Goal: Transaction & Acquisition: Purchase product/service

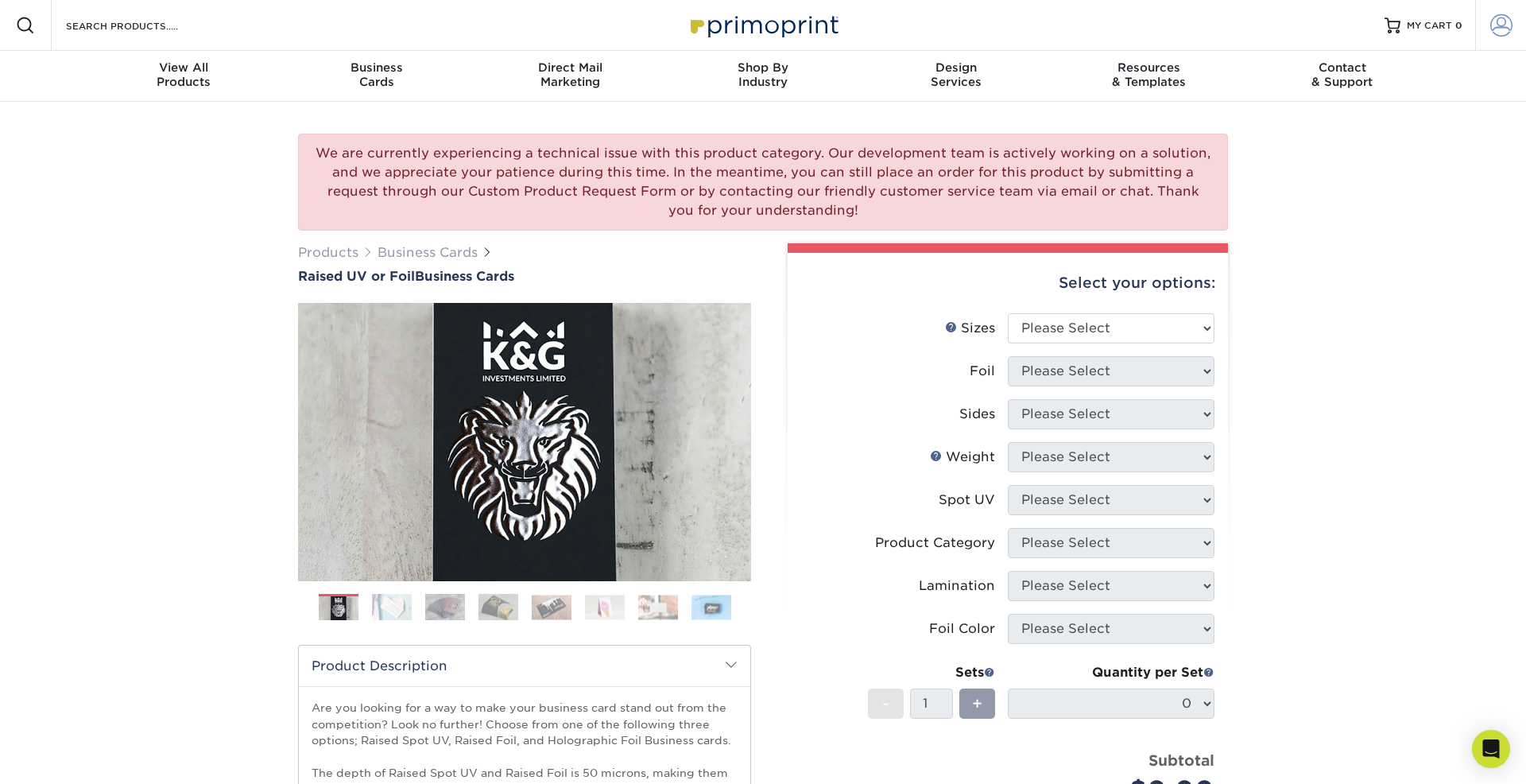
click at [1505, 28] on span at bounding box center [1501, 25] width 23 height 23
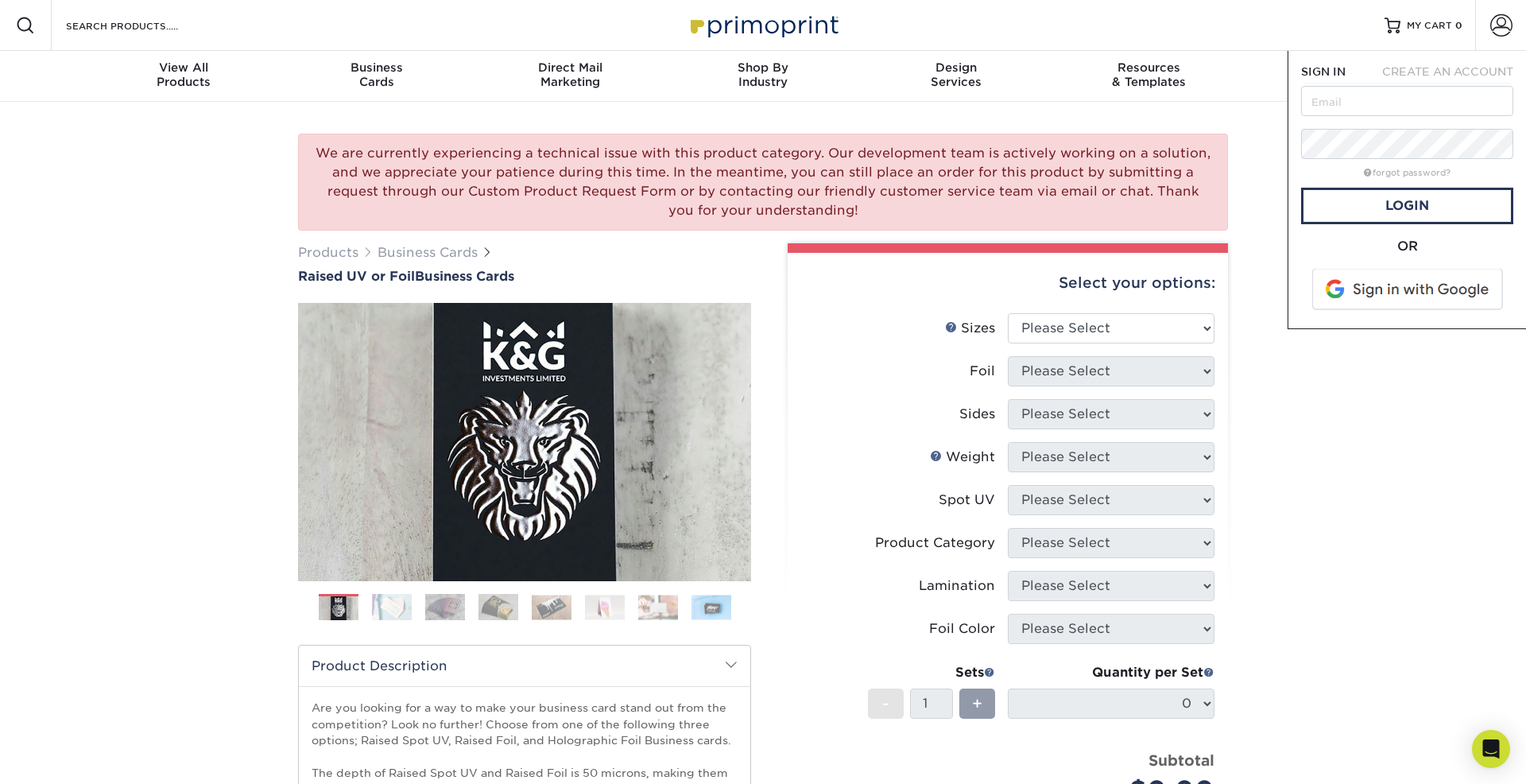
click at [1355, 298] on span at bounding box center [1408, 289] width 202 height 41
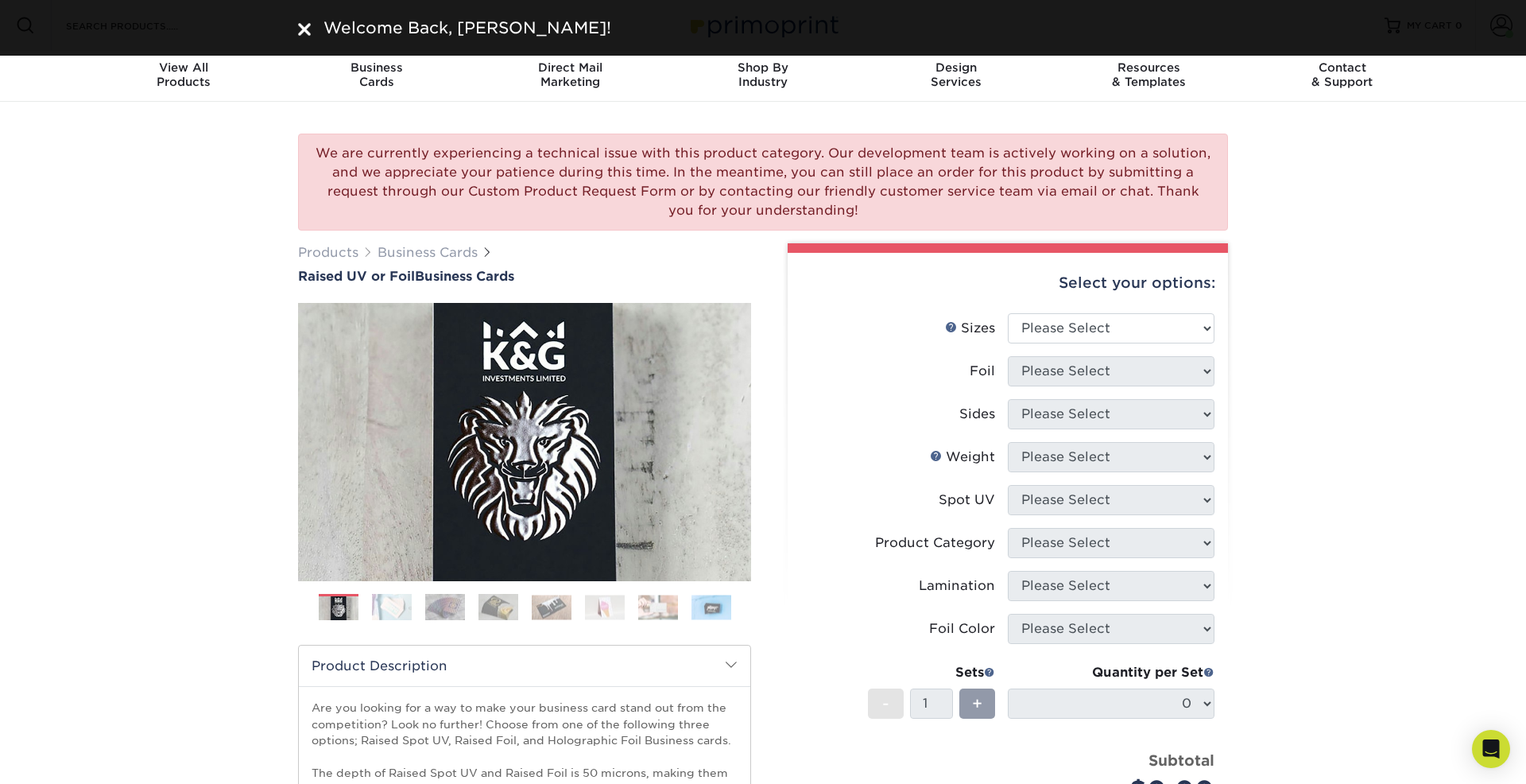
click at [301, 26] on img at bounding box center [304, 29] width 13 height 13
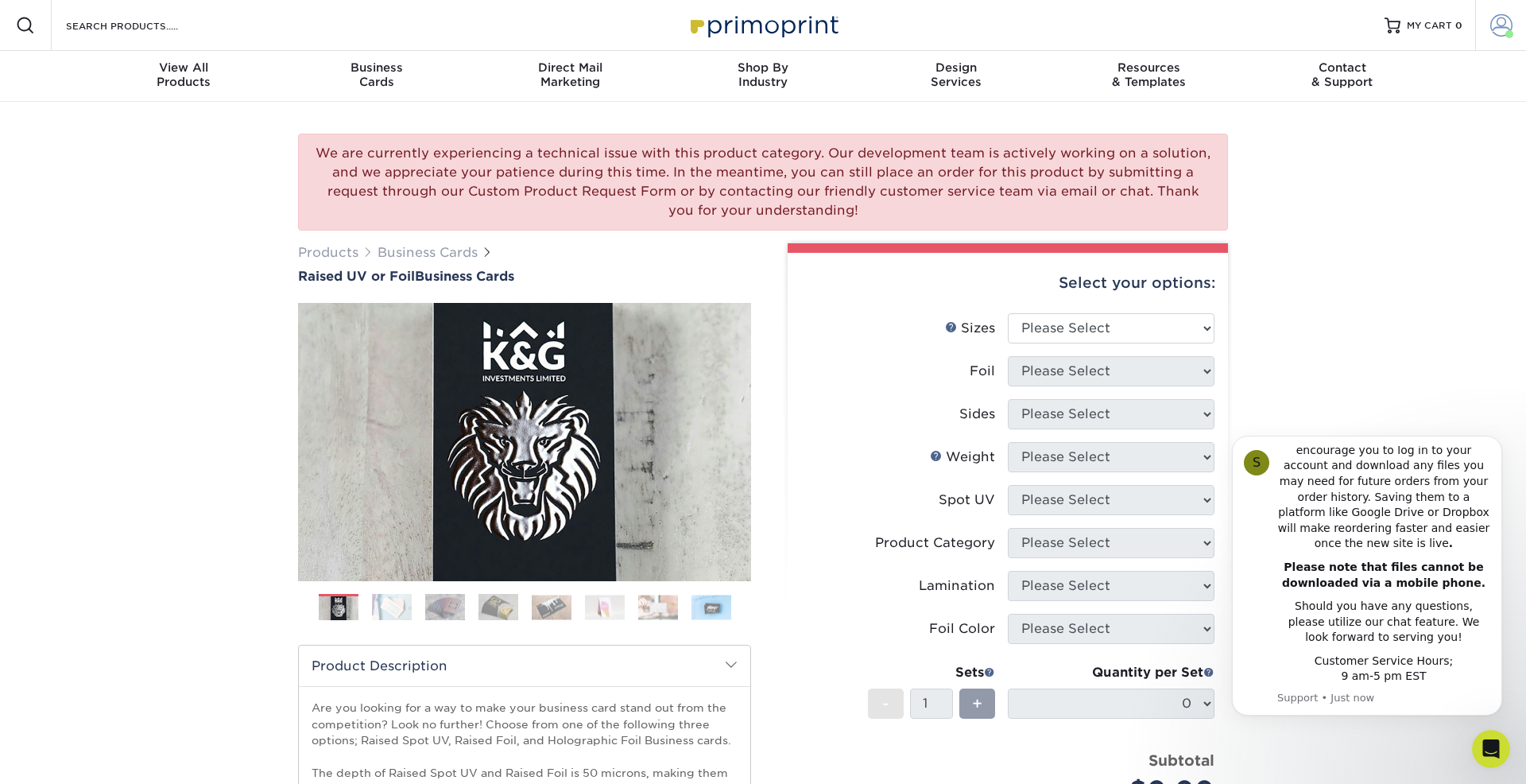
click at [1497, 24] on span at bounding box center [1501, 25] width 23 height 23
click at [1364, 120] on link "Account Dashboard" at bounding box center [1407, 131] width 200 height 22
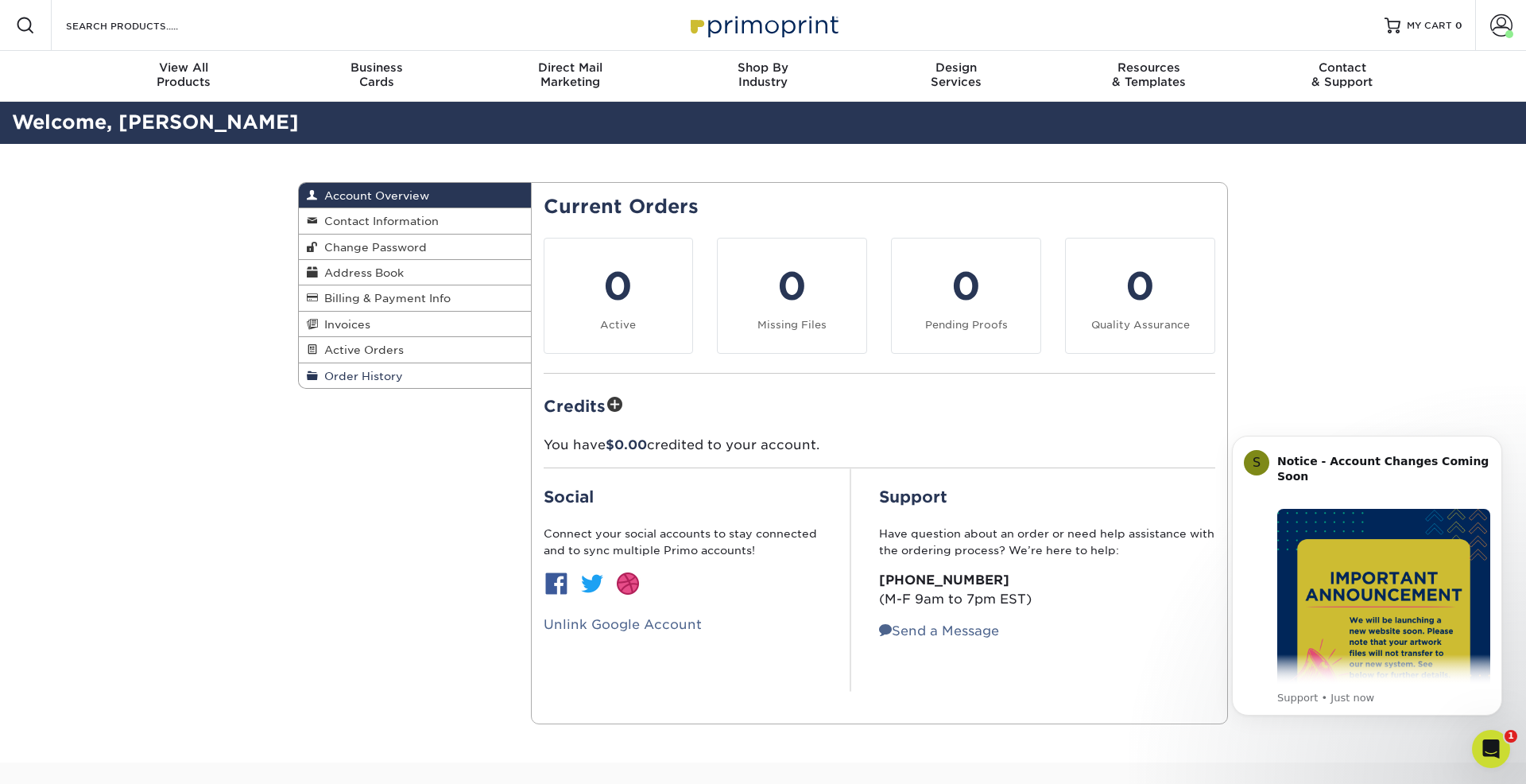
click at [346, 372] on span "Order History" at bounding box center [361, 375] width 85 height 13
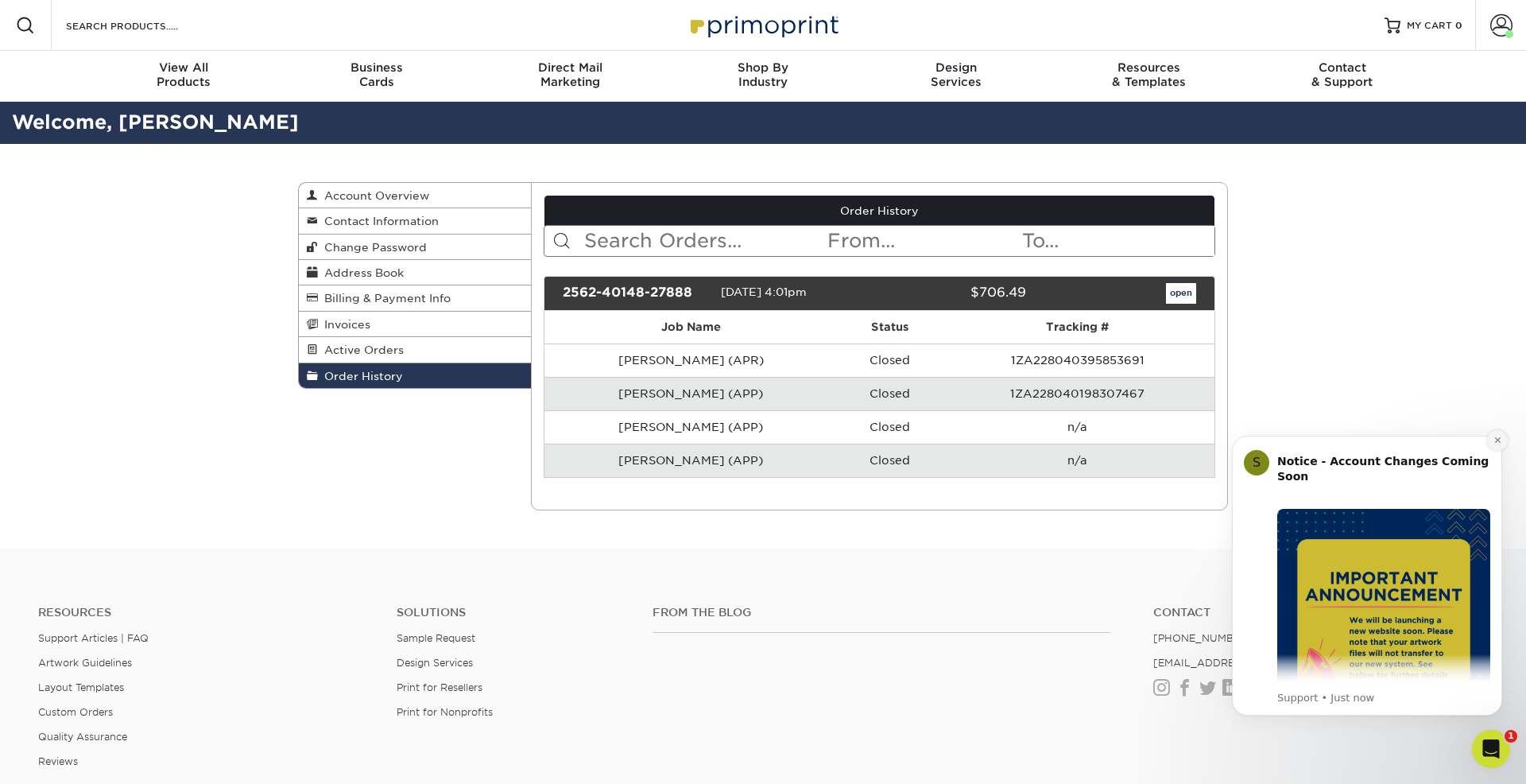
click at [1494, 440] on icon "Dismiss notification" at bounding box center [1497, 439] width 9 height 9
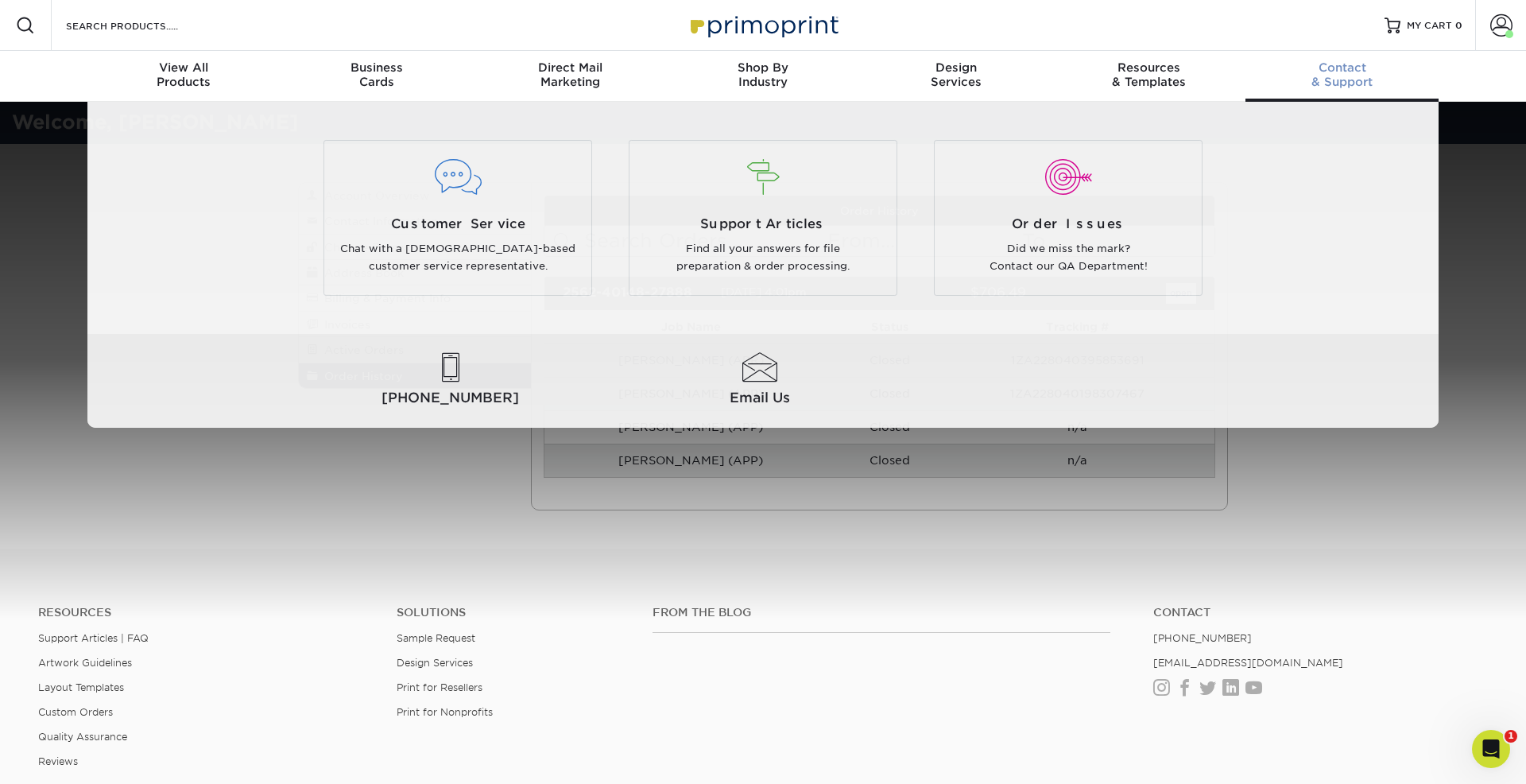
click at [1338, 82] on div "Contact & Support" at bounding box center [1342, 74] width 194 height 29
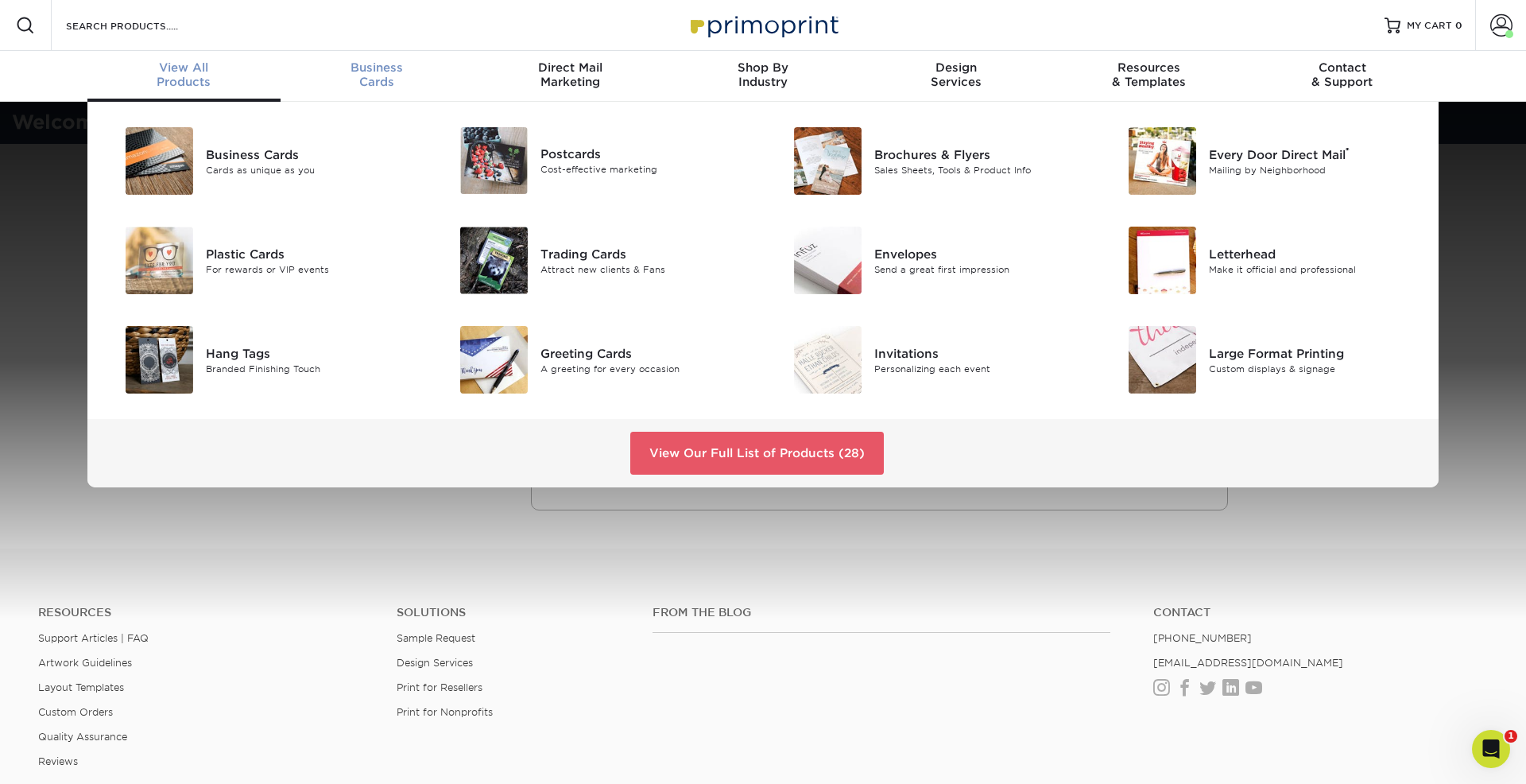
click at [377, 85] on div "Business Cards" at bounding box center [377, 74] width 194 height 29
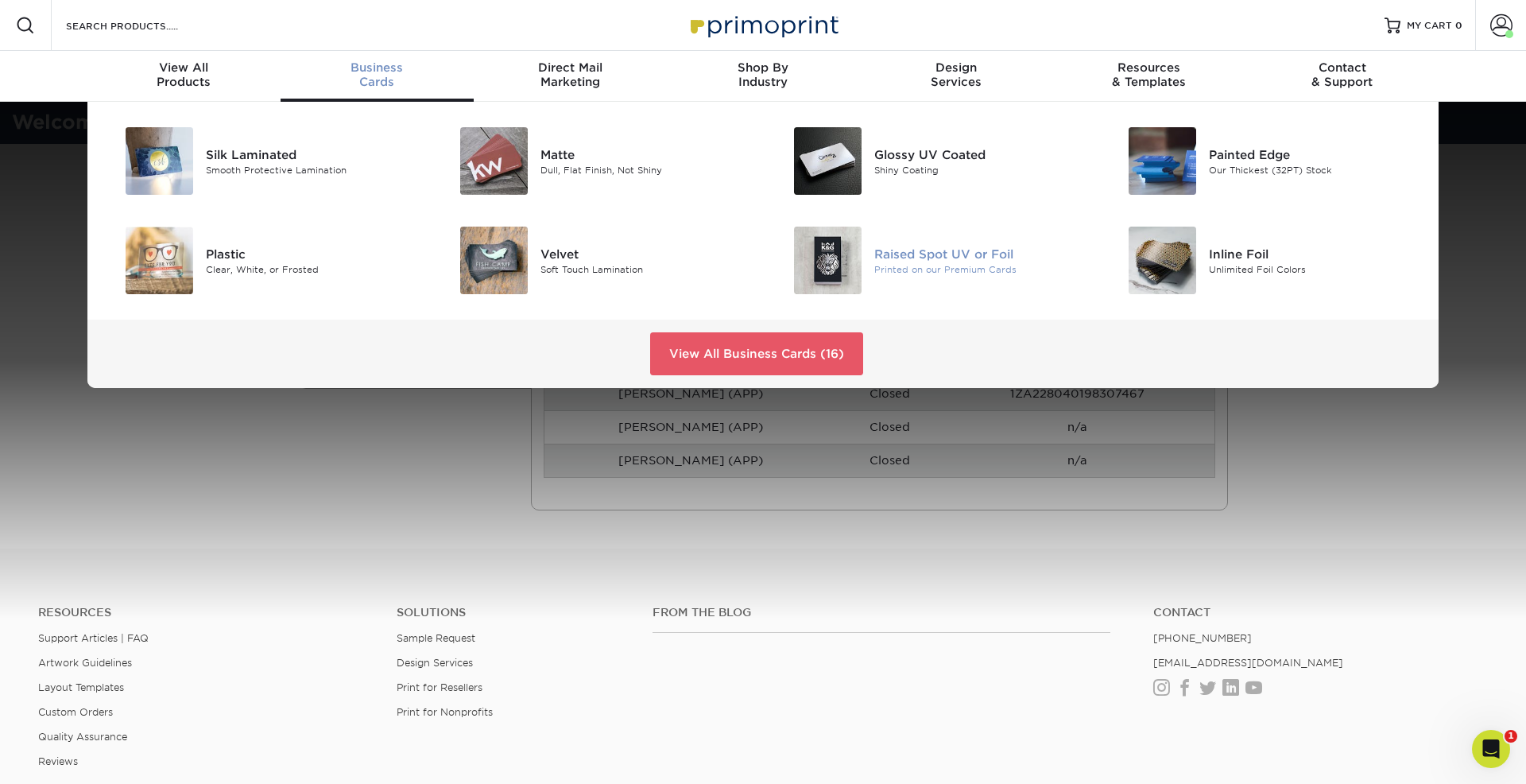
click at [870, 267] on div at bounding box center [819, 260] width 112 height 67
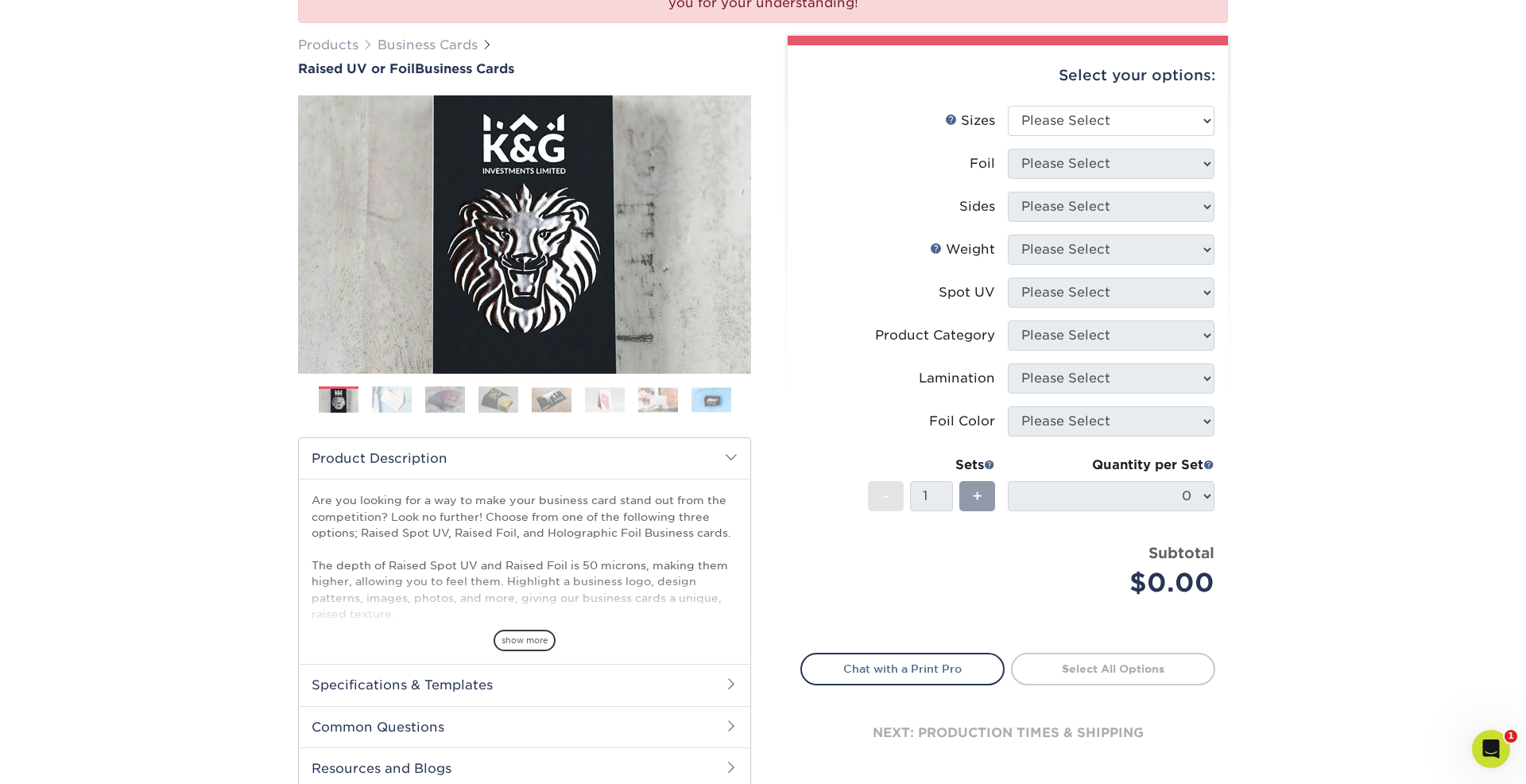
scroll to position [197, 0]
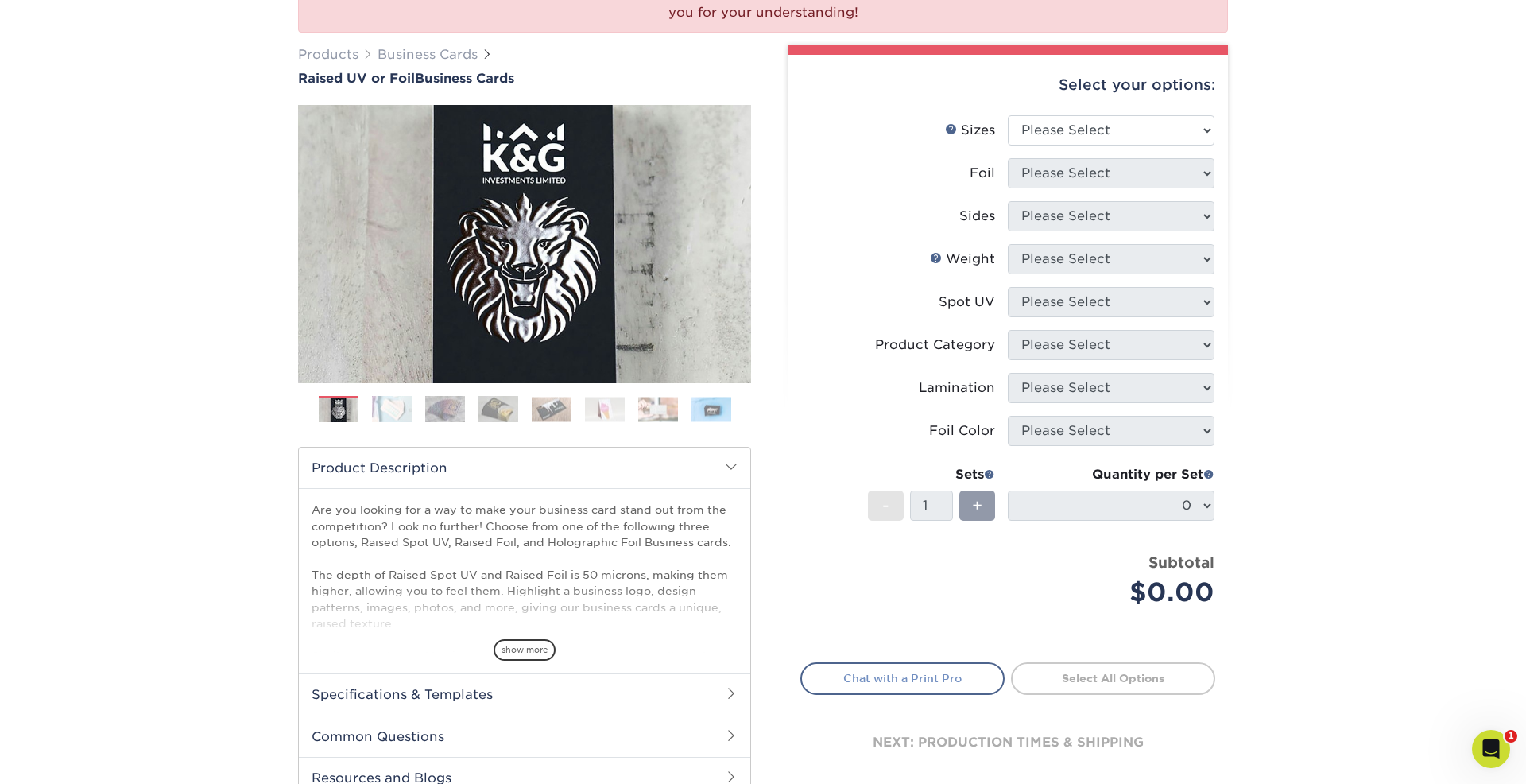
click at [898, 679] on link "Chat with a Print Pro" at bounding box center [902, 677] width 204 height 32
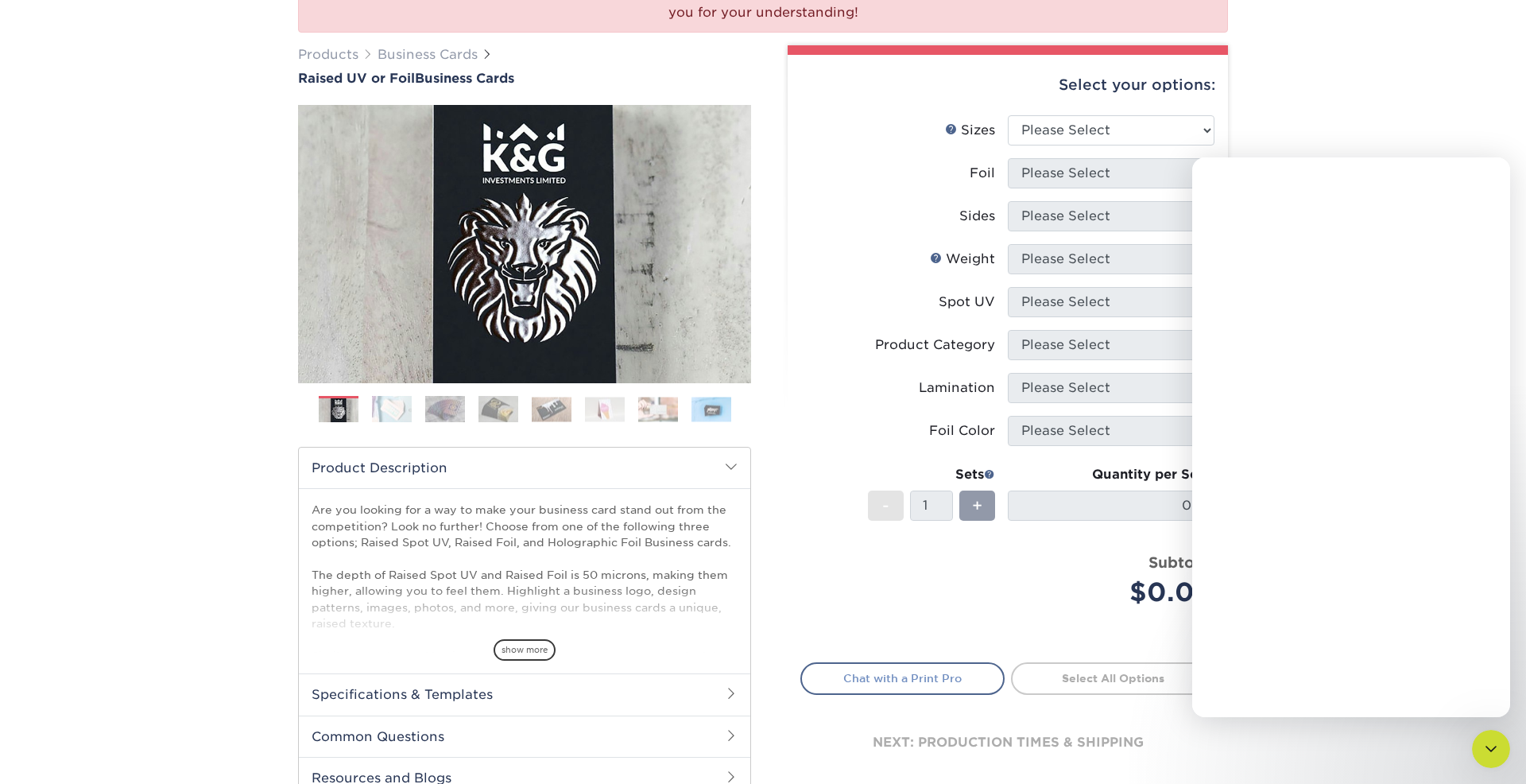
scroll to position [0, 0]
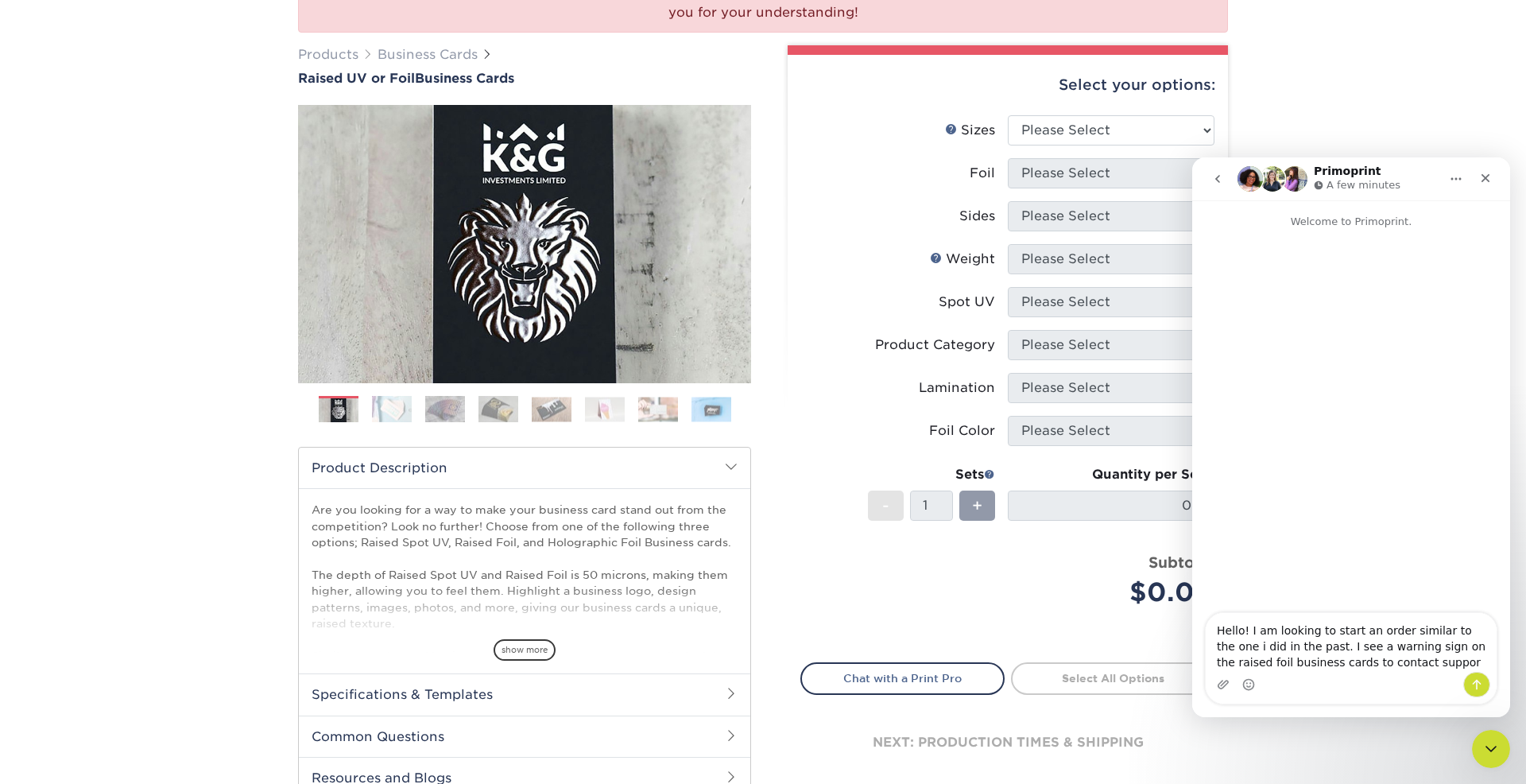
type textarea "Hello! I am looking to start an order similar to the one i did in the past. I s…"
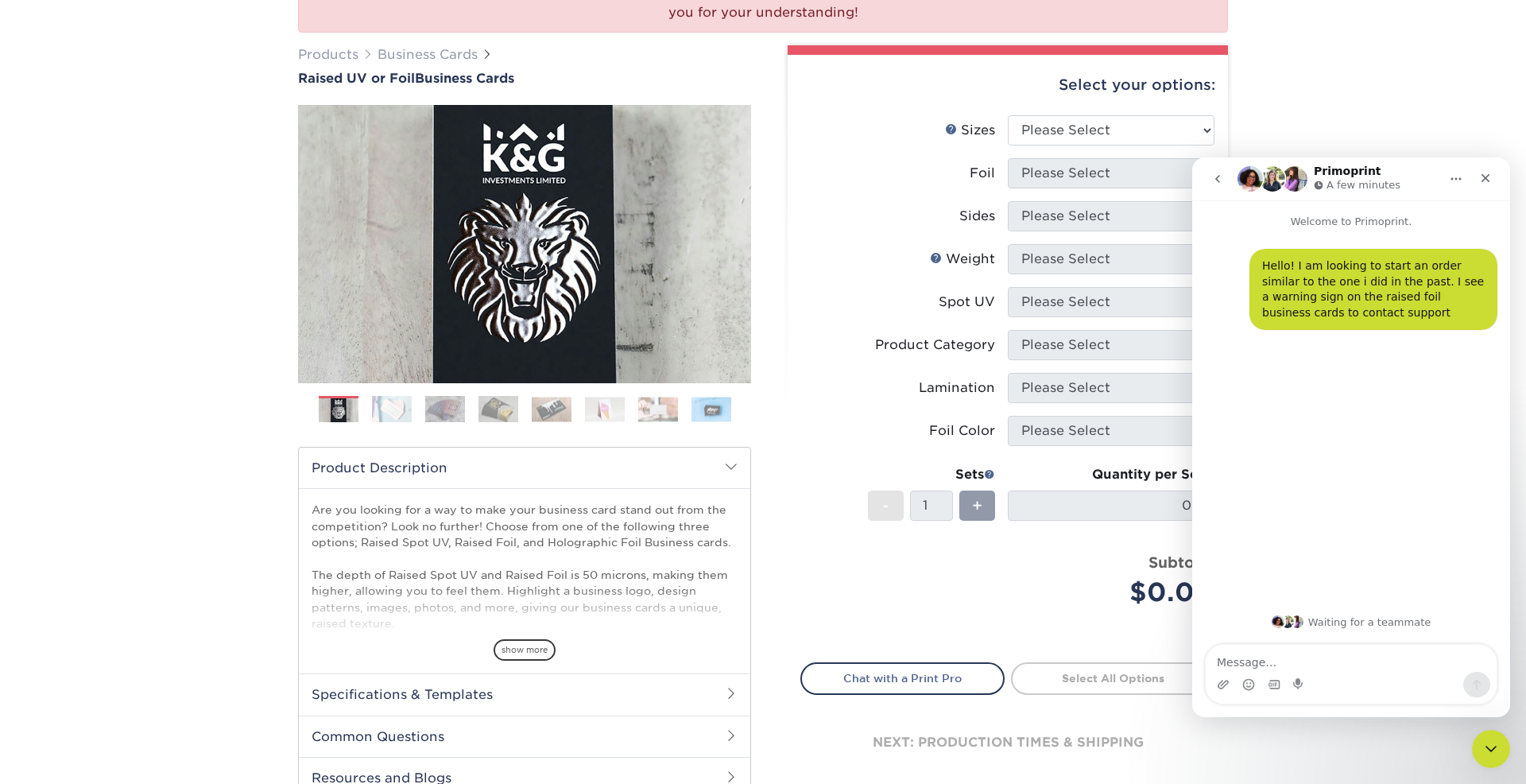
click at [1249, 108] on div "We are currently experiencing a technical issue with this product category. Our…" at bounding box center [763, 383] width 1526 height 959
click at [1147, 127] on select "Please Select 2" x 3.5" - Standard" at bounding box center [1111, 130] width 206 height 31
select select "2.00x3.50"
click at [1008, 116] on select "Please Select 2" x 3.5" - Standard" at bounding box center [1111, 130] width 206 height 31
click at [1102, 161] on select "Please Select No Yes" at bounding box center [1111, 173] width 206 height 31
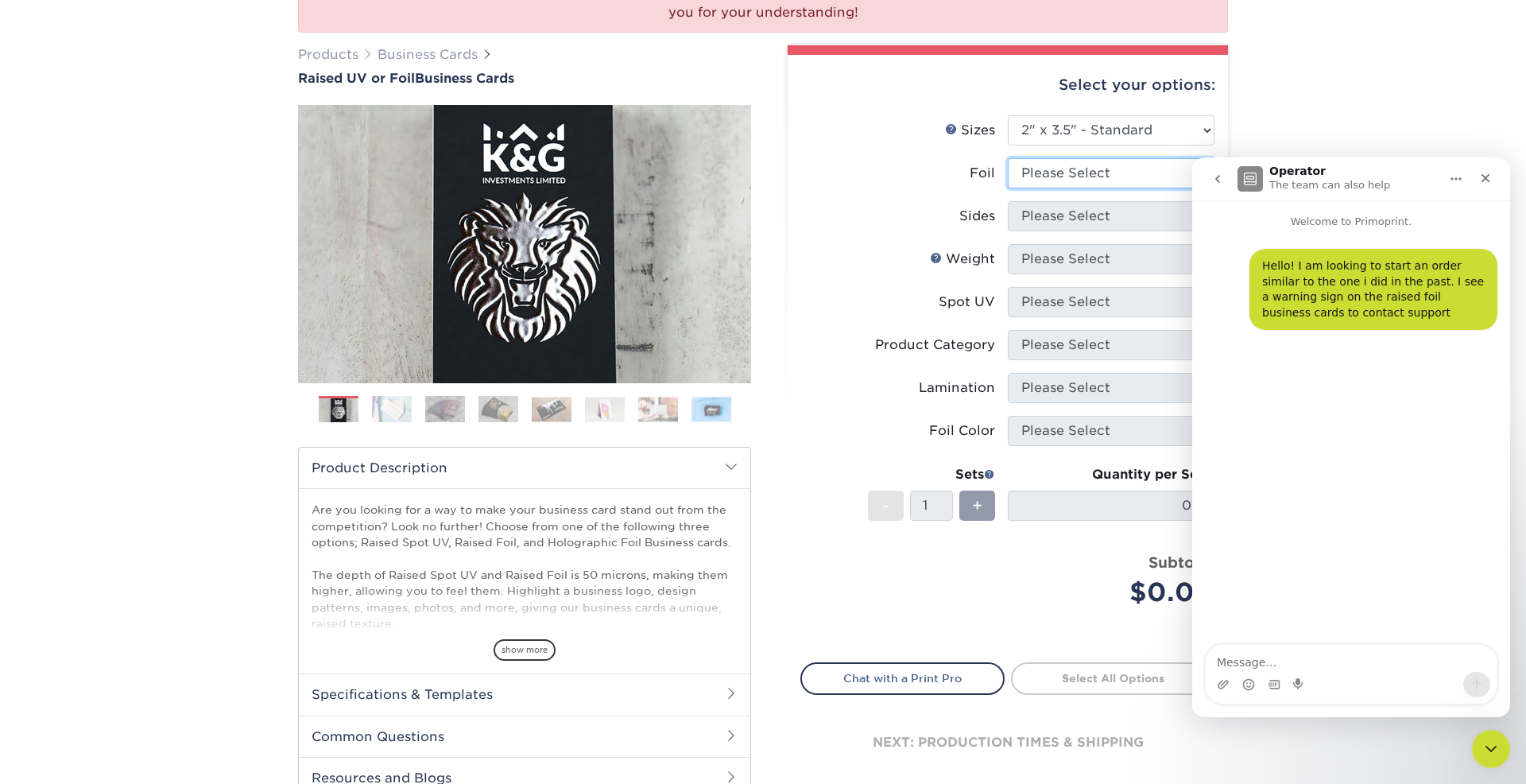
select select "1"
click at [1008, 158] on select "Please Select No Yes" at bounding box center [1111, 173] width 206 height 31
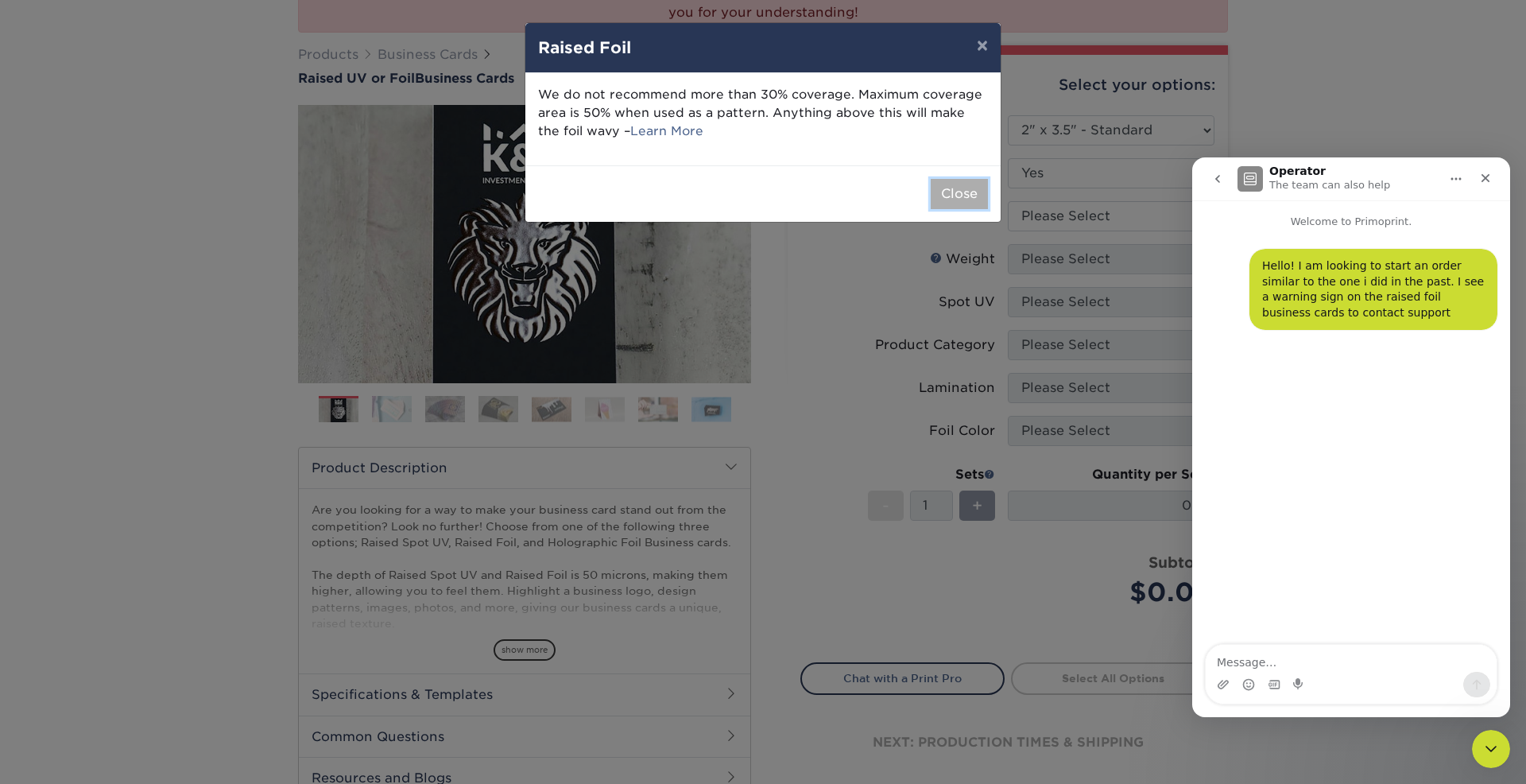
click at [954, 196] on button "Close" at bounding box center [959, 194] width 57 height 31
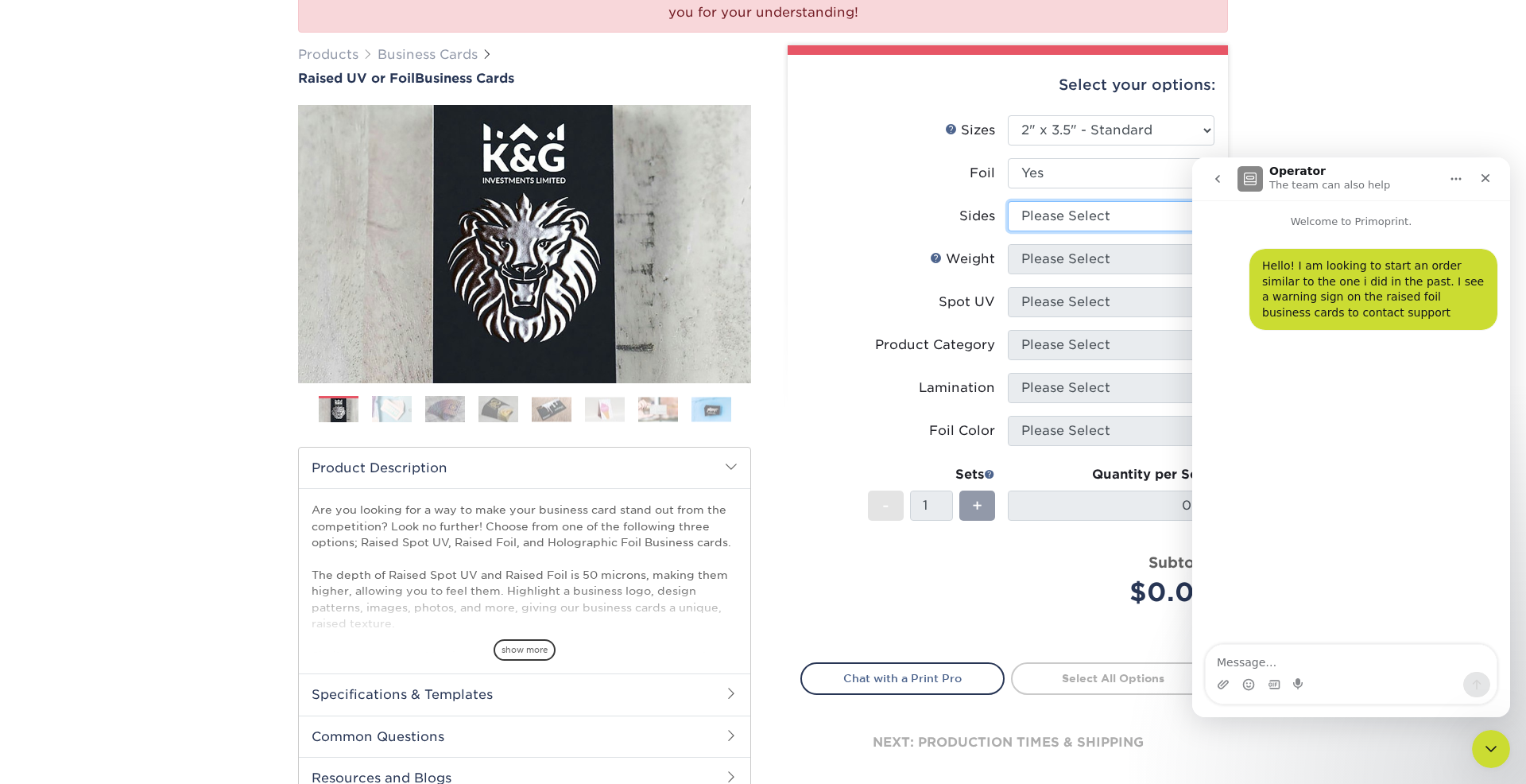
click at [1078, 220] on select "Please Select Print Both Sides - Foil Both Sides Print Both Sides - Foil Front …" at bounding box center [1111, 216] width 206 height 31
select select "34527644-b4fd-4ffb-9092-1318eefcd9d9"
click at [1008, 201] on select "Please Select Print Both Sides - Foil Both Sides Print Both Sides - Foil Front …" at bounding box center [1111, 216] width 206 height 31
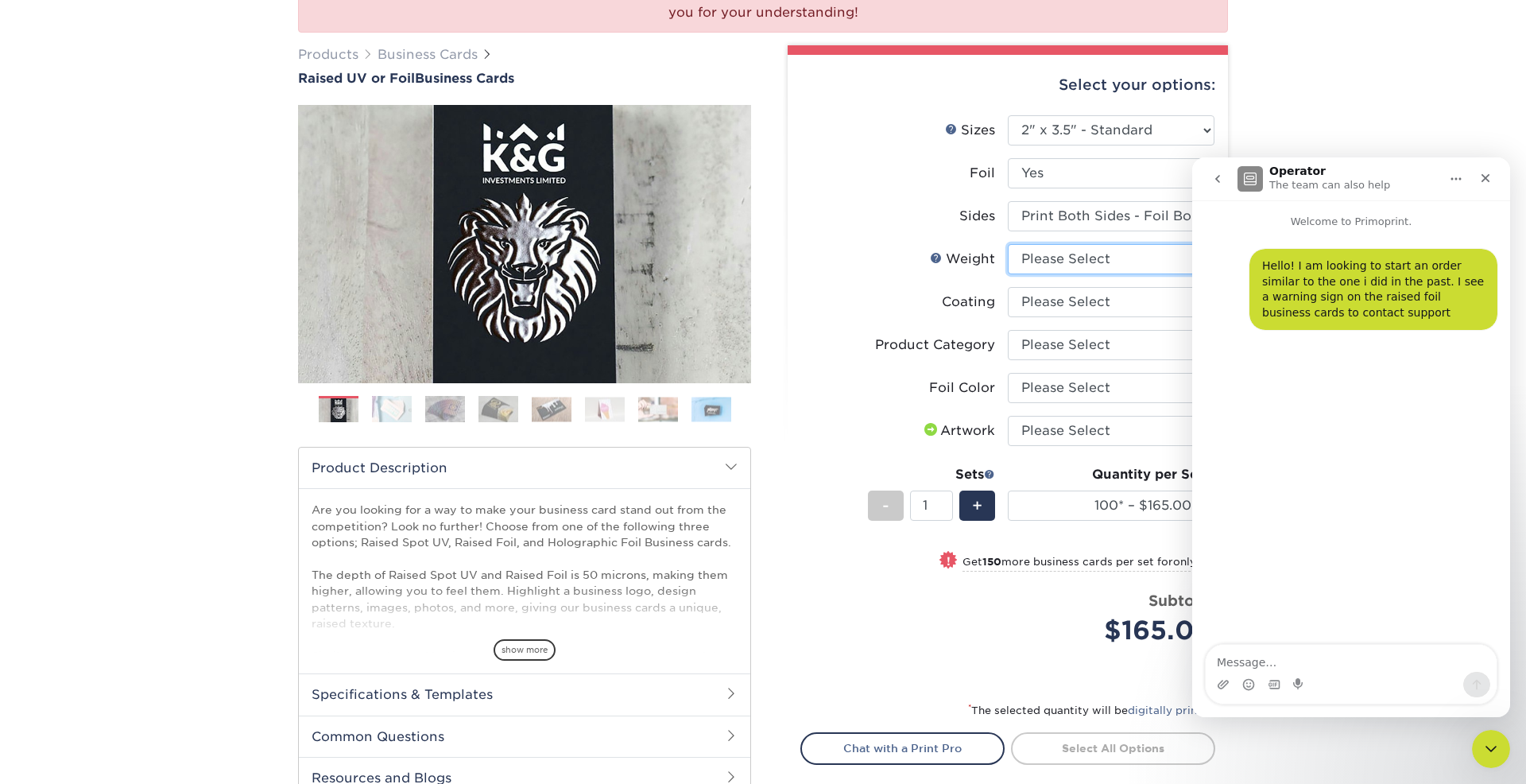
click at [1080, 262] on select "Please Select 16PT" at bounding box center [1111, 259] width 206 height 31
select select "16PT"
click at [1008, 244] on select "Please Select 16PT" at bounding box center [1111, 259] width 206 height 31
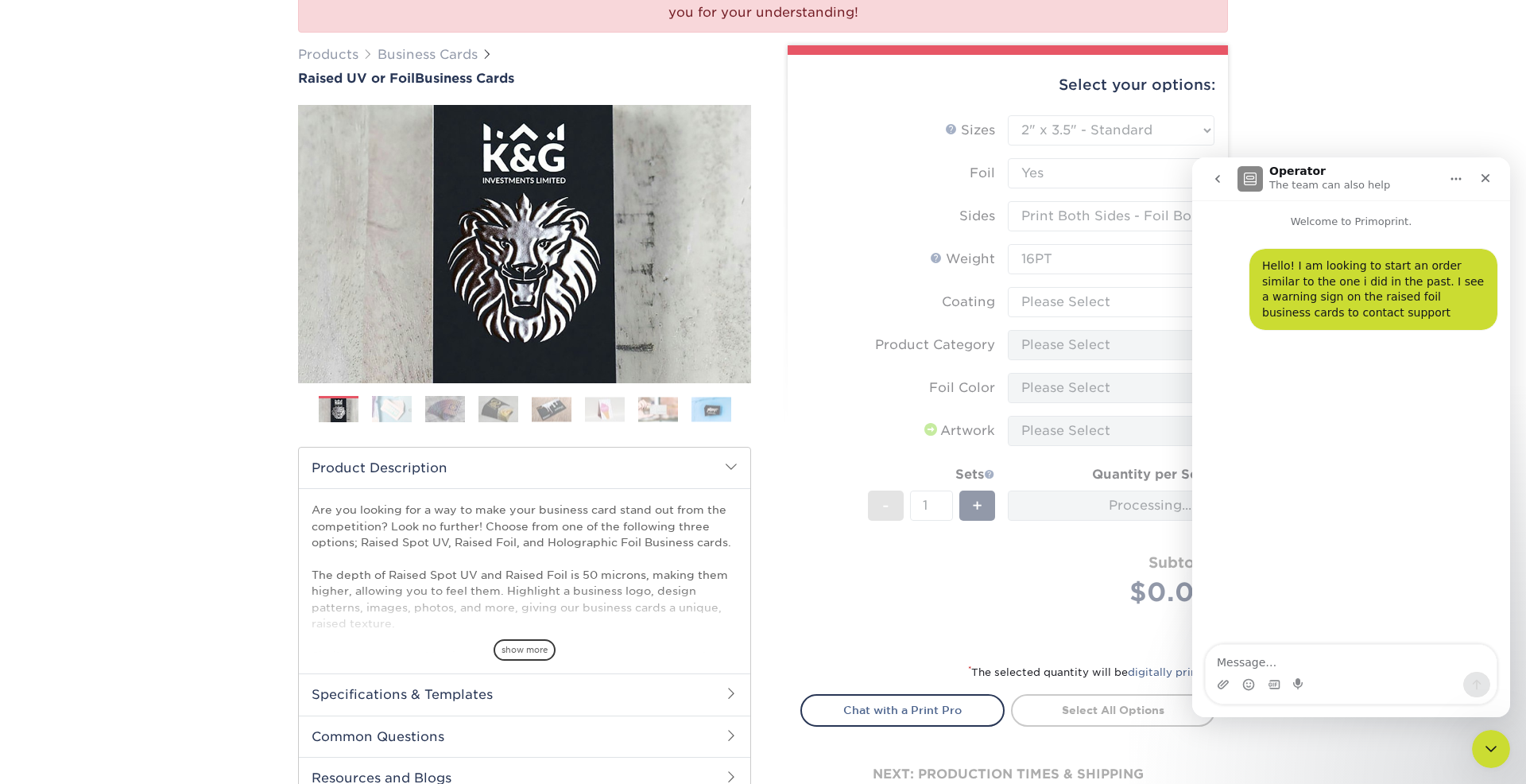
click at [1078, 301] on form "Sizes Help Sizes Please Select 2" x 3.5" - Standard Foil Please Select" at bounding box center [1007, 379] width 415 height 528
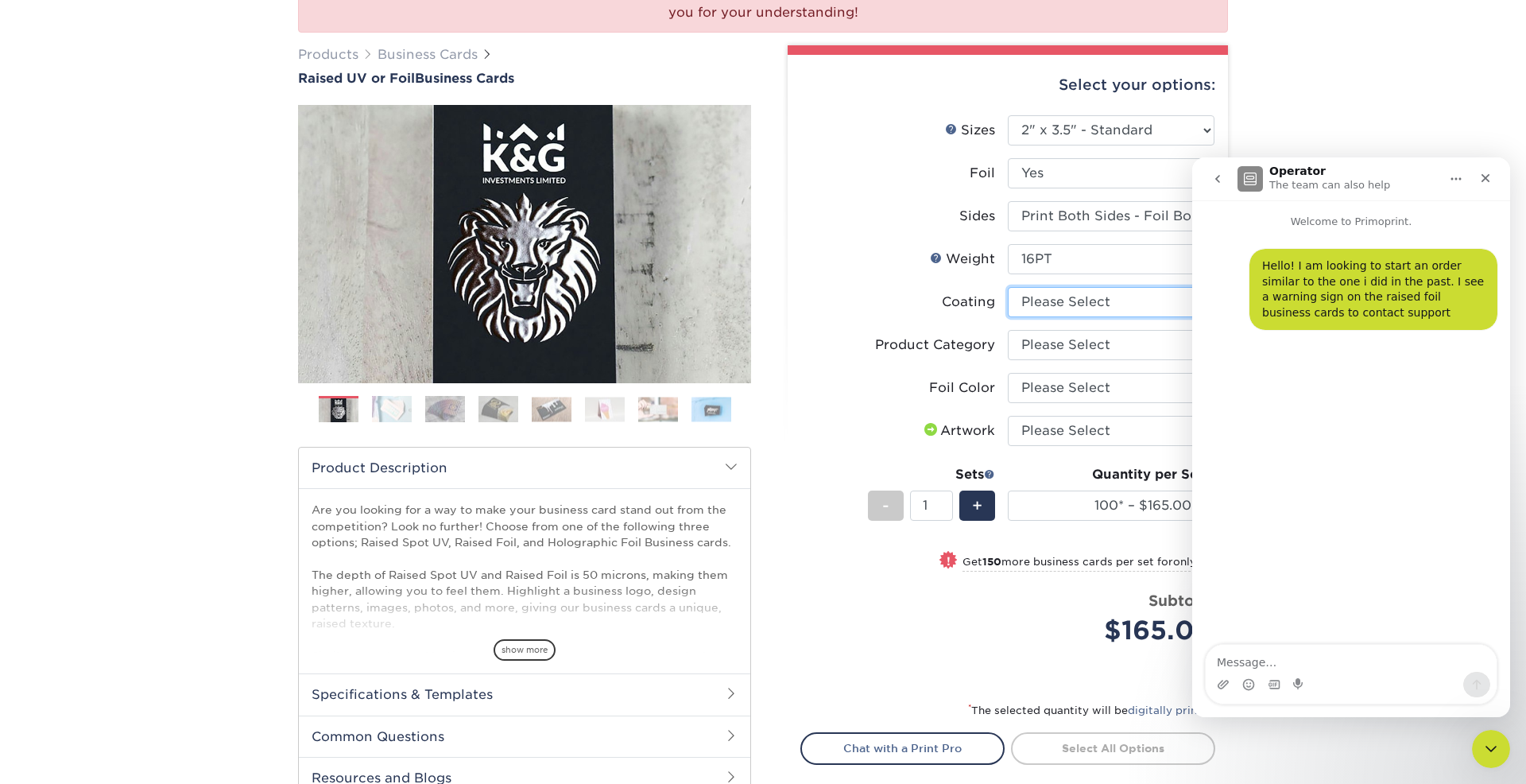
click at [1078, 301] on select at bounding box center [1111, 302] width 206 height 31
select select "3e7618de-abca-4bda-9f97-8b9129e913d8"
click at [1008, 287] on select at bounding box center [1111, 302] width 206 height 31
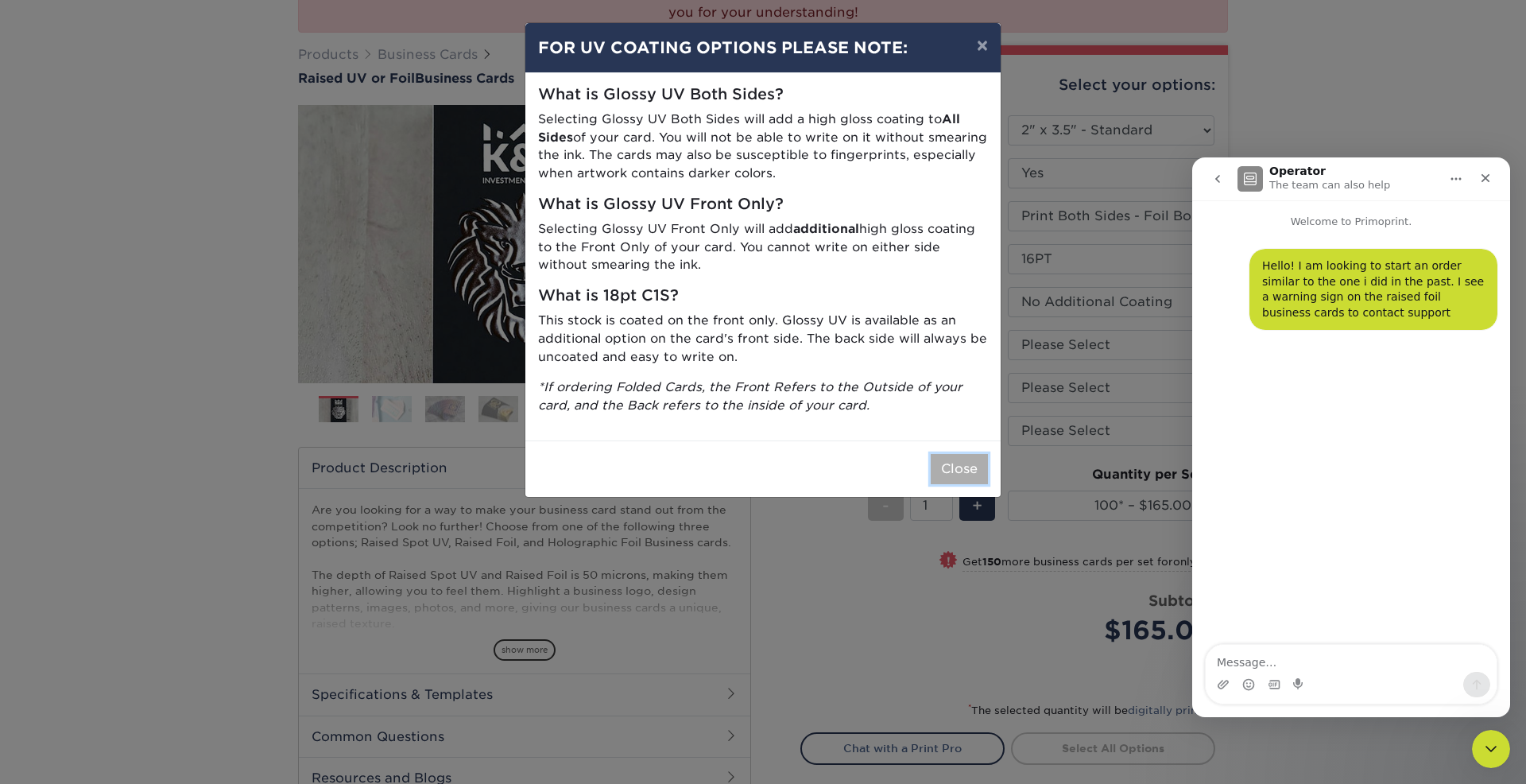
click at [953, 475] on button "Close" at bounding box center [959, 469] width 57 height 31
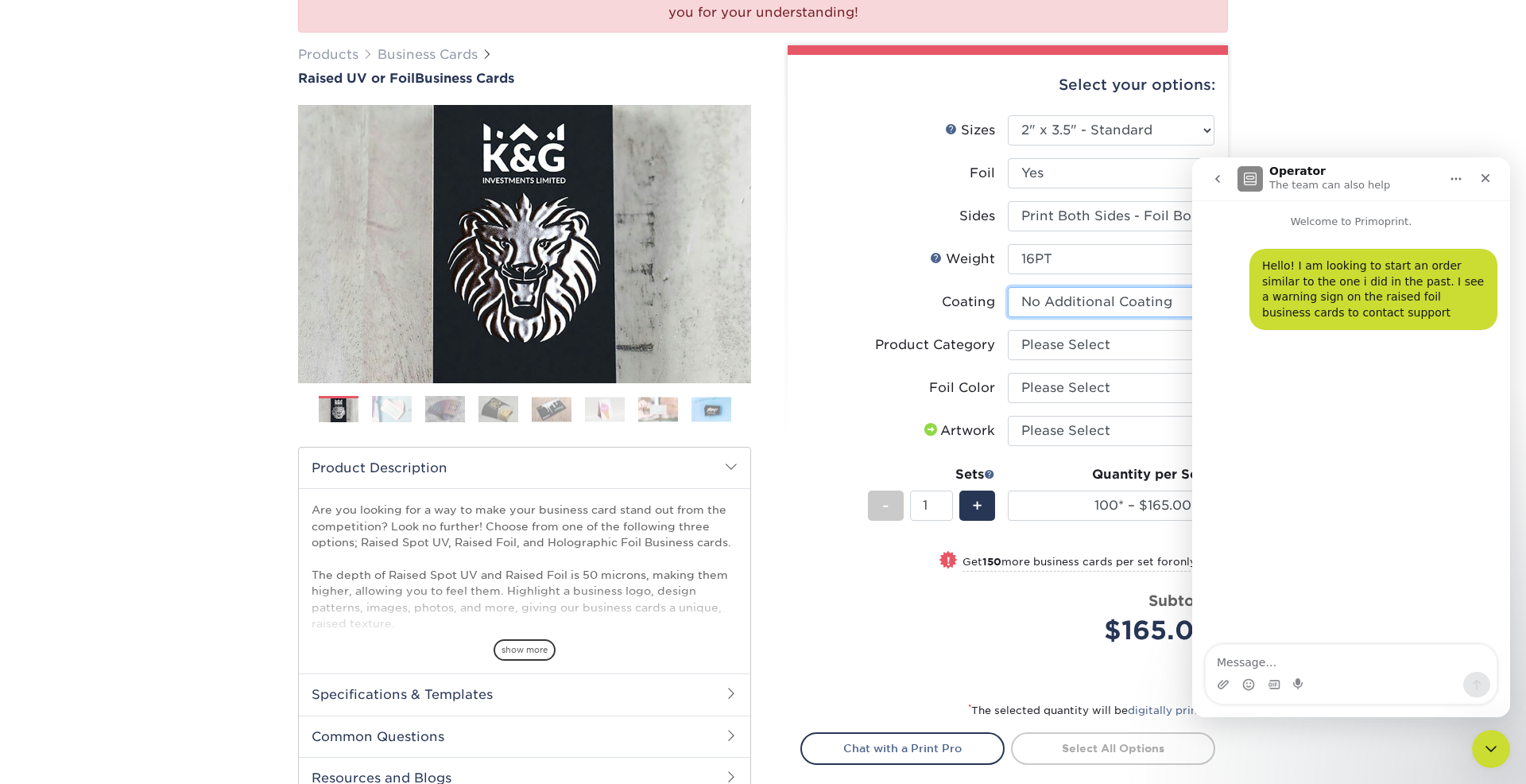
click at [1061, 298] on select at bounding box center [1111, 302] width 206 height 31
click at [1053, 348] on select "Please Select Business Cards" at bounding box center [1111, 345] width 206 height 31
select select "3b5148f1-0588-4f88-a218-97bcfdce65c1"
click at [1008, 330] on select "Please Select Business Cards" at bounding box center [1111, 345] width 206 height 31
click at [1064, 386] on select "Please Select Silver Foil Gold Foil Holographic Foil" at bounding box center [1111, 387] width 206 height 31
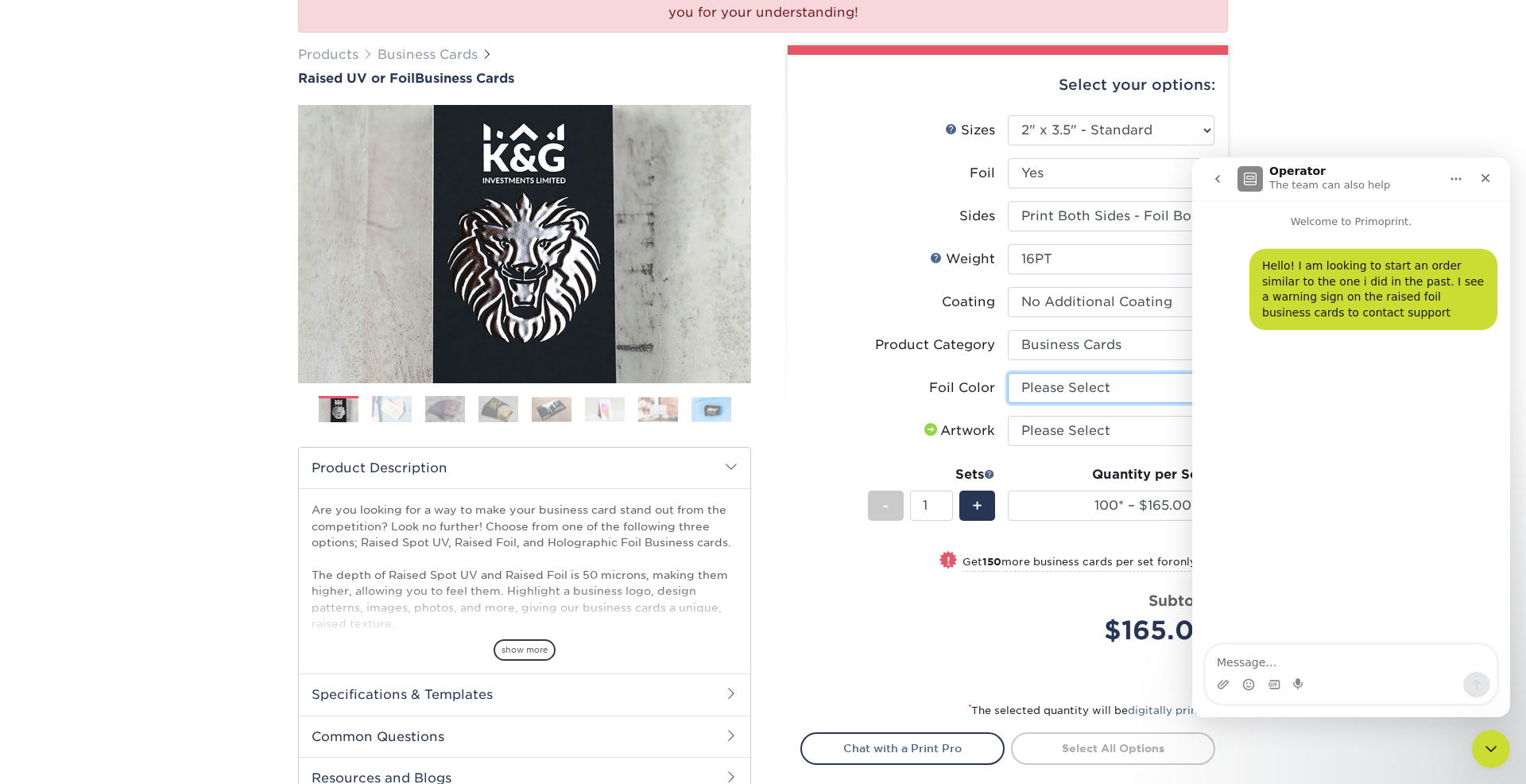
select select "acffa4a5-22f9-4585-ba3f-0adaa54b8c85"
click at [1008, 372] on select "Please Select Silver Foil Gold Foil Holographic Foil" at bounding box center [1111, 387] width 206 height 31
click at [1076, 427] on select "Please Select I will upload files I need a design - $100" at bounding box center [1111, 431] width 206 height 31
select select "upload"
click at [1008, 416] on select "Please Select I will upload files I need a design - $100" at bounding box center [1111, 431] width 206 height 31
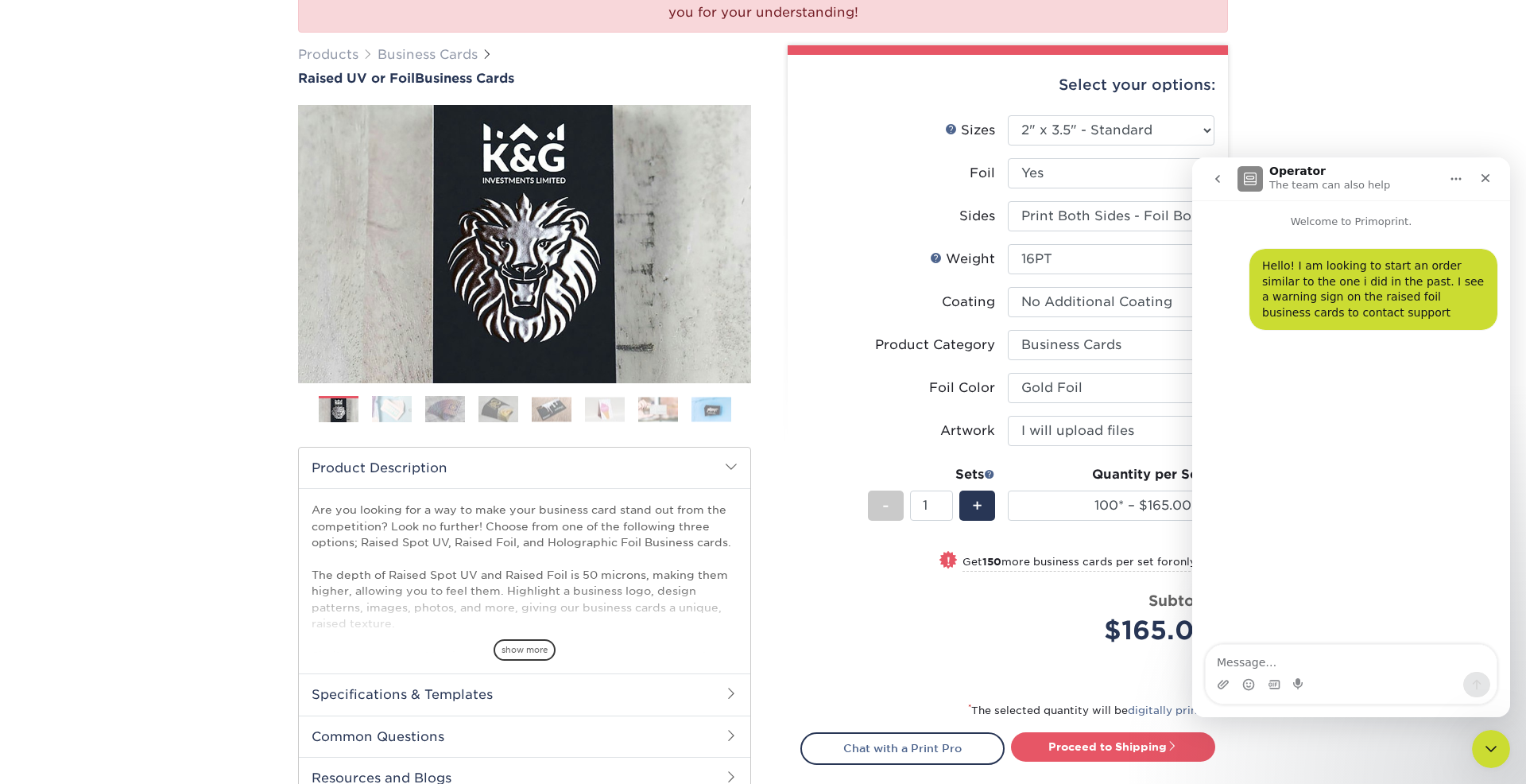
click at [1448, 180] on button "Home" at bounding box center [1456, 179] width 31 height 31
click at [1403, 106] on div "We are currently experiencing a technical issue with this product category. Our…" at bounding box center [763, 411] width 1526 height 1013
click at [1492, 176] on div "Close" at bounding box center [1486, 178] width 29 height 29
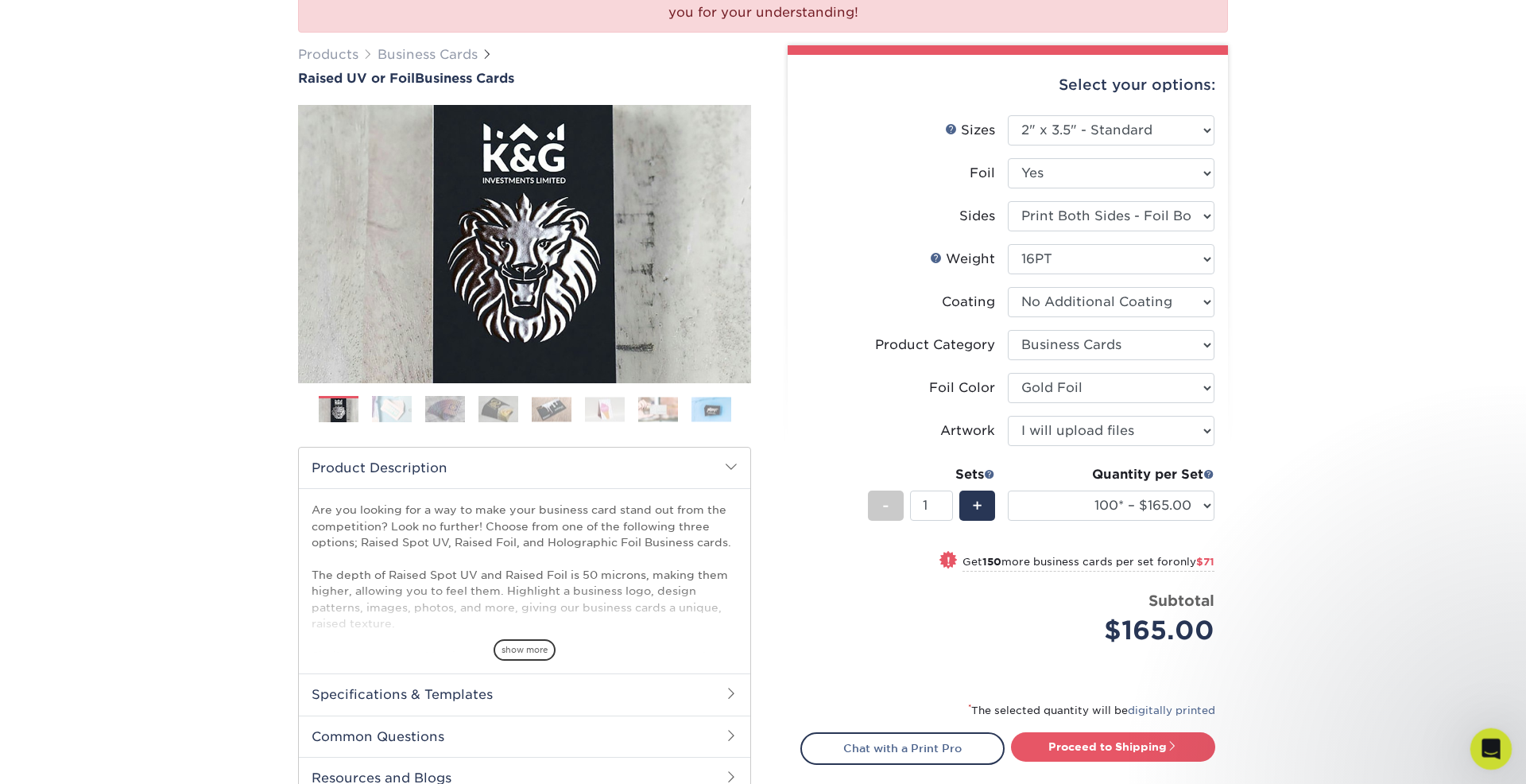
click at [1491, 747] on icon "Open Intercom Messenger" at bounding box center [1489, 746] width 27 height 27
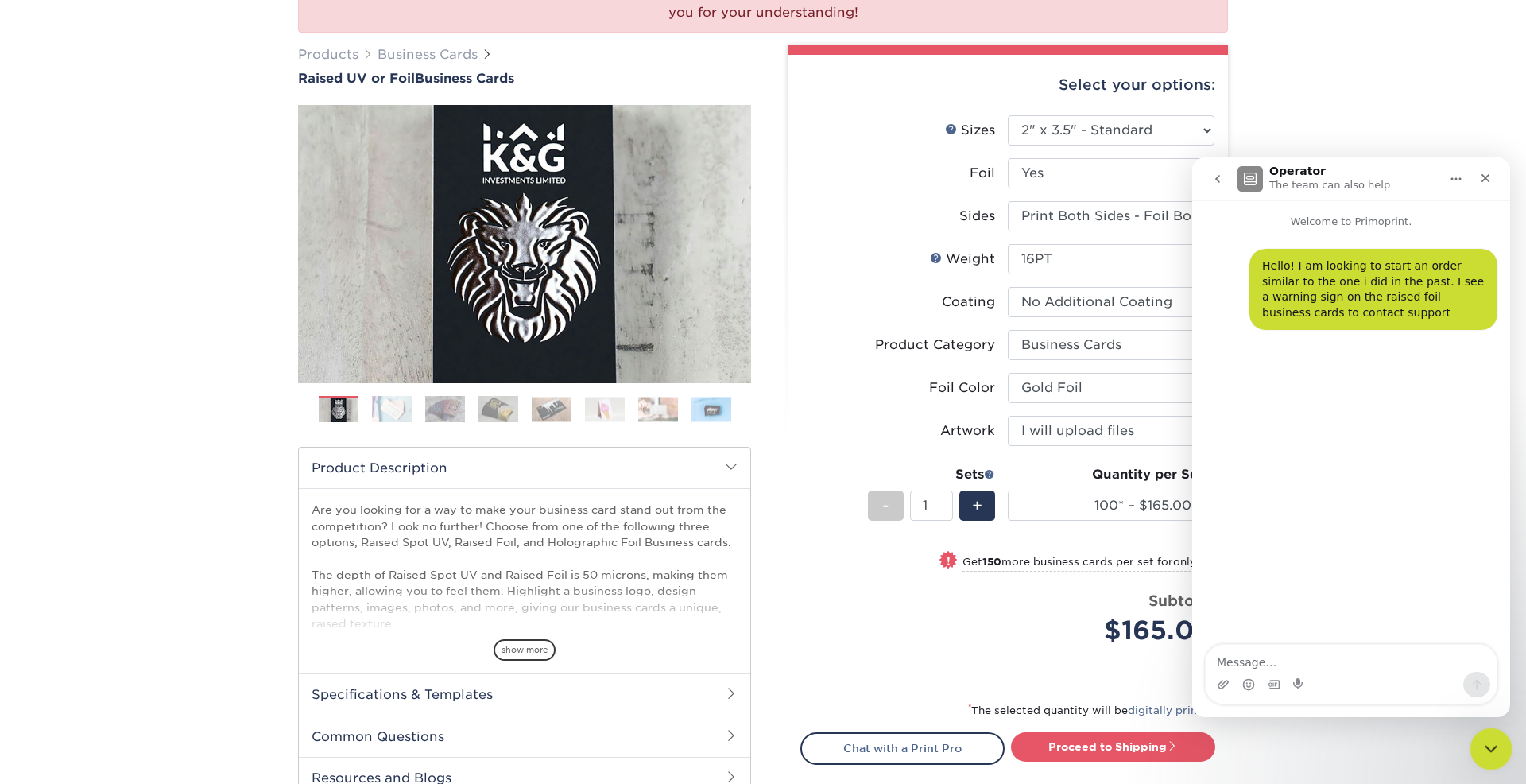
click at [1491, 747] on icon "Close Intercom Messenger" at bounding box center [1488, 745] width 19 height 19
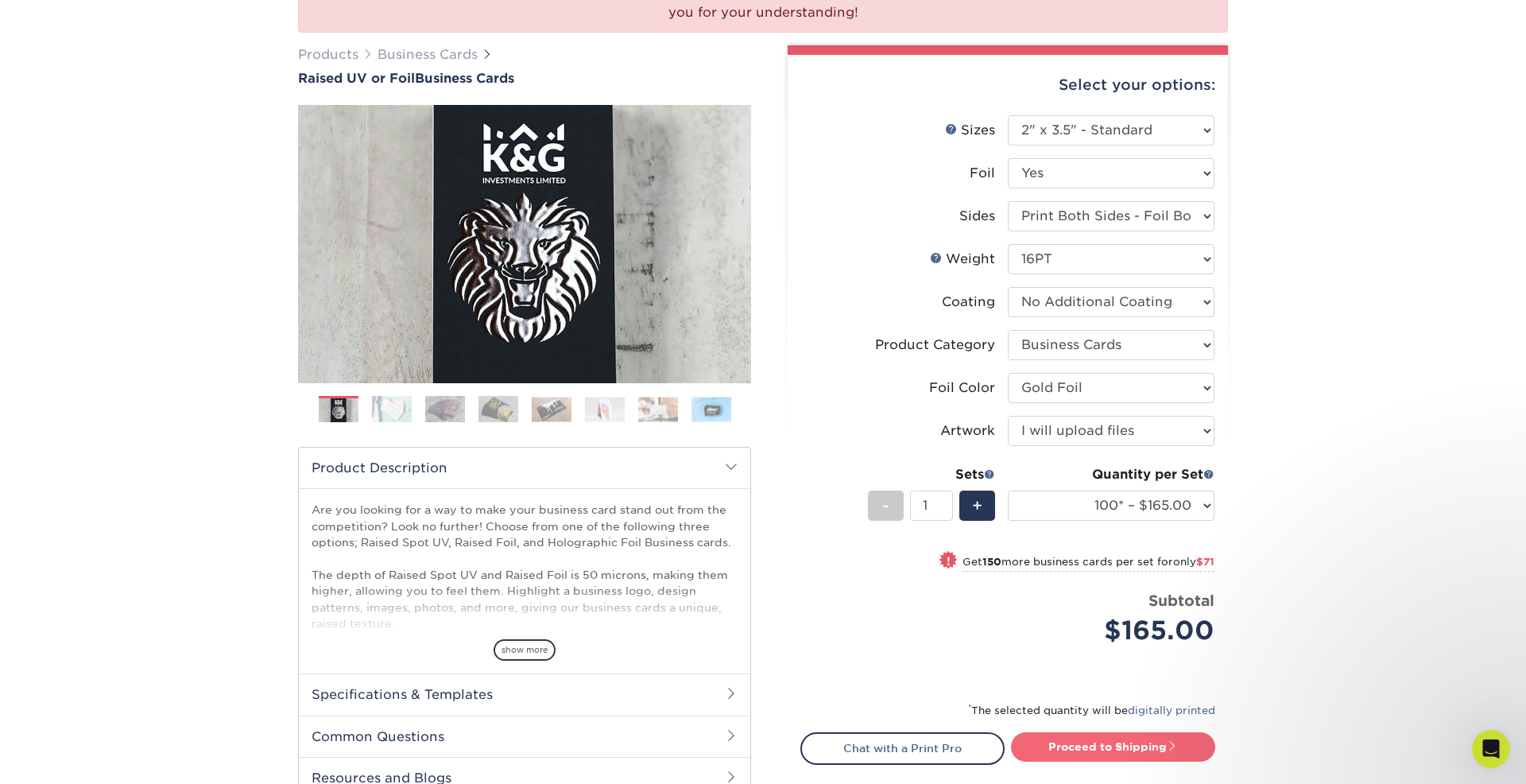
click at [1126, 744] on link "Proceed to Shipping" at bounding box center [1113, 745] width 204 height 29
type input "Set 1"
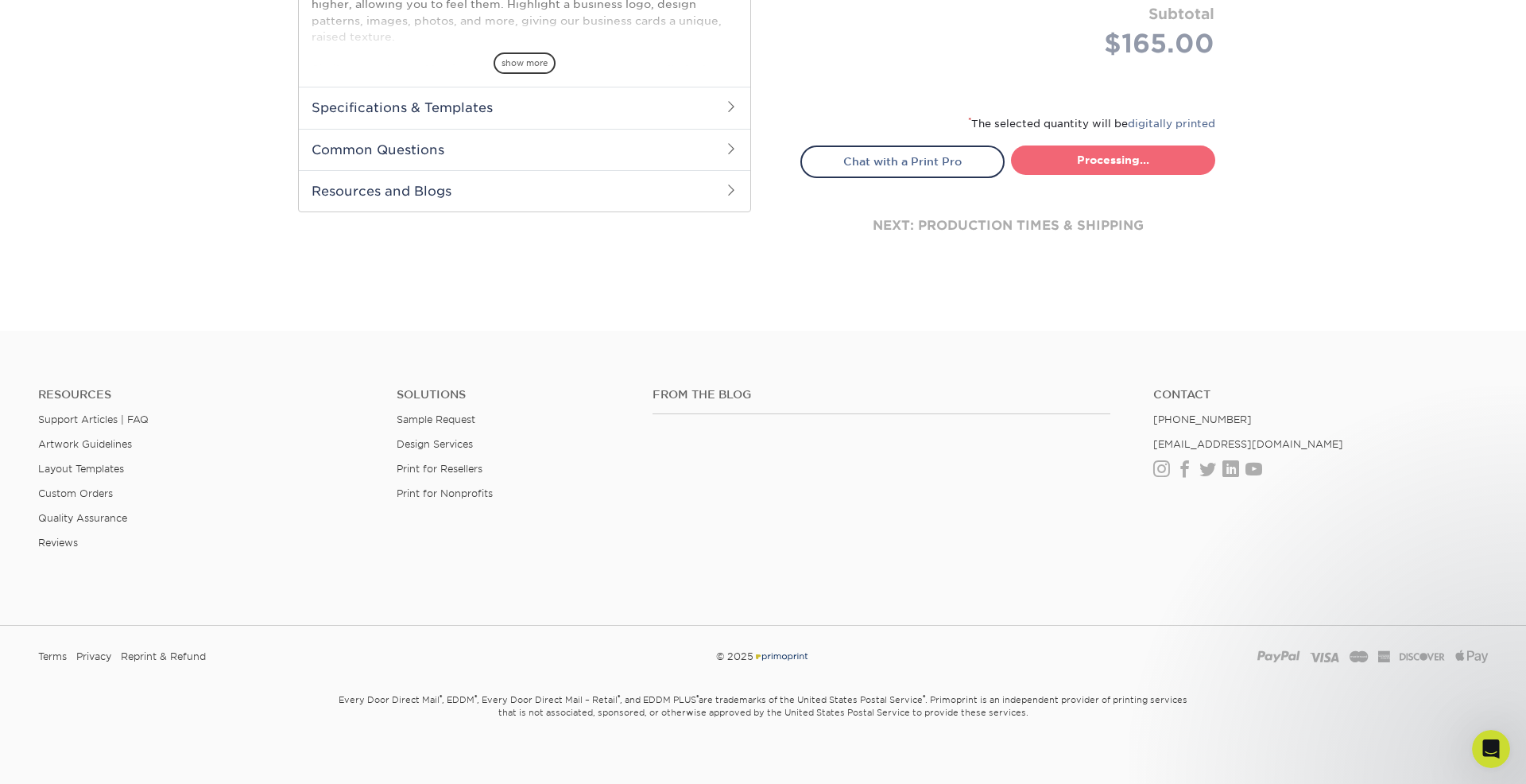
select select "7059d6da-37d2-4ff9-b756-13218de958cb"
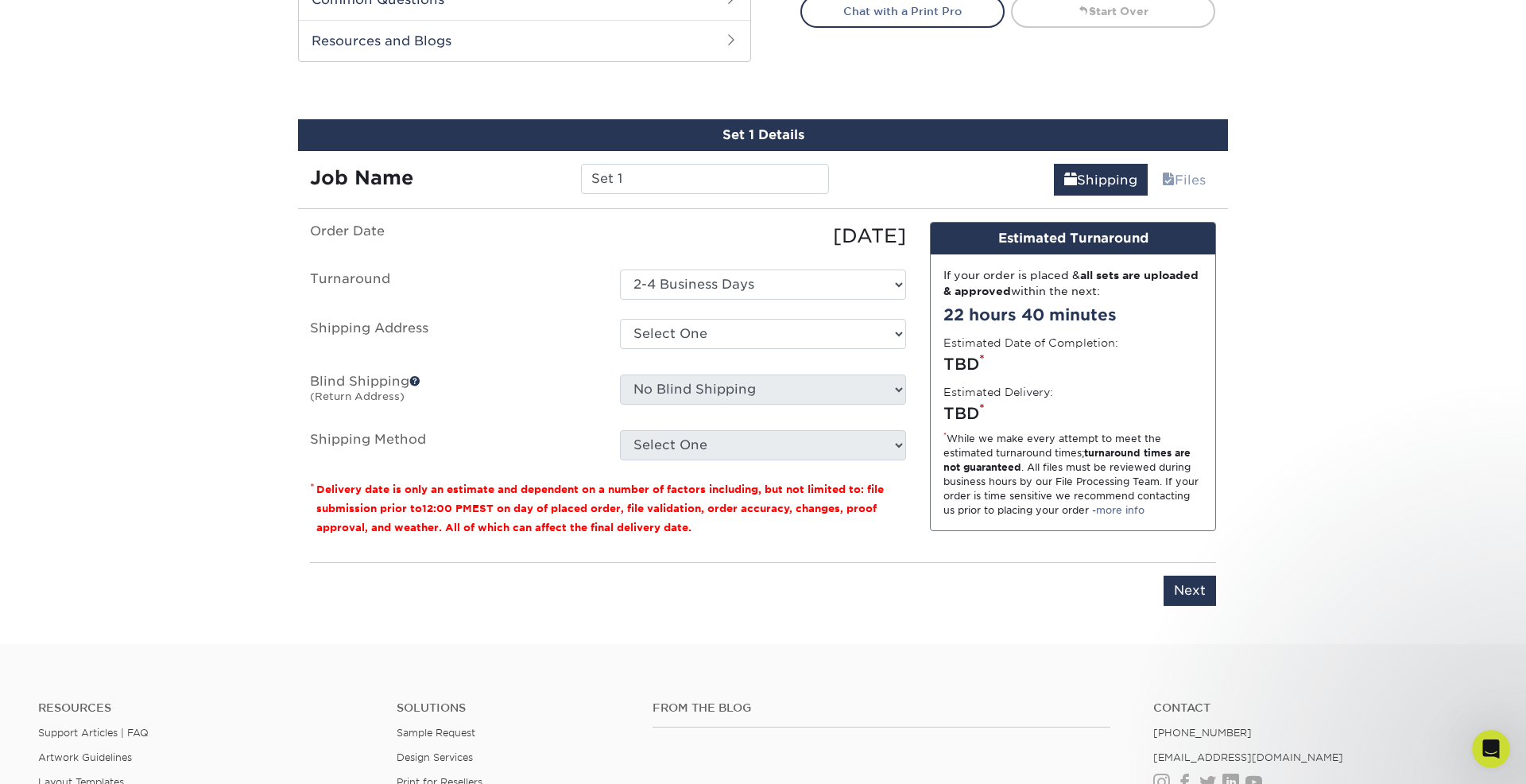
scroll to position [974, 0]
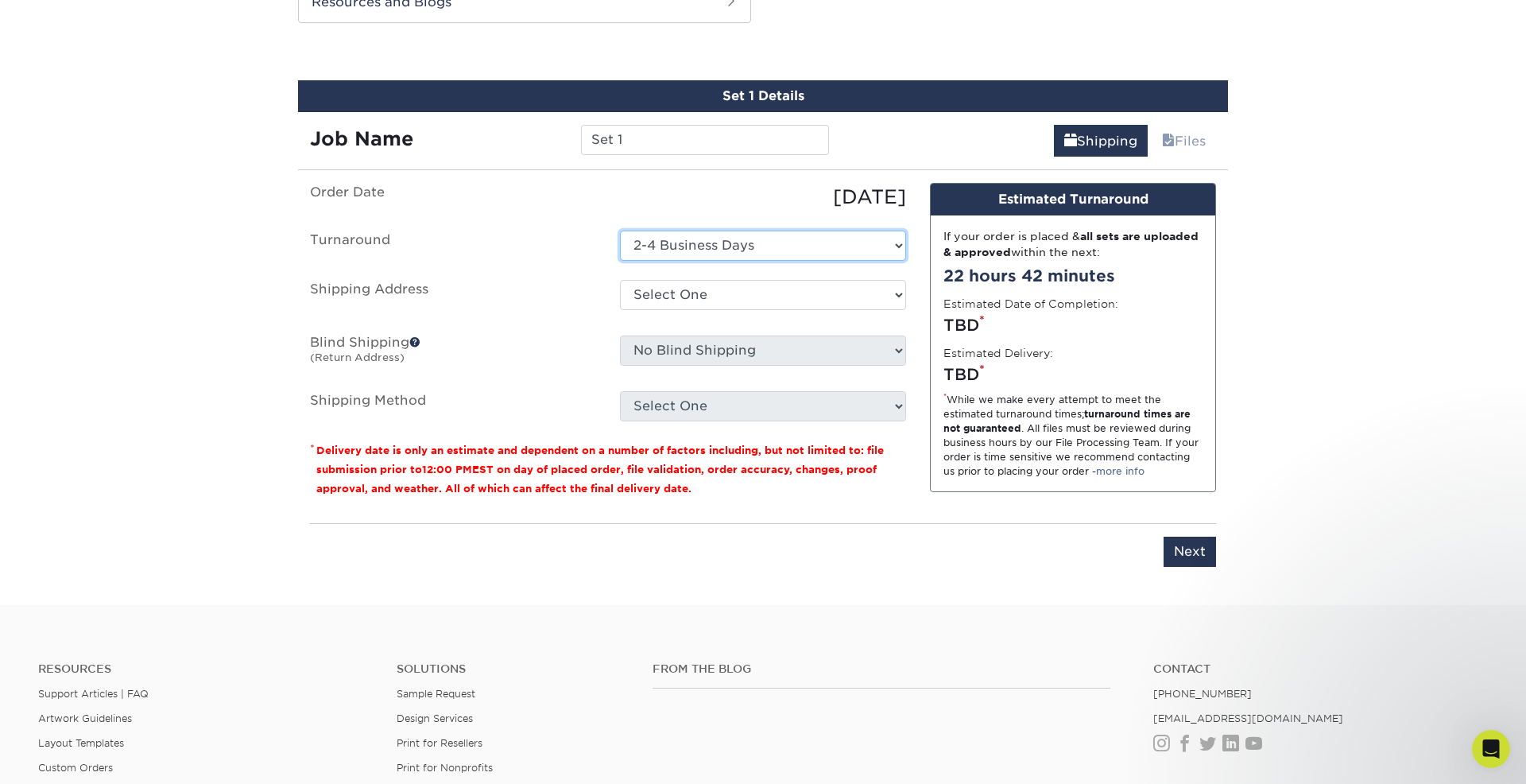
click at [657, 246] on select "Select One 2-4 Business Days" at bounding box center [763, 245] width 286 height 31
click at [620, 230] on select "Select One 2-4 Business Days" at bounding box center [763, 245] width 286 height 31
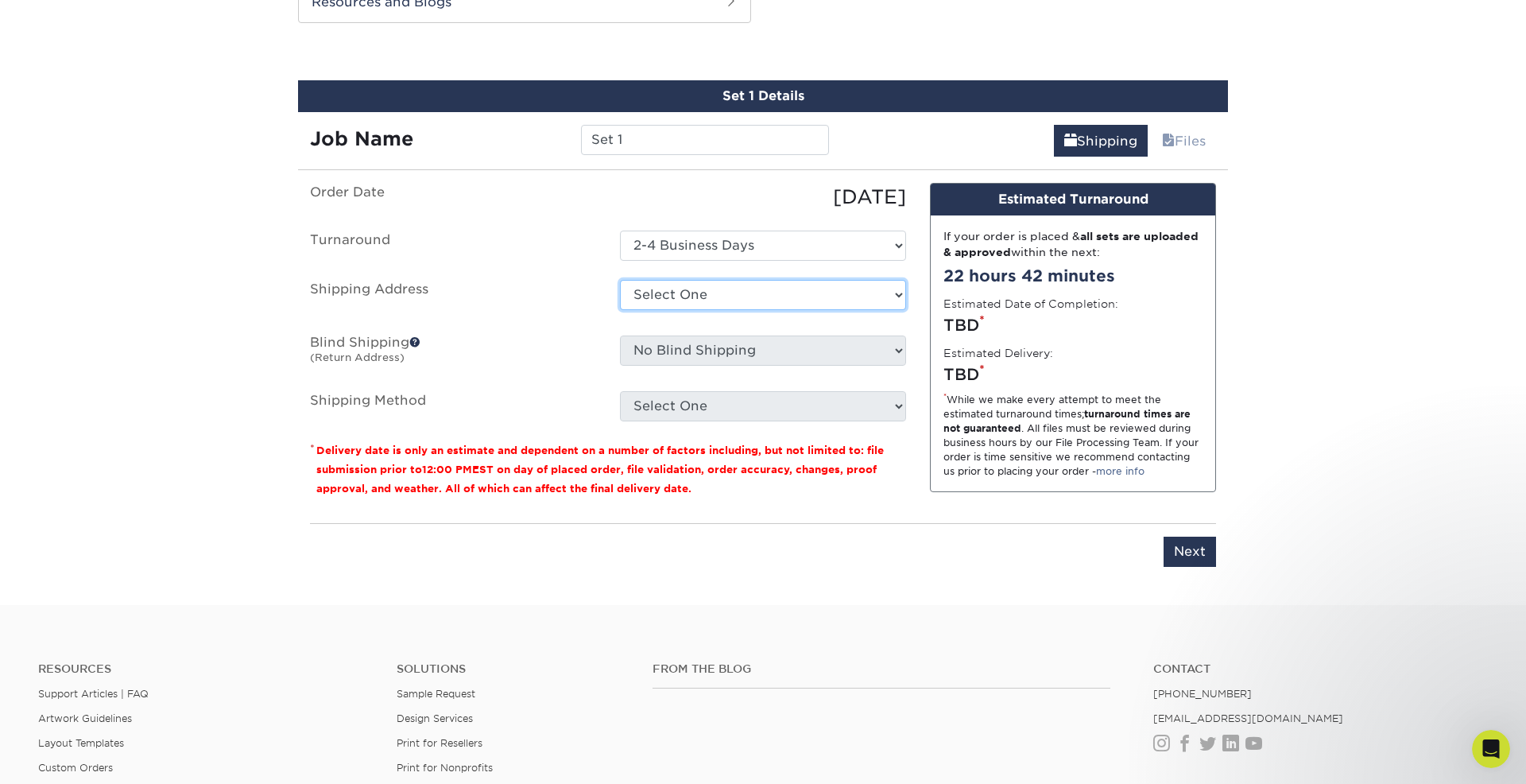
click at [659, 288] on select "Select One Brian Cohen + Add New Address" at bounding box center [763, 294] width 286 height 31
select select "282577"
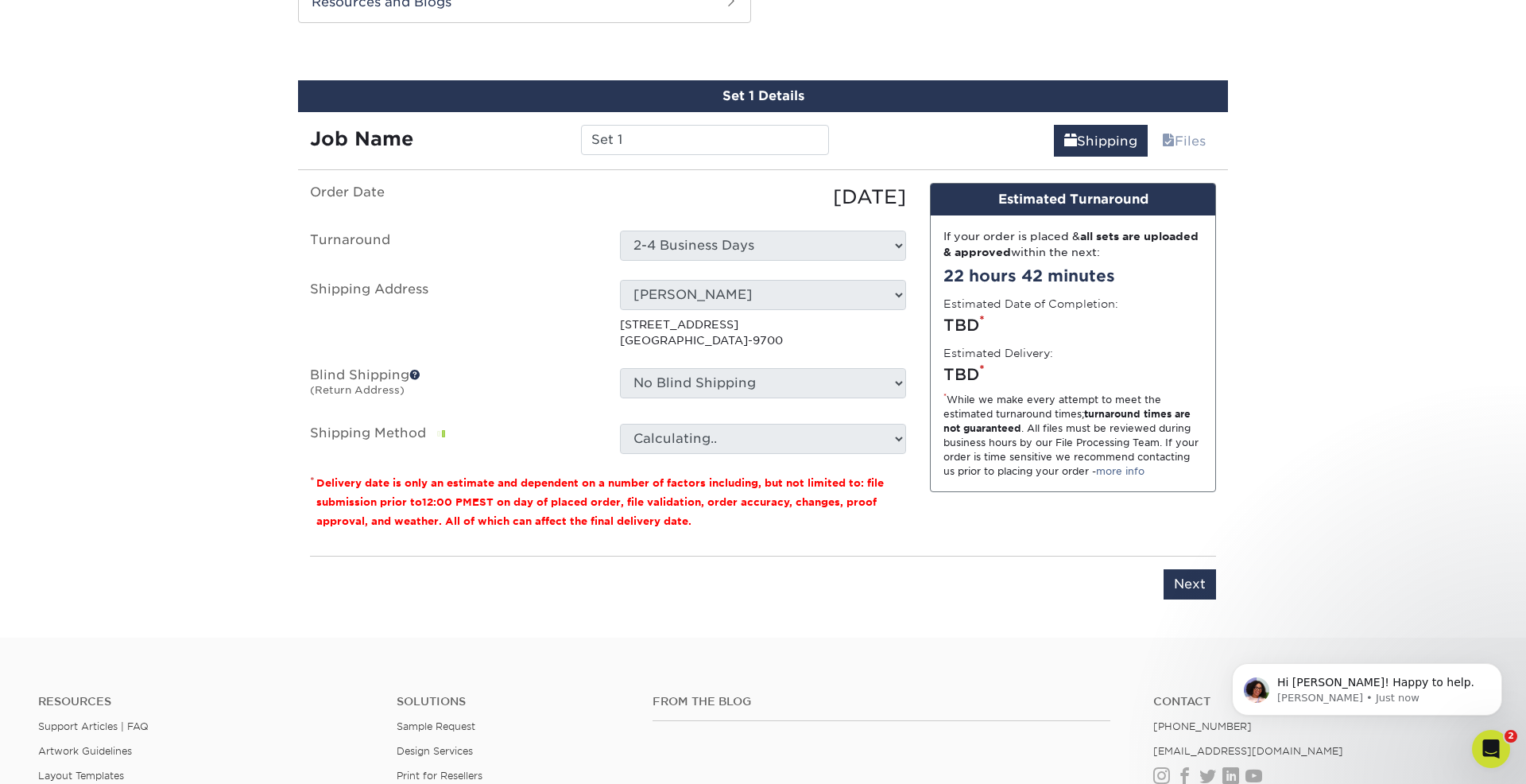
click at [416, 373] on span at bounding box center [414, 373] width 11 height 11
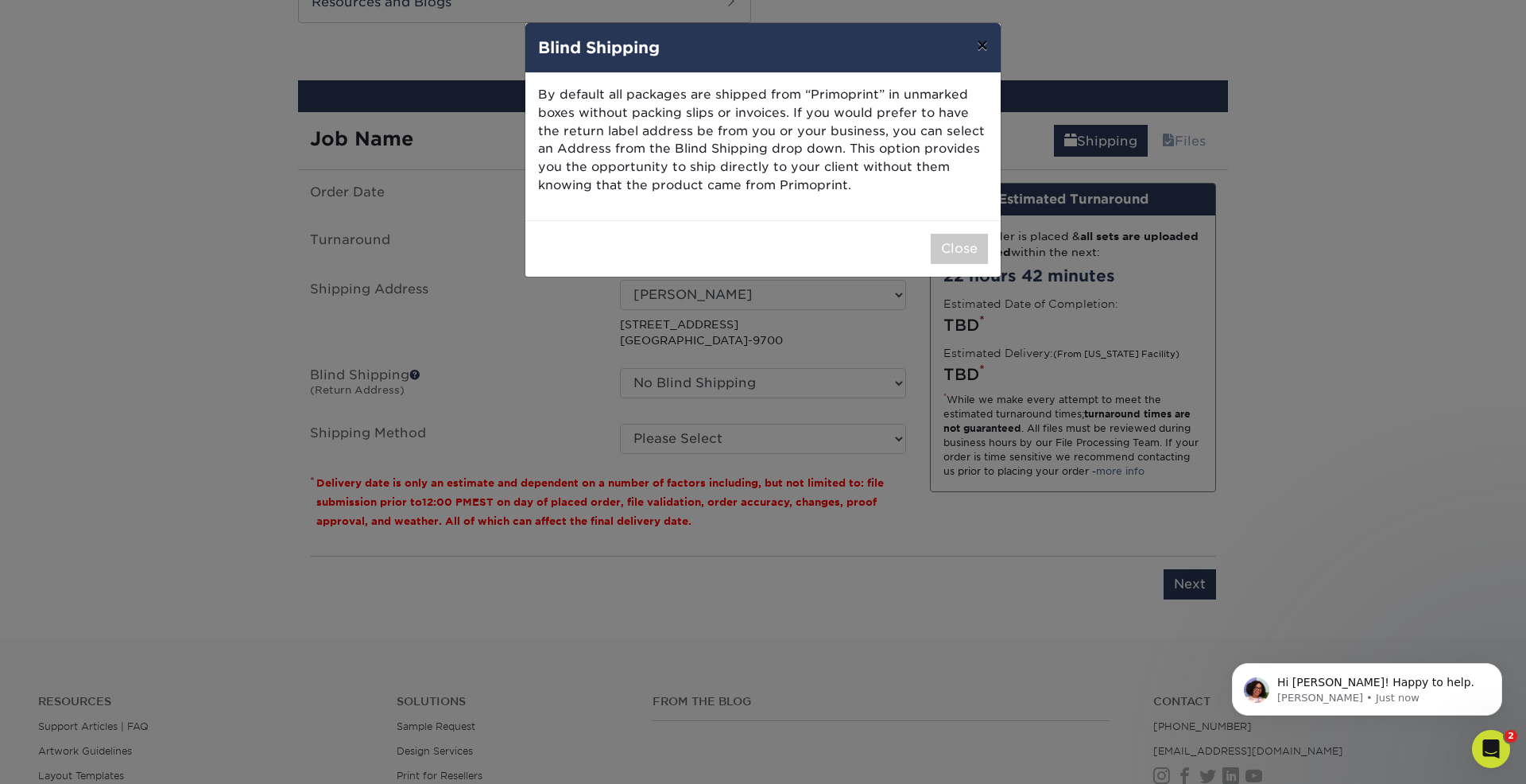
click at [980, 46] on button "×" at bounding box center [982, 44] width 37 height 44
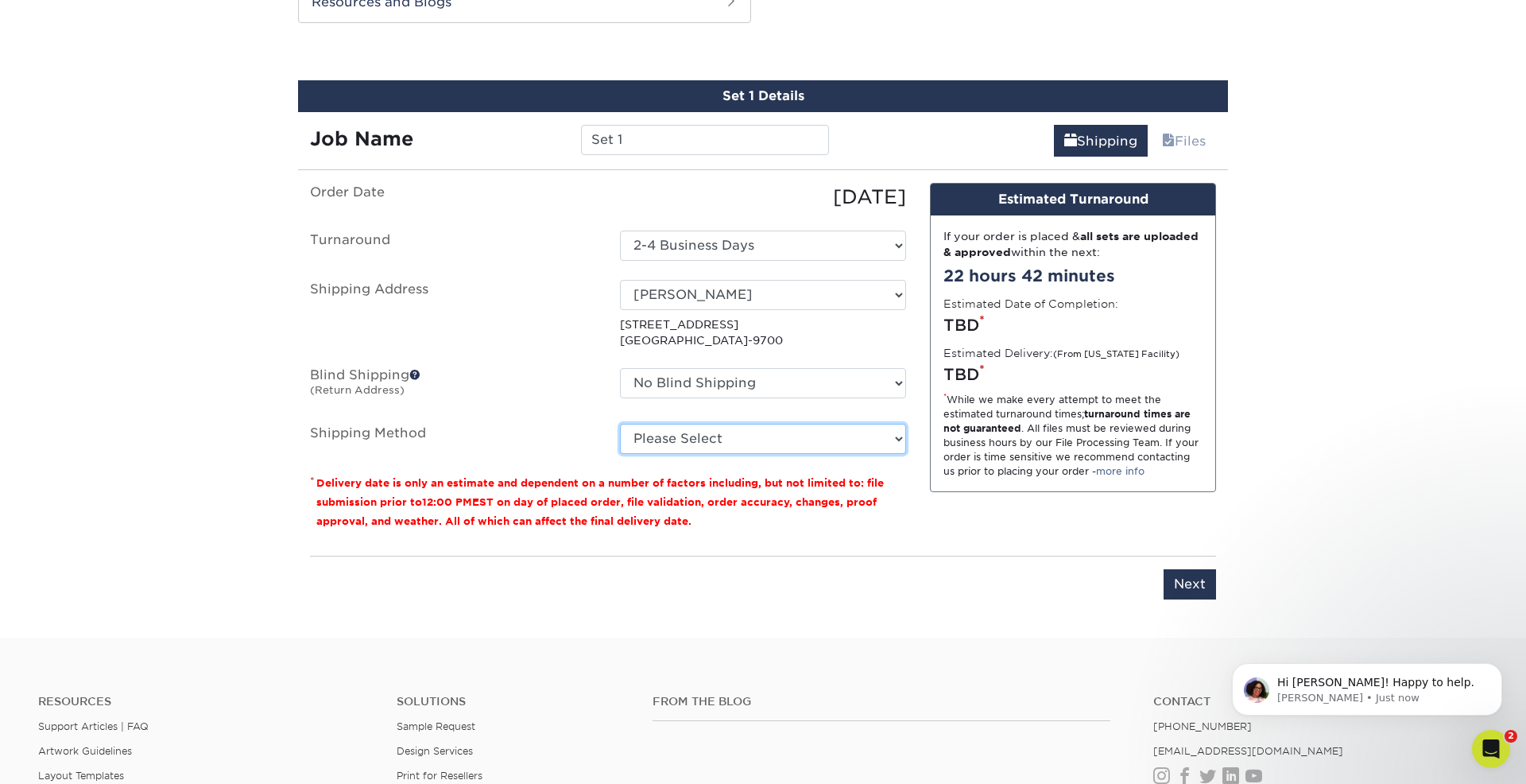
click at [691, 441] on select "Please Select Ground Shipping (+$7.84) 3 Day Shipping Service (+$18.70) 2 Day A…" at bounding box center [763, 438] width 286 height 31
click at [620, 424] on select "Please Select Ground Shipping (+$7.84) 3 Day Shipping Service (+$18.70) 2 Day A…" at bounding box center [763, 438] width 286 height 31
click at [1306, 705] on div "Hi Jessica! Happy to help. Avery • Just now" at bounding box center [1368, 688] width 271 height 52
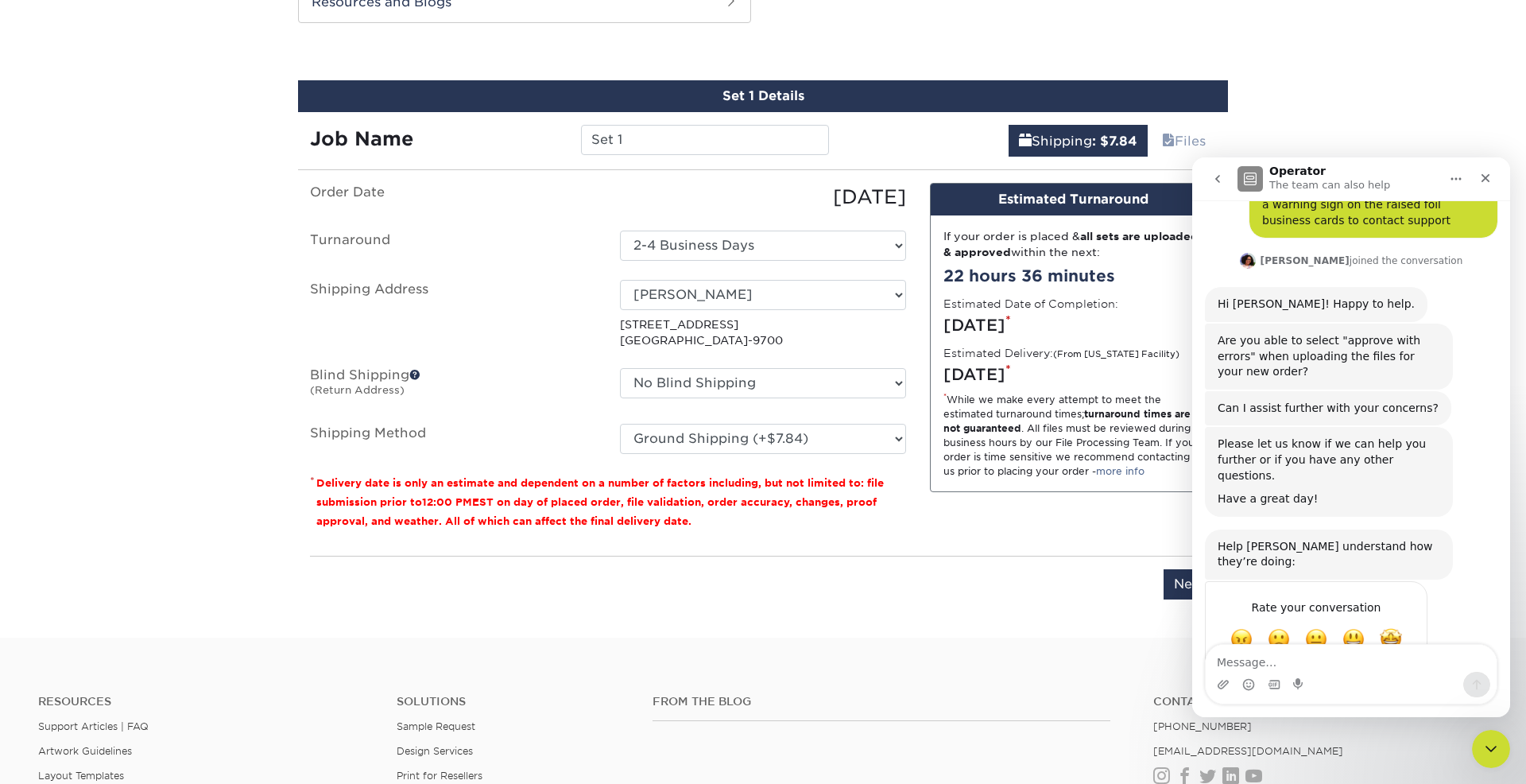
scroll to position [109, 0]
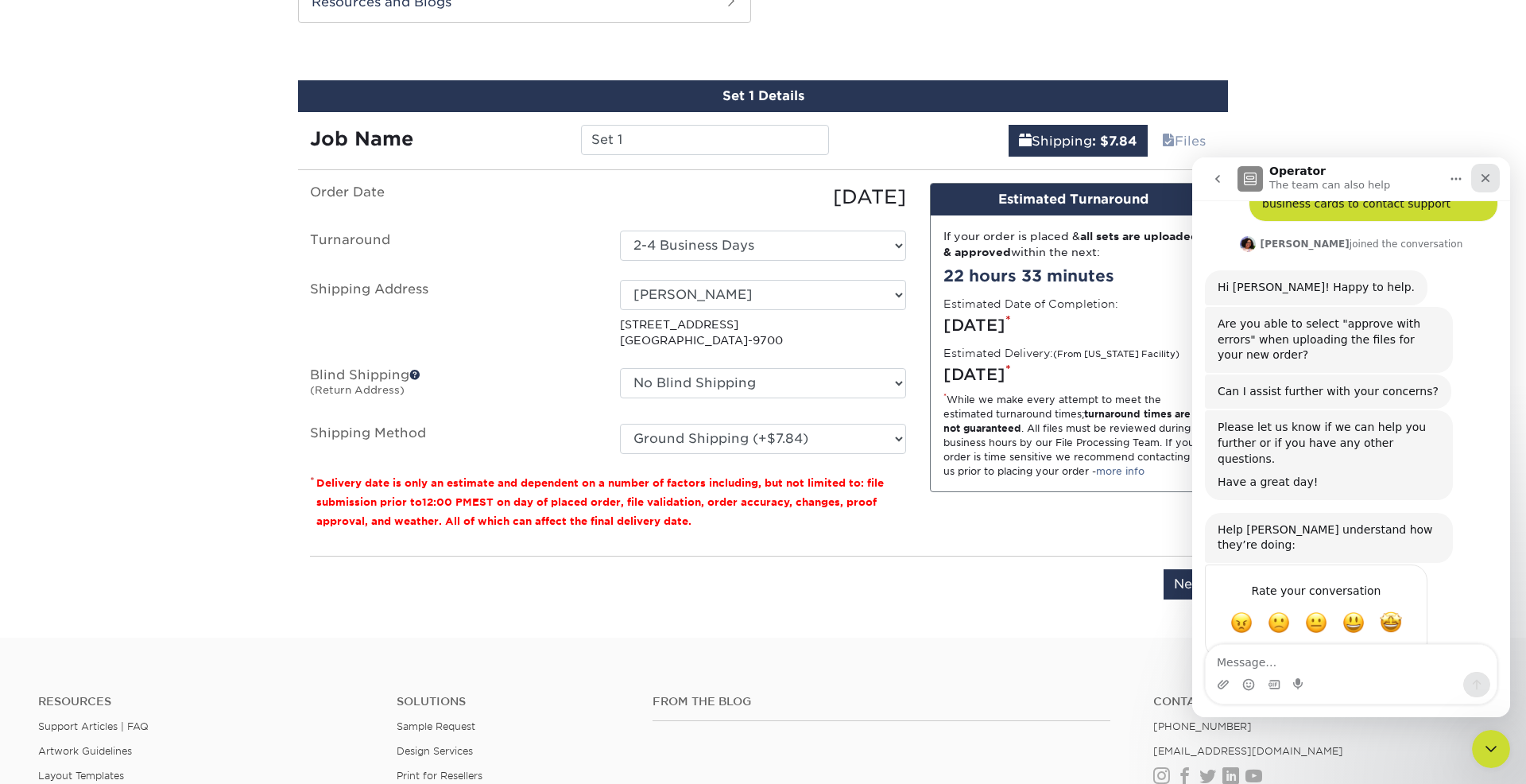
click at [1486, 177] on icon "Close" at bounding box center [1486, 178] width 9 height 9
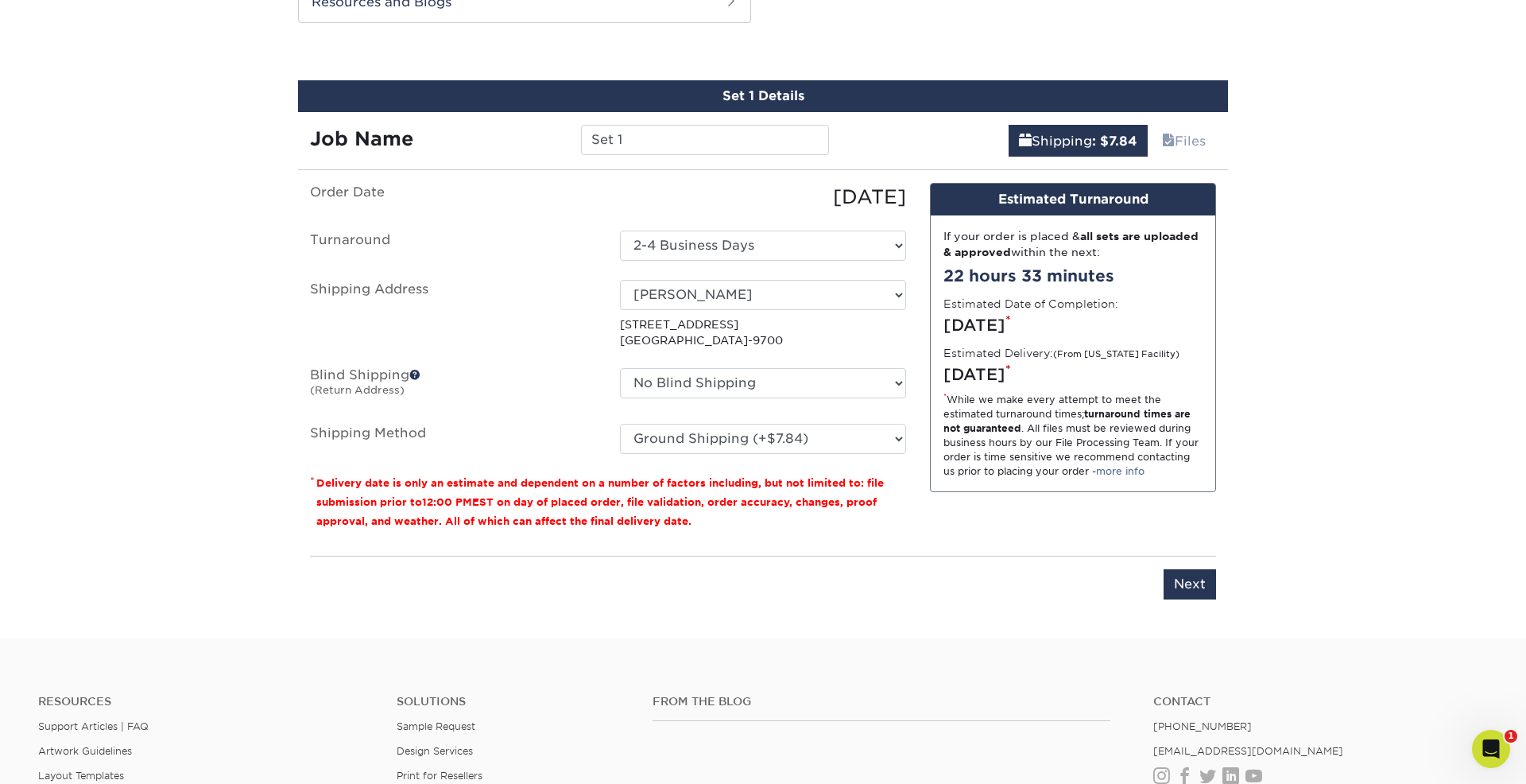
click at [539, 287] on label "Shipping Address" at bounding box center [453, 314] width 310 height 69
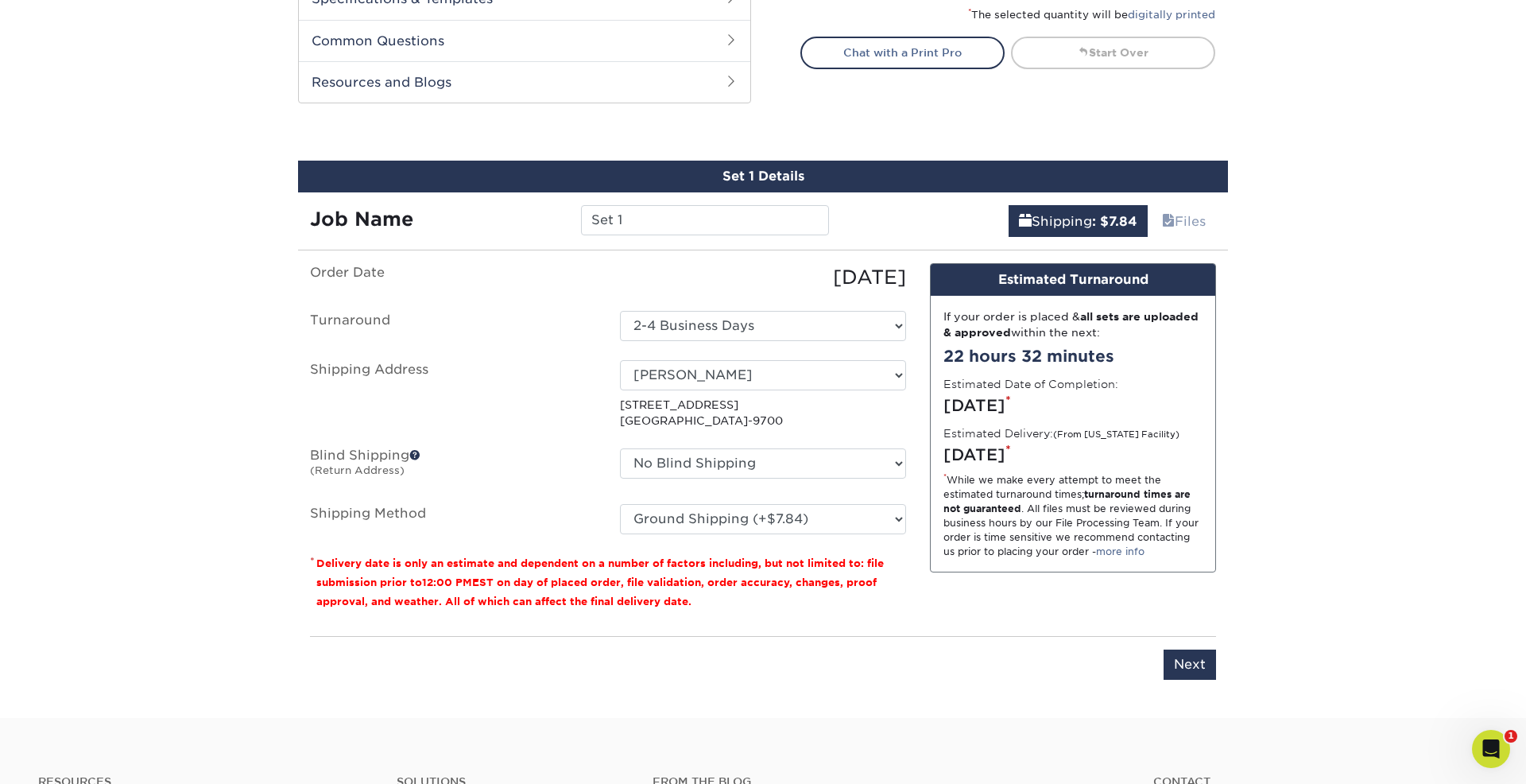
scroll to position [906, 0]
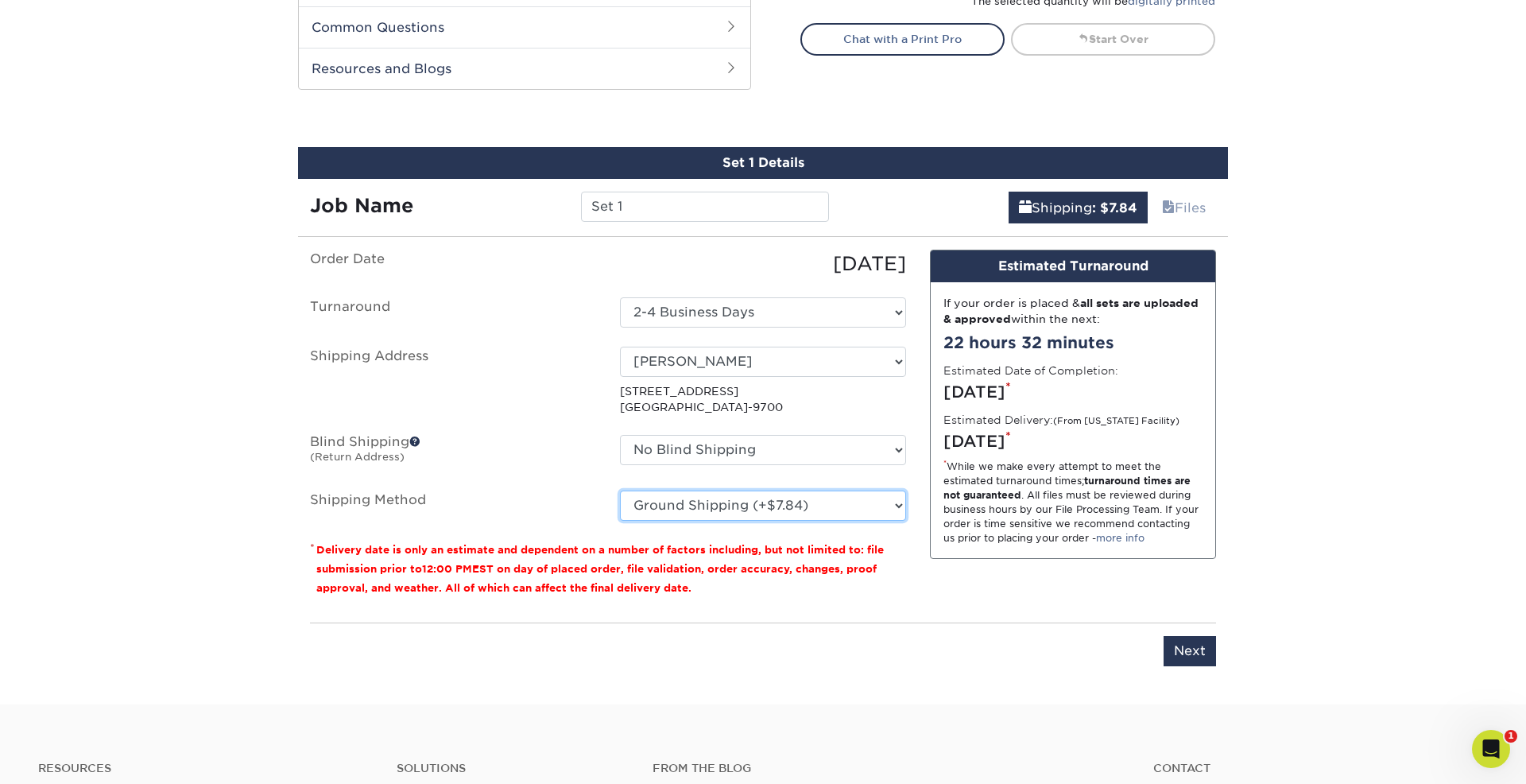
click at [668, 499] on select "Please Select Ground Shipping (+$7.84) 3 Day Shipping Service (+$18.70) 2 Day A…" at bounding box center [763, 506] width 286 height 31
click at [763, 488] on ul "Order Date 10/07/2025 Turnaround Select One 2-4 Business Days Shipping Address …" at bounding box center [608, 385] width 597 height 271
click at [744, 499] on select "Please Select Ground Shipping (+$7.84) 3 Day Shipping Service (+$18.70) 2 Day A…" at bounding box center [763, 506] width 286 height 31
click at [784, 515] on select "Please Select Ground Shipping (+$7.84) 3 Day Shipping Service (+$18.70) 2 Day A…" at bounding box center [763, 506] width 286 height 31
click at [620, 491] on select "Please Select Ground Shipping (+$7.84) 3 Day Shipping Service (+$18.70) 2 Day A…" at bounding box center [763, 506] width 286 height 31
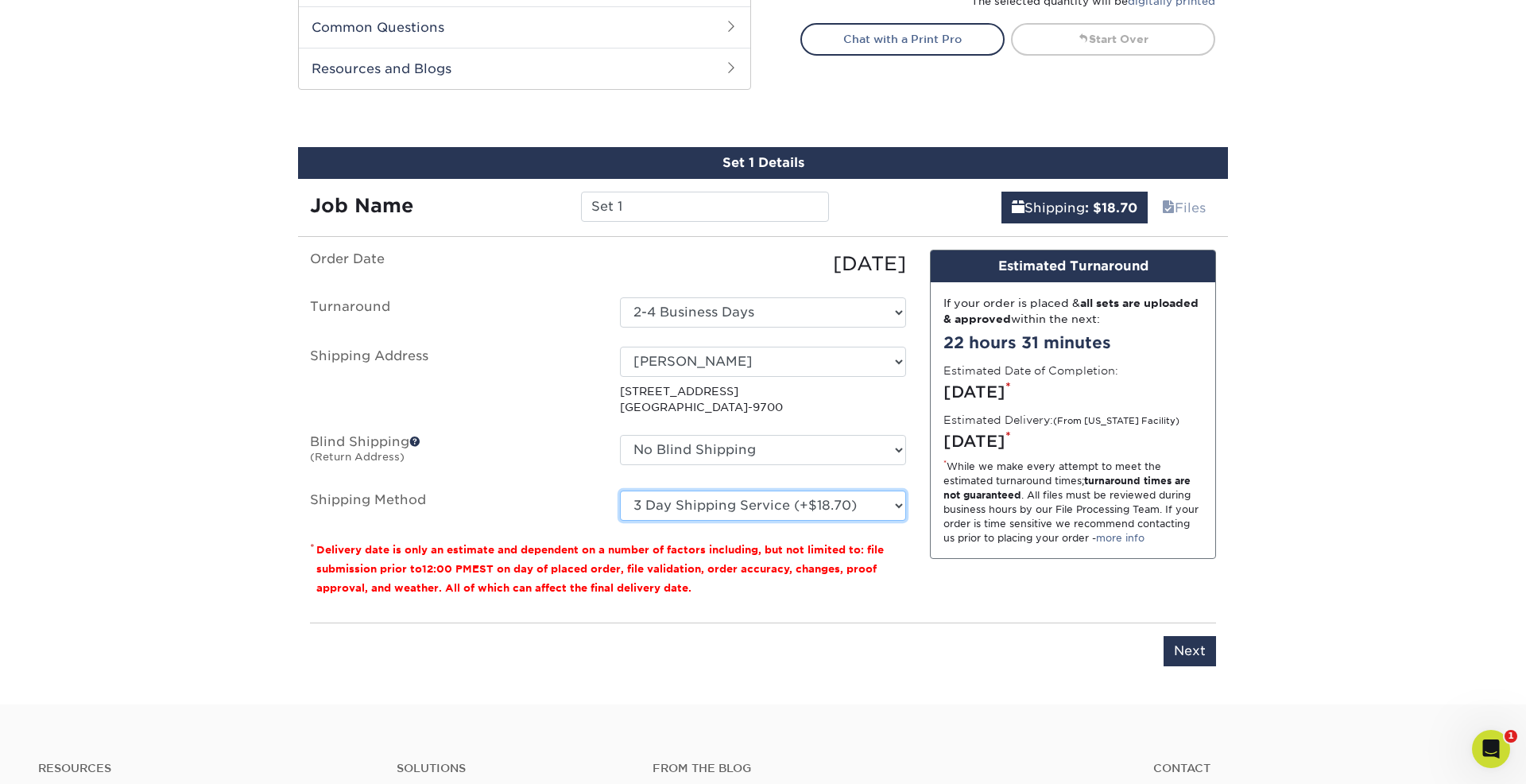
click at [746, 507] on select "Please Select Ground Shipping (+$7.84) 3 Day Shipping Service (+$18.70) 2 Day A…" at bounding box center [763, 506] width 286 height 31
click at [620, 491] on select "Please Select Ground Shipping (+$7.84) 3 Day Shipping Service (+$18.70) 2 Day A…" at bounding box center [763, 506] width 286 height 31
click at [750, 503] on select "Please Select Ground Shipping (+$7.84) 3 Day Shipping Service (+$18.70) 2 Day A…" at bounding box center [763, 506] width 286 height 31
click at [620, 491] on select "Please Select Ground Shipping (+$7.84) 3 Day Shipping Service (+$18.70) 2 Day A…" at bounding box center [763, 506] width 286 height 31
click at [763, 499] on select "Please Select Ground Shipping (+$7.84) 3 Day Shipping Service (+$18.70) 2 Day A…" at bounding box center [763, 506] width 286 height 31
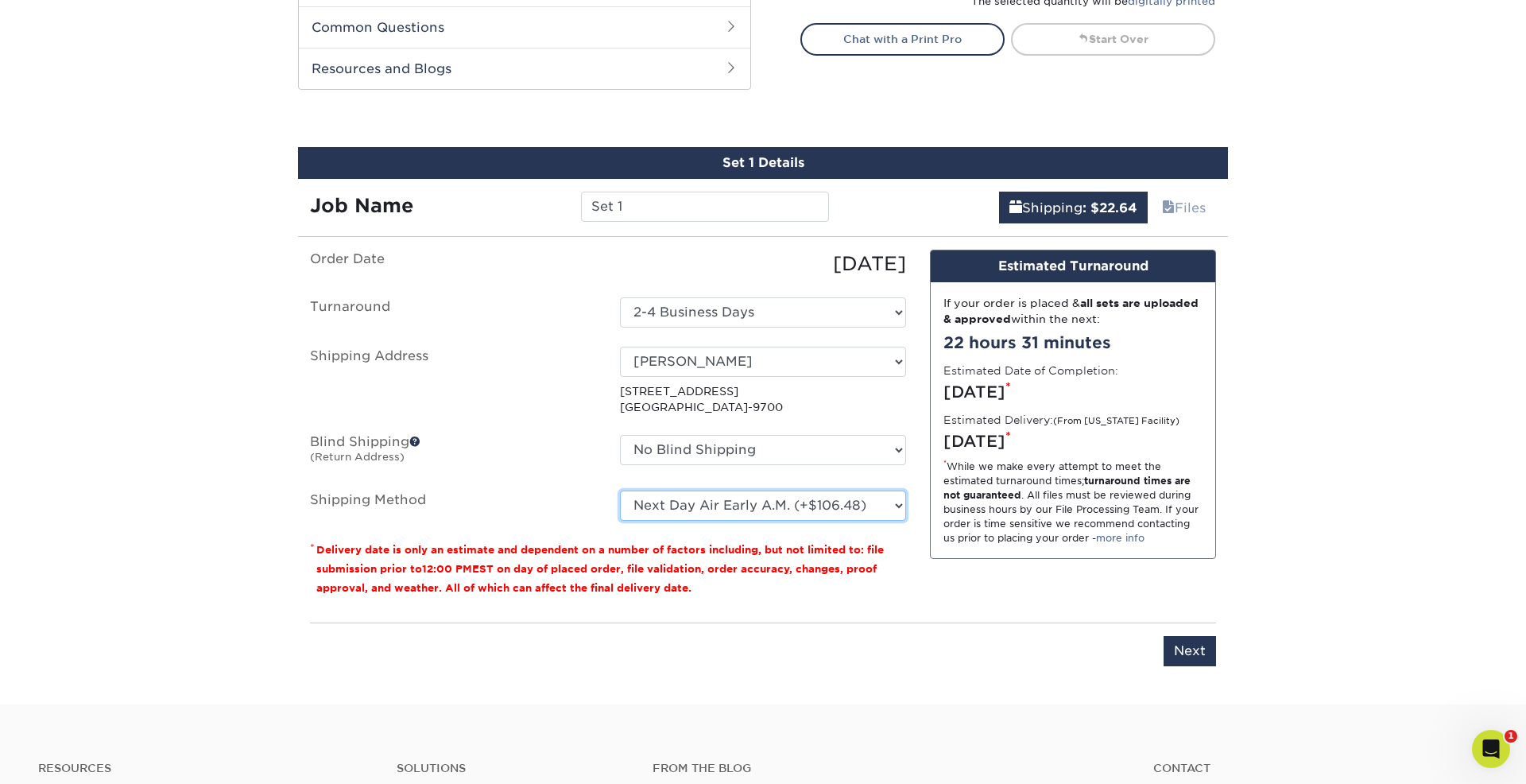
click at [620, 491] on select "Please Select Ground Shipping (+$7.84) 3 Day Shipping Service (+$18.70) 2 Day A…" at bounding box center [763, 506] width 286 height 31
click at [738, 507] on select "Please Select Ground Shipping (+$7.84) 3 Day Shipping Service (+$18.70) 2 Day A…" at bounding box center [763, 506] width 286 height 31
click at [620, 491] on select "Please Select Ground Shipping (+$7.84) 3 Day Shipping Service (+$18.70) 2 Day A…" at bounding box center [763, 506] width 286 height 31
click at [714, 503] on select "Please Select Ground Shipping (+$7.84) 3 Day Shipping Service (+$18.70) 2 Day A…" at bounding box center [763, 506] width 286 height 31
click at [620, 491] on select "Please Select Ground Shipping (+$7.84) 3 Day Shipping Service (+$18.70) 2 Day A…" at bounding box center [763, 506] width 286 height 31
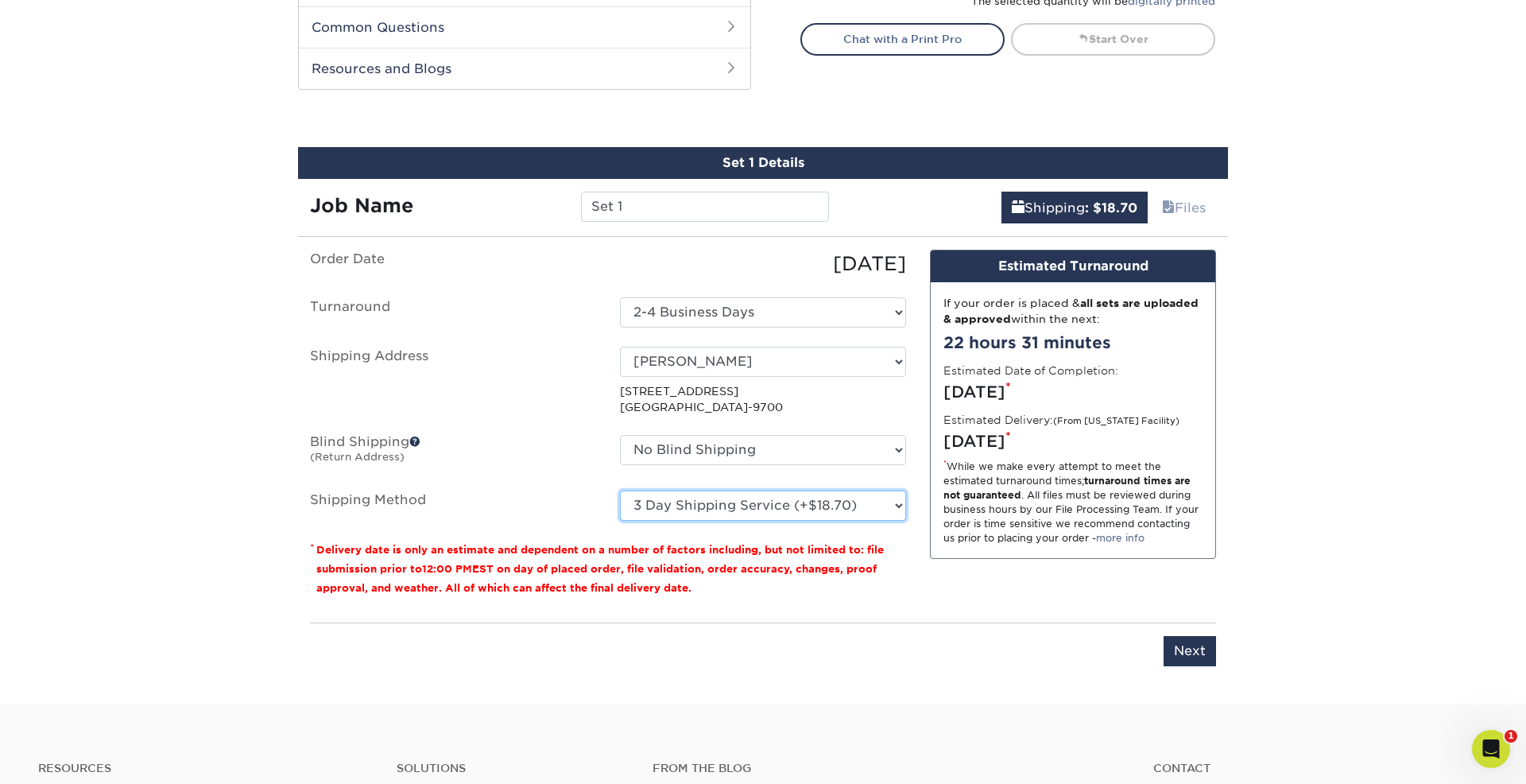
click at [707, 506] on select "Please Select Ground Shipping (+$7.84) 3 Day Shipping Service (+$18.70) 2 Day A…" at bounding box center [763, 506] width 286 height 31
click at [620, 491] on select "Please Select Ground Shipping (+$7.84) 3 Day Shipping Service (+$18.70) 2 Day A…" at bounding box center [763, 506] width 286 height 31
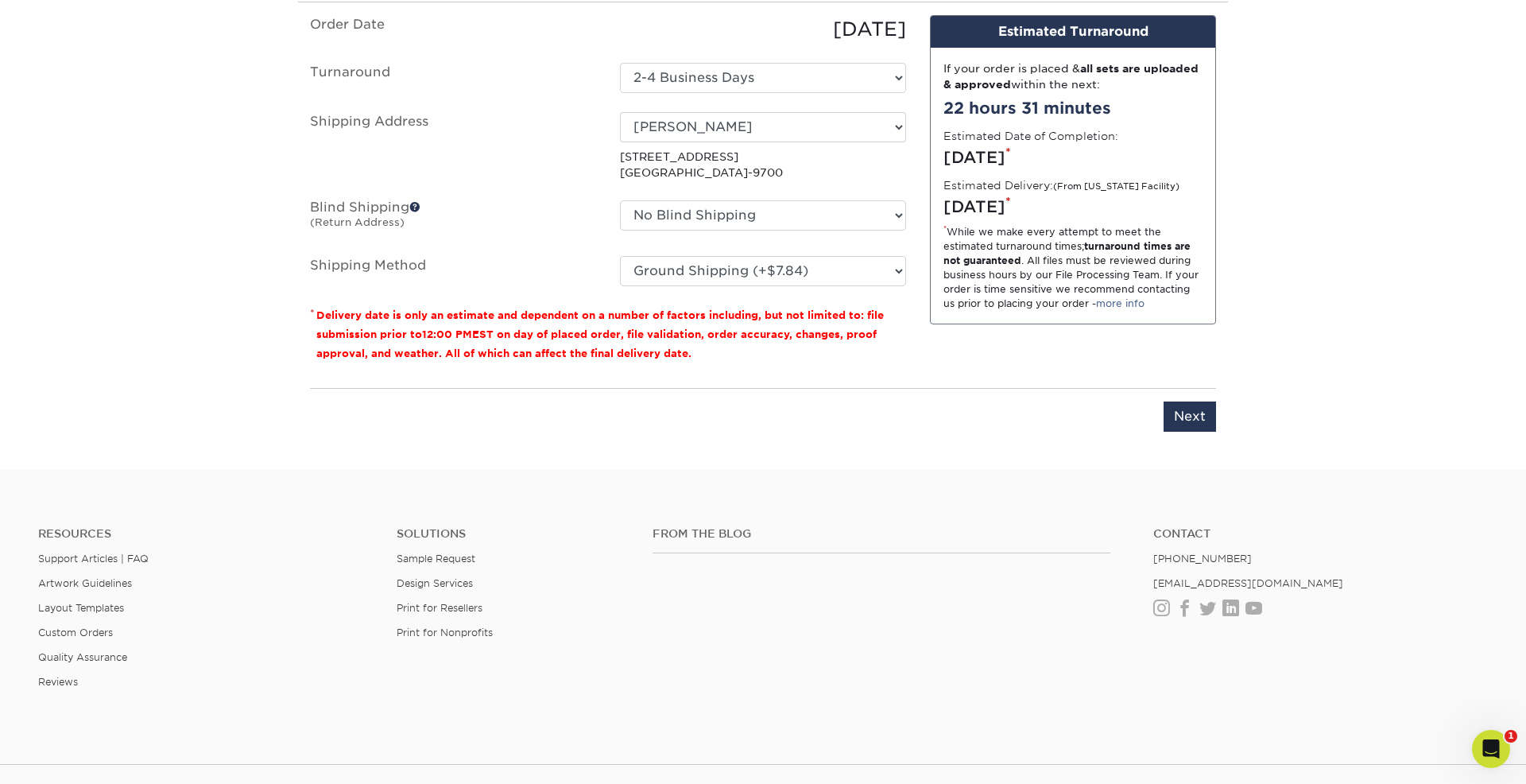
scroll to position [981, 0]
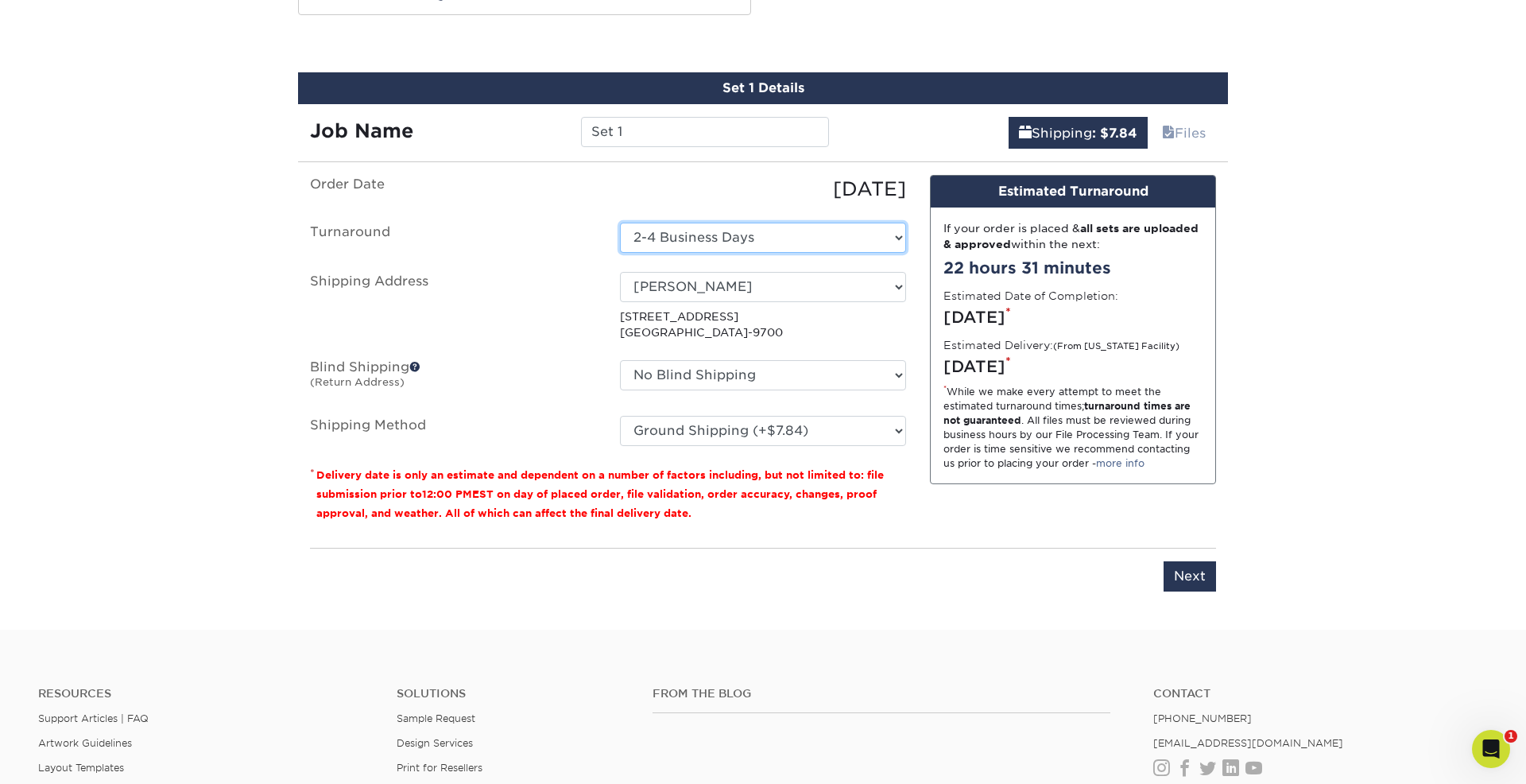
click at [654, 244] on select "Select One 2-4 Business Days" at bounding box center [763, 237] width 286 height 31
click at [649, 444] on select "Please Select Ground Shipping (+$7.84) 3 Day Shipping Service (+$18.70) 2 Day A…" at bounding box center [763, 431] width 286 height 31
click at [620, 416] on select "Please Select Ground Shipping (+$7.84) 3 Day Shipping Service (+$18.70) 2 Day A…" at bounding box center [763, 431] width 286 height 31
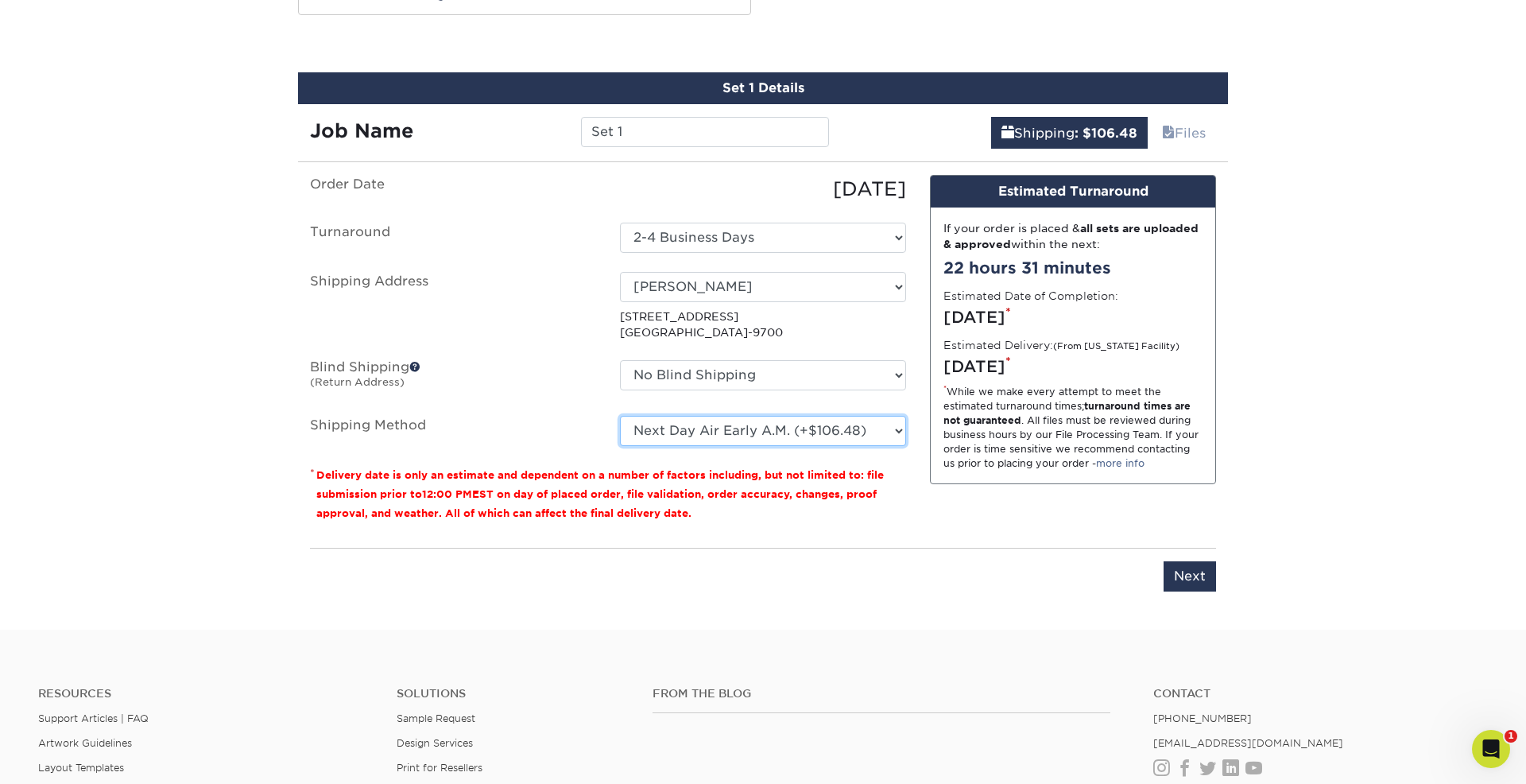
click at [674, 440] on select "Please Select Ground Shipping (+$7.84) 3 Day Shipping Service (+$18.70) 2 Day A…" at bounding box center [763, 431] width 286 height 31
click at [620, 416] on select "Please Select Ground Shipping (+$7.84) 3 Day Shipping Service (+$18.70) 2 Day A…" at bounding box center [763, 431] width 286 height 31
click at [686, 427] on select "Please Select Ground Shipping (+$7.84) 3 Day Shipping Service (+$18.70) 2 Day A…" at bounding box center [763, 431] width 286 height 31
click at [740, 434] on select "Please Select Ground Shipping (+$7.84) 3 Day Shipping Service (+$18.70) 2 Day A…" at bounding box center [763, 431] width 286 height 31
select select "03"
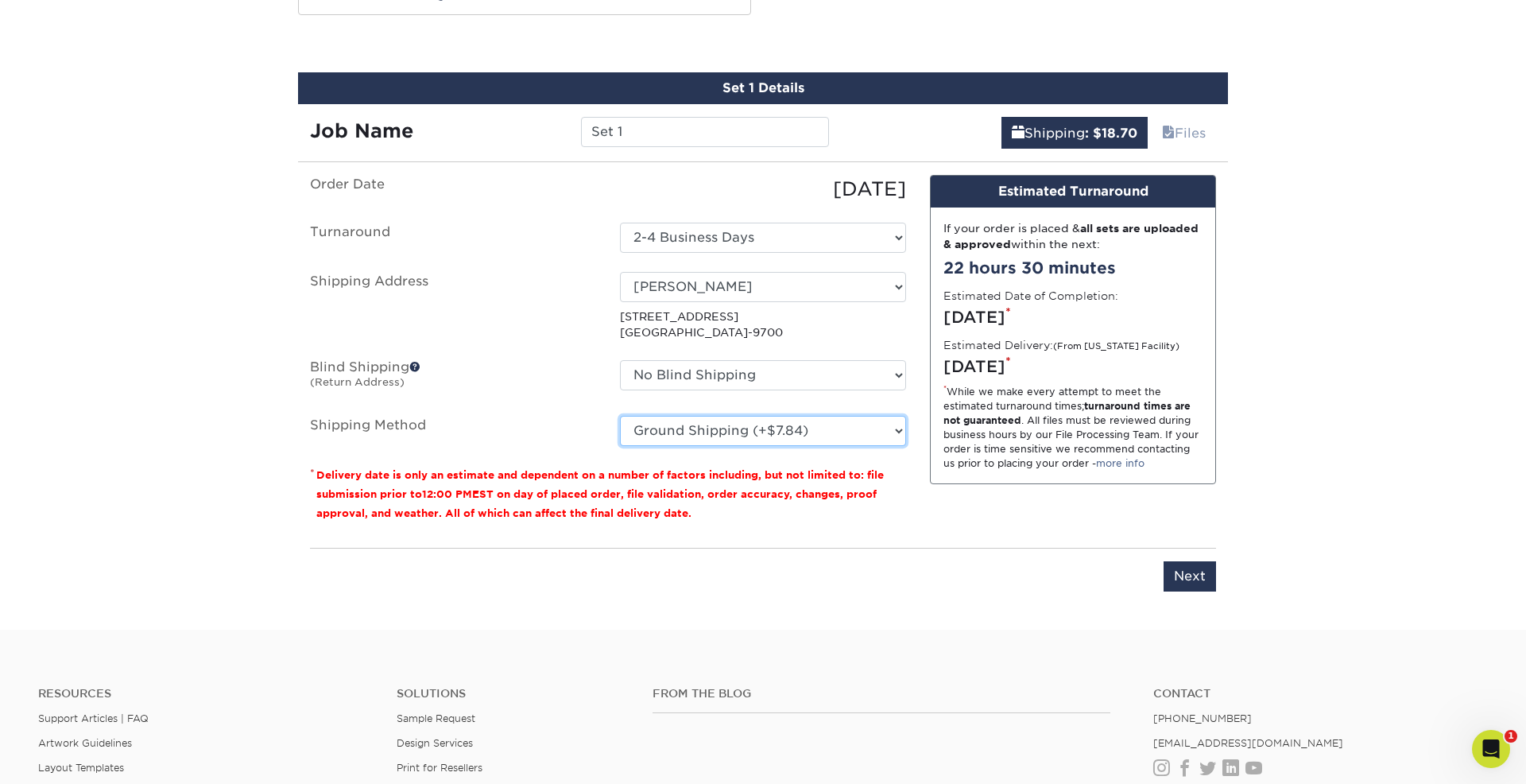
click at [620, 416] on select "Please Select Ground Shipping (+$7.84) 3 Day Shipping Service (+$18.70) 2 Day A…" at bounding box center [763, 431] width 286 height 31
click at [531, 441] on label "Shipping Method" at bounding box center [453, 431] width 310 height 31
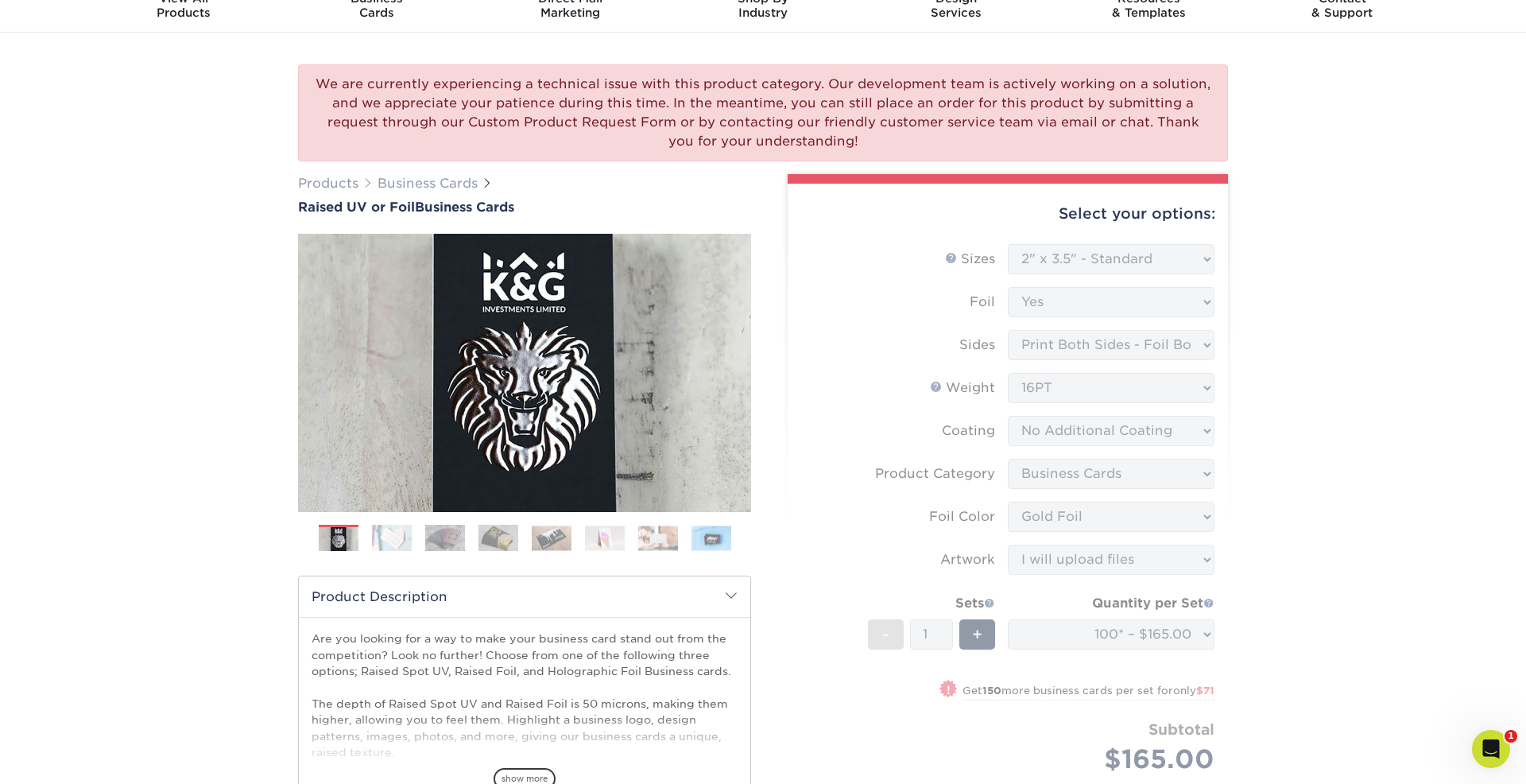
scroll to position [0, 0]
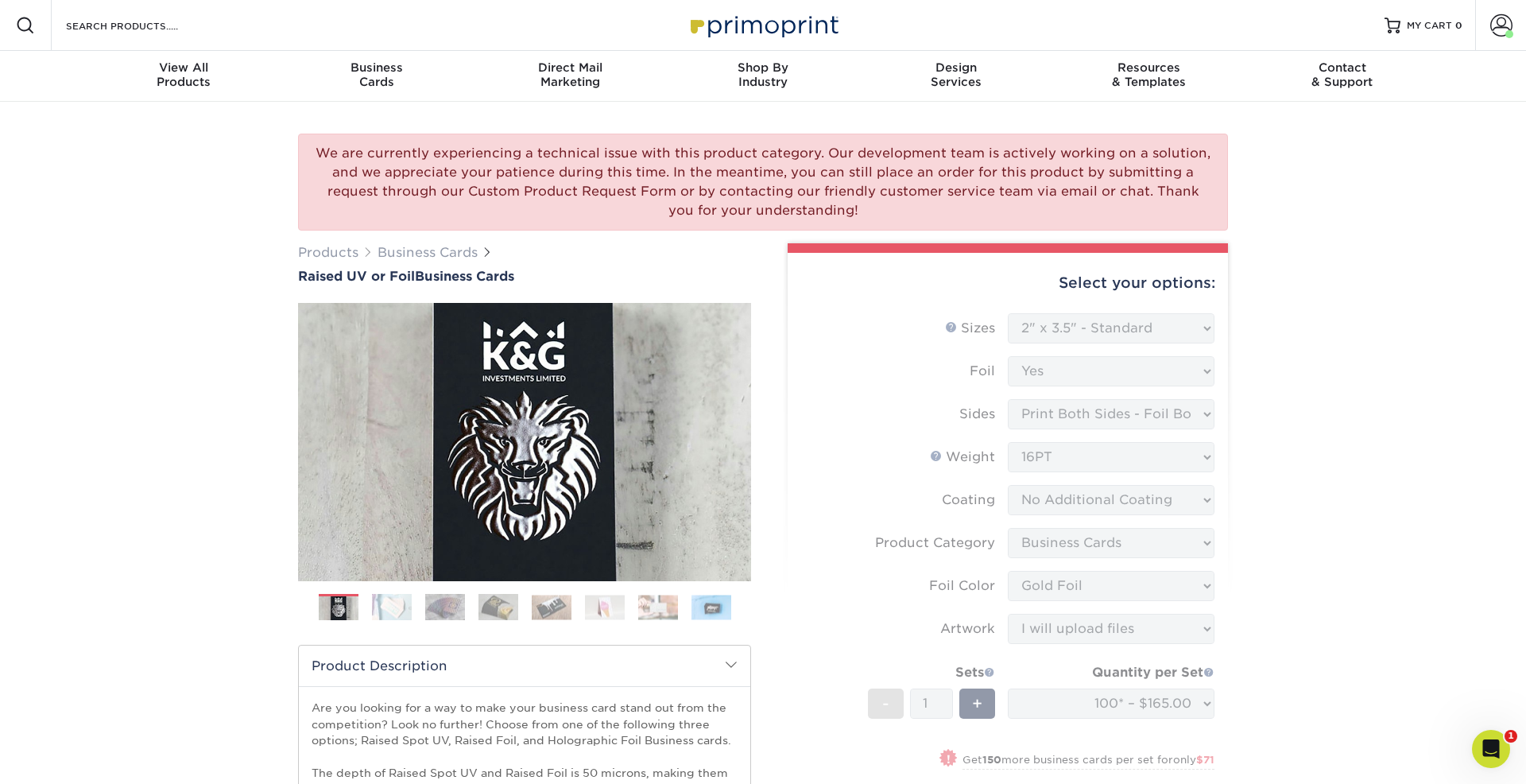
click at [945, 283] on div "Select your options:" at bounding box center [1007, 282] width 415 height 60
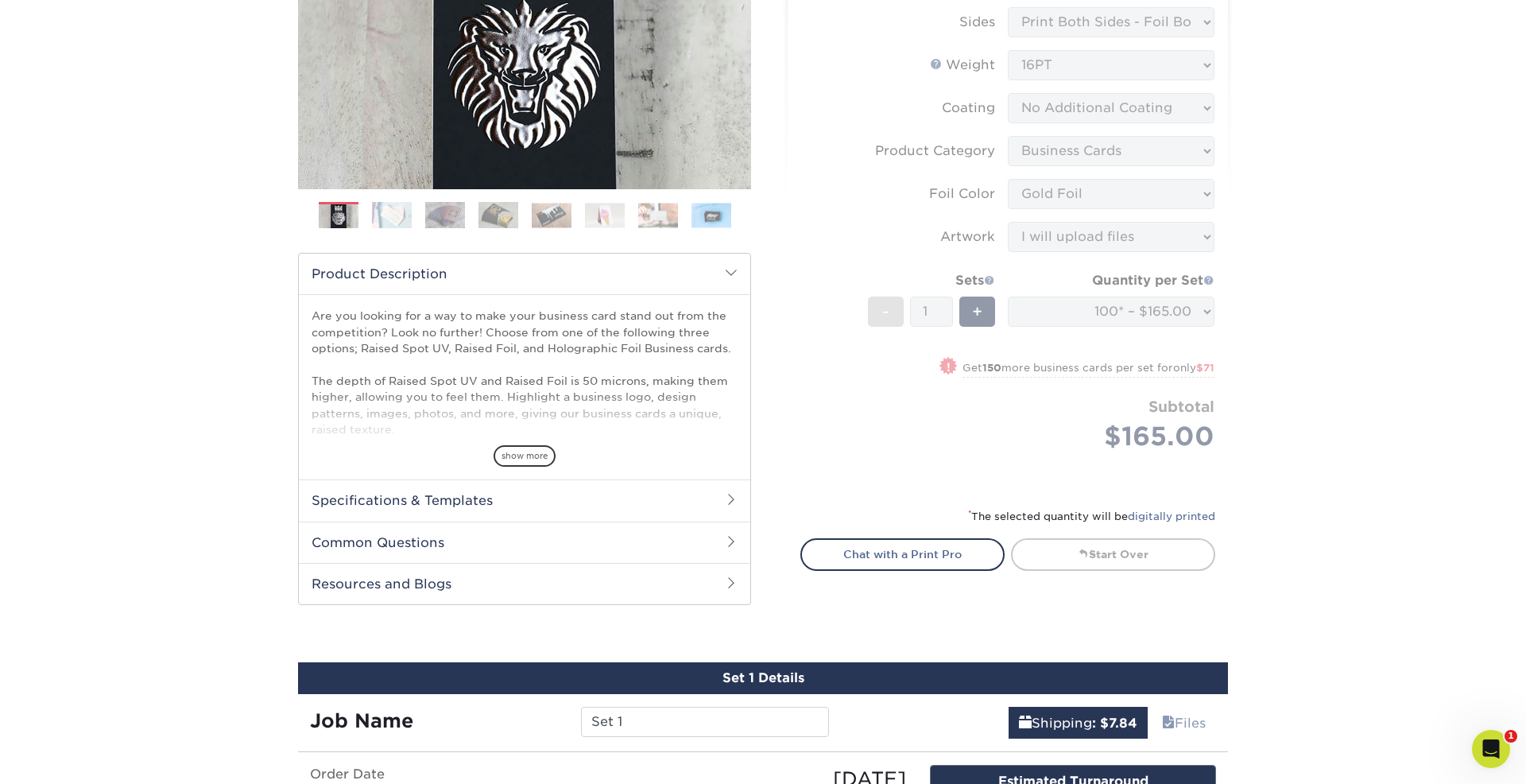
scroll to position [383, 0]
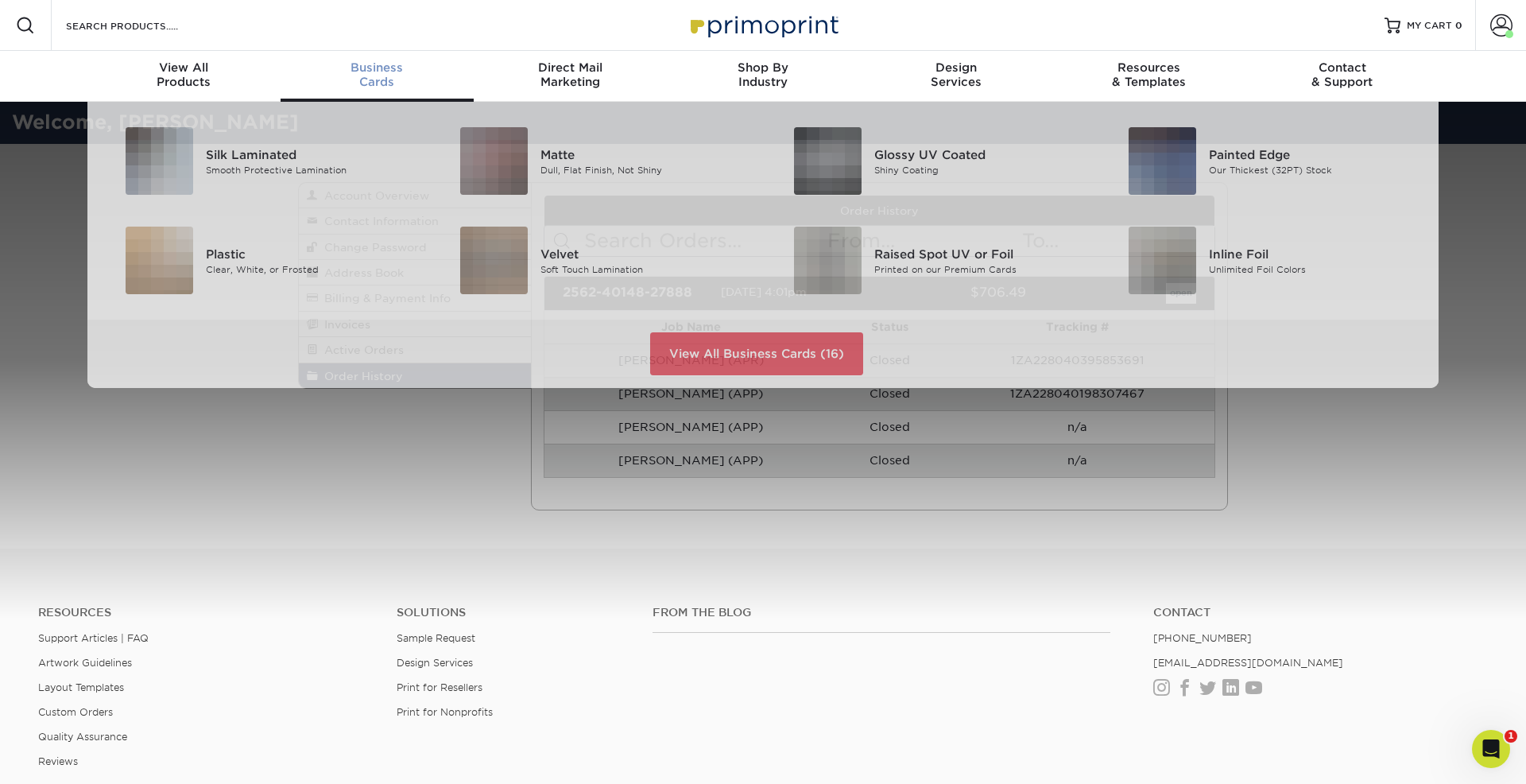
click at [387, 77] on div "Business Cards" at bounding box center [377, 74] width 194 height 29
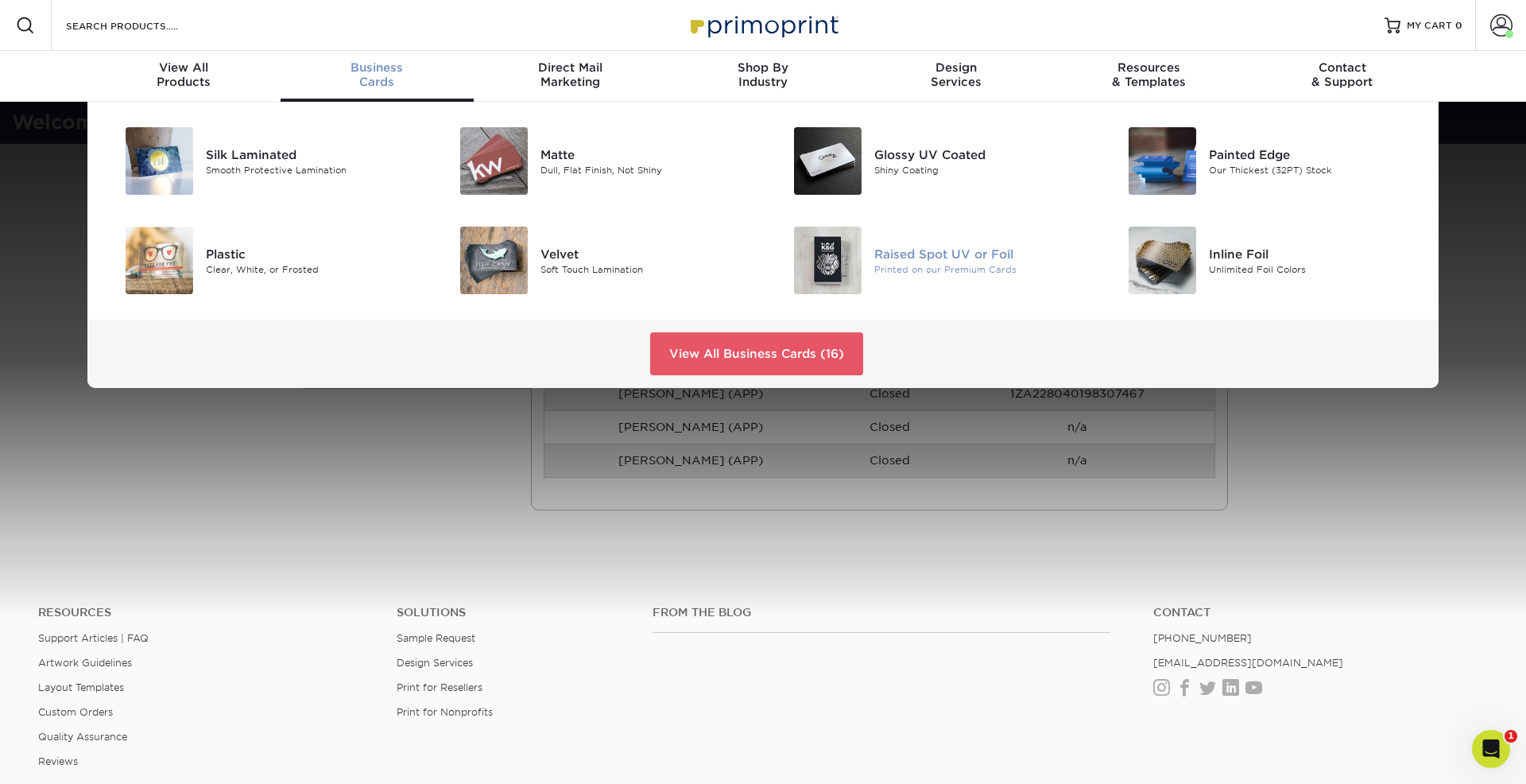
click at [827, 248] on img at bounding box center [828, 260] width 67 height 67
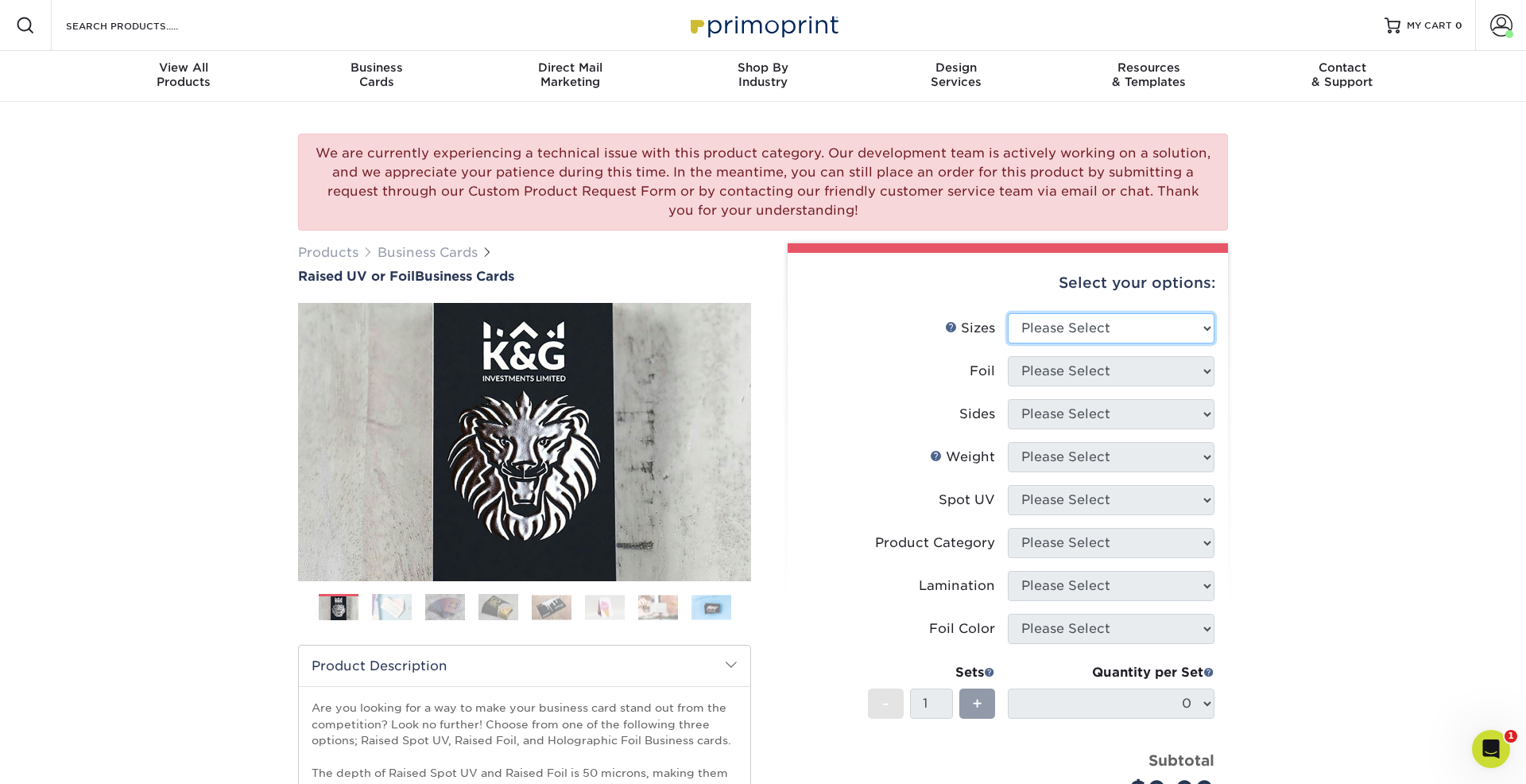
click at [1059, 333] on select "Please Select 2" x 3.5" - Standard" at bounding box center [1111, 328] width 206 height 31
select select "2.00x3.50"
click at [1008, 313] on select "Please Select 2" x 3.5" - Standard" at bounding box center [1111, 328] width 206 height 31
click at [1065, 373] on select "Please Select No Yes" at bounding box center [1111, 371] width 206 height 31
select select "1"
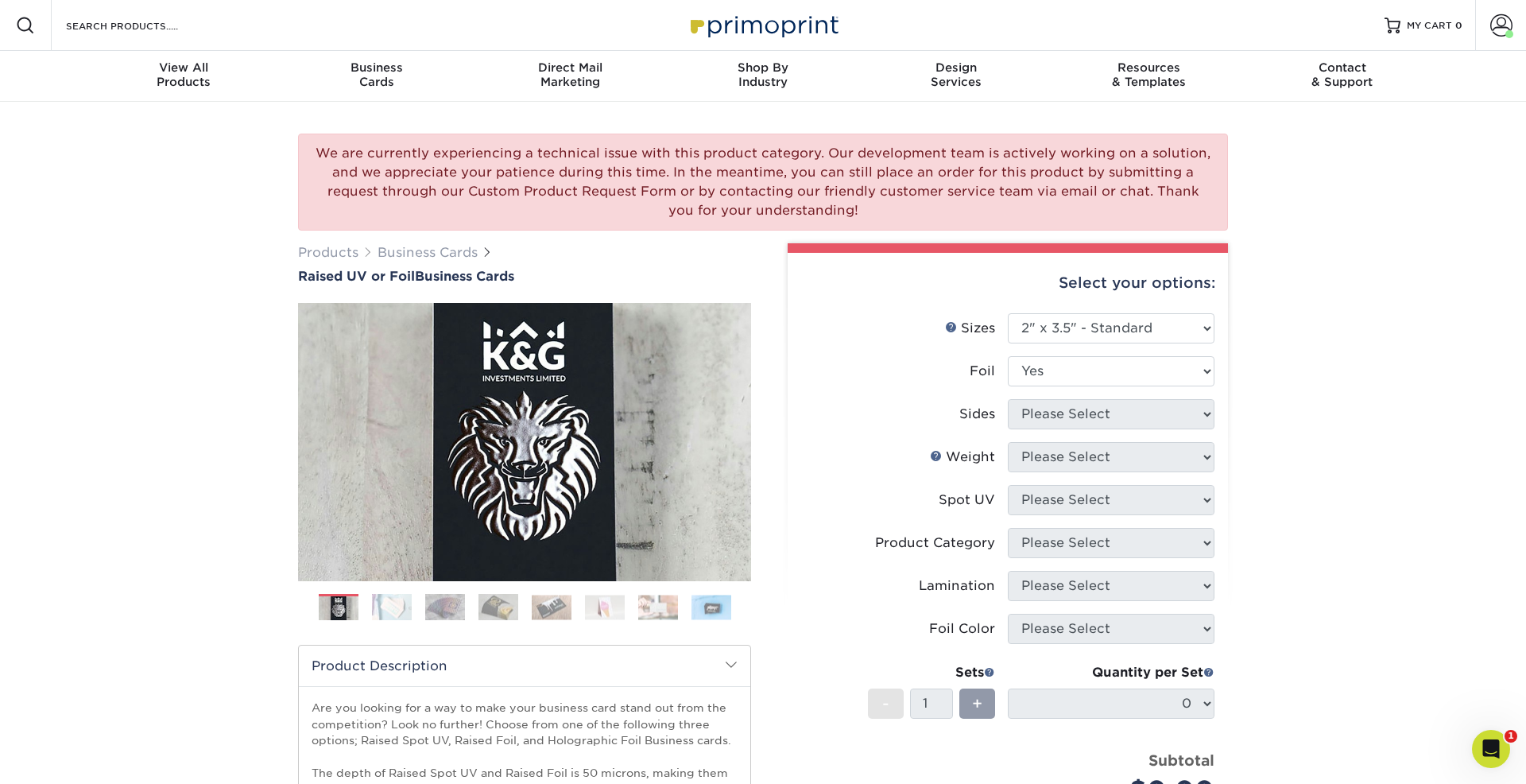
click at [1008, 356] on select "Please Select No Yes" at bounding box center [1111, 371] width 206 height 31
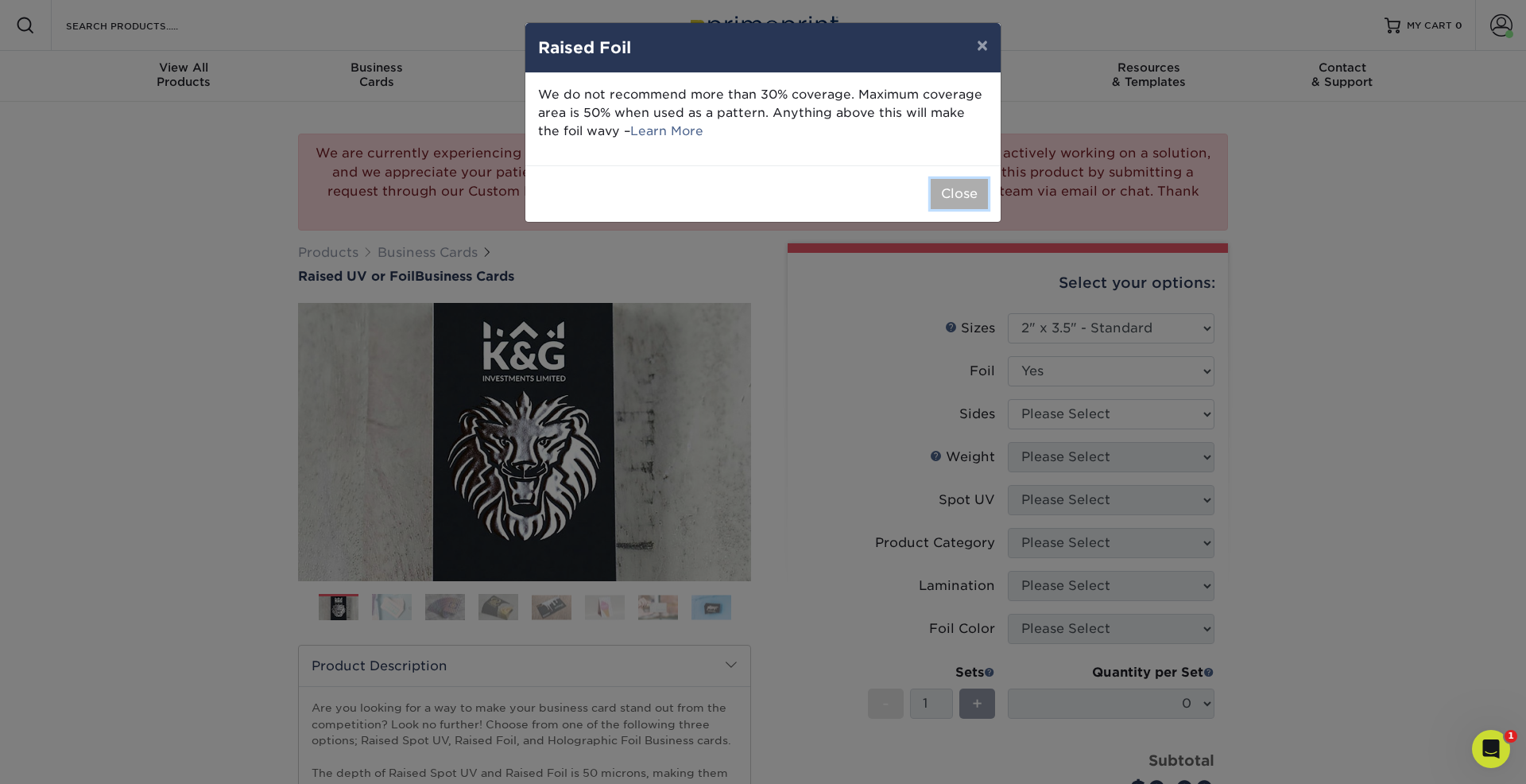
click at [971, 188] on button "Close" at bounding box center [959, 194] width 57 height 31
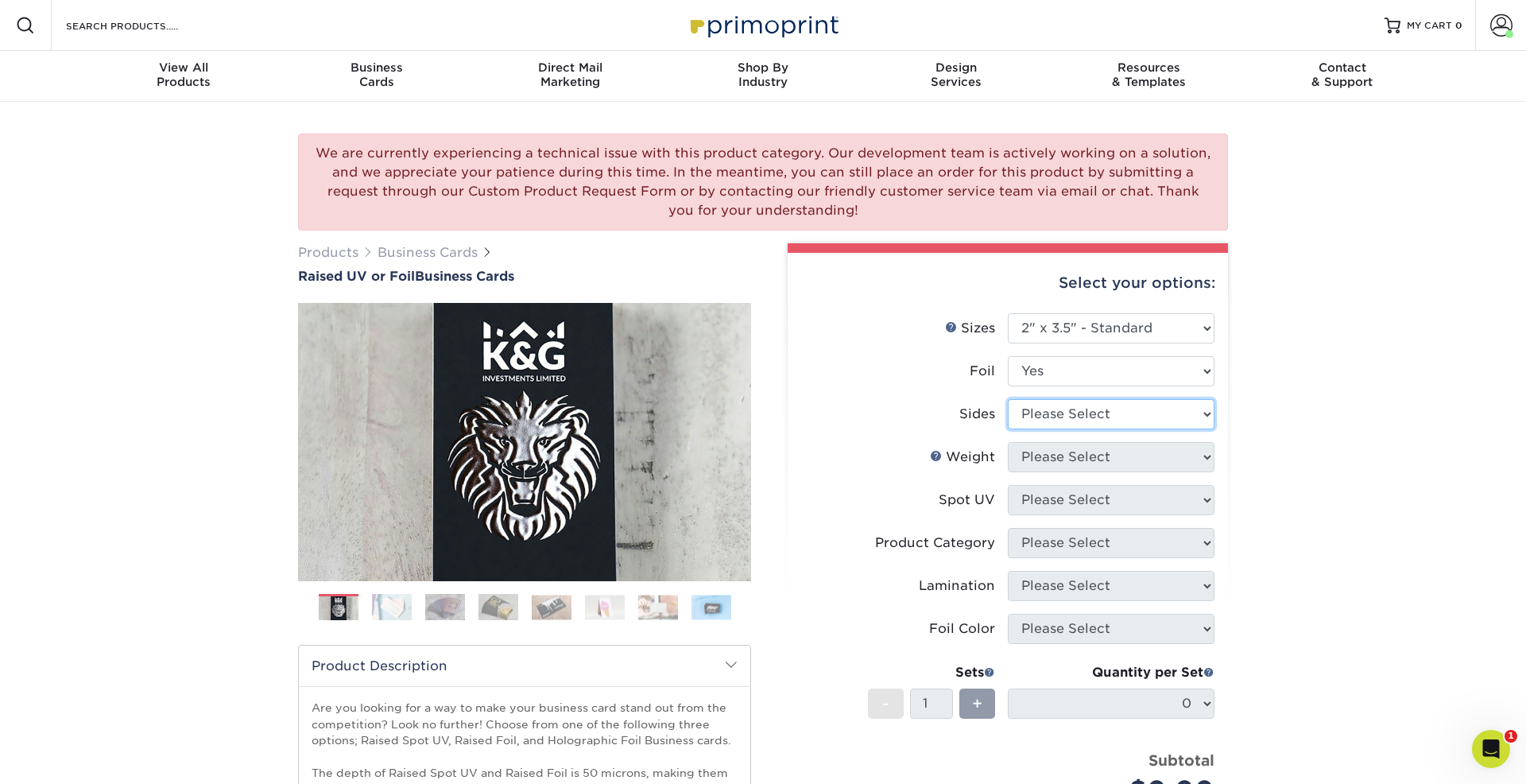
click at [1056, 417] on select "Please Select Print Both Sides - Foil Both Sides Print Both Sides - Foil Front …" at bounding box center [1111, 414] width 206 height 31
select select "34527644-b4fd-4ffb-9092-1318eefcd9d9"
click at [1008, 399] on select "Please Select Print Both Sides - Foil Both Sides Print Both Sides - Foil Front …" at bounding box center [1111, 414] width 206 height 31
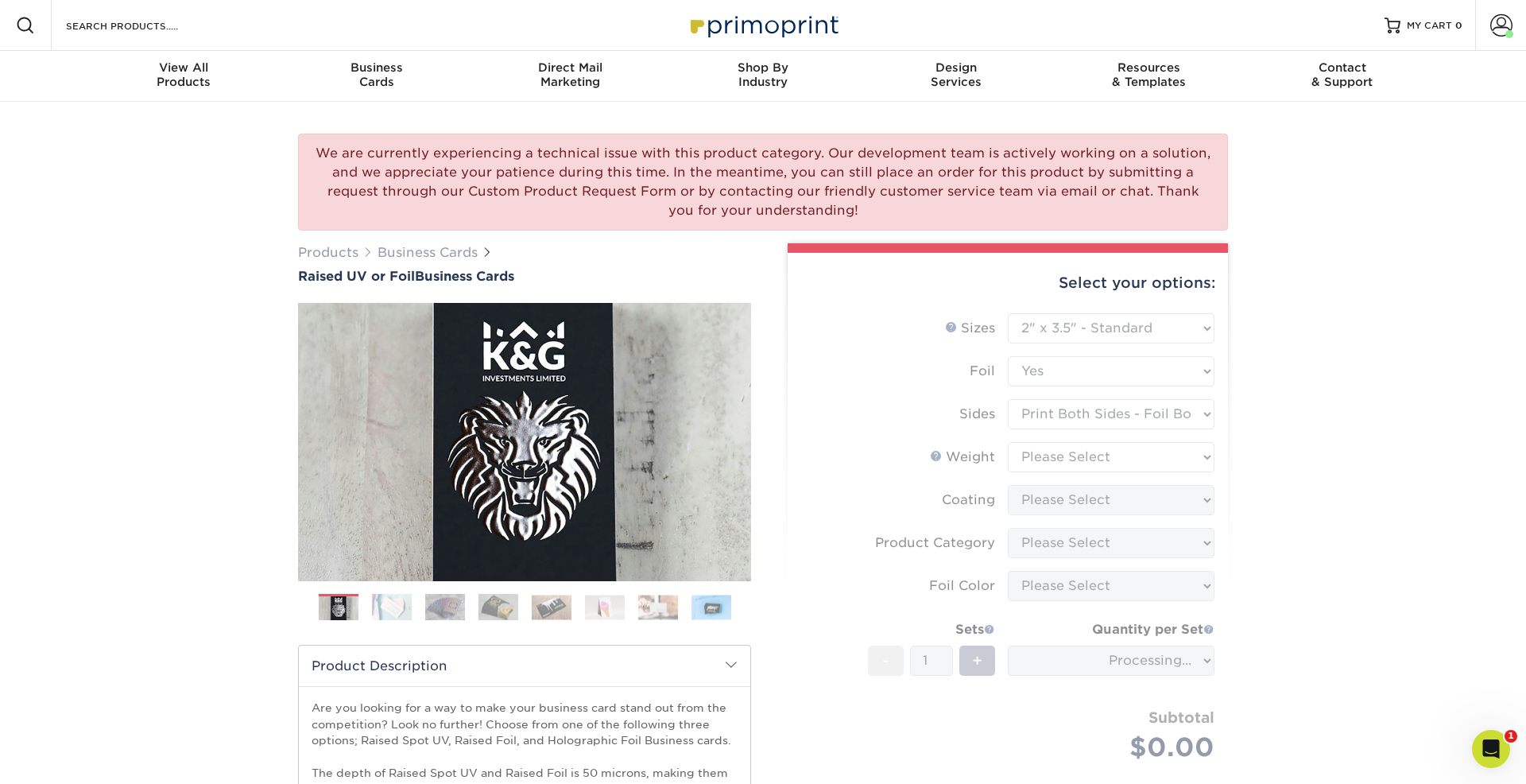
click at [1072, 456] on form "Sizes Help Sizes Please Select 2" x 3.5" - Standard Foil Please Select" at bounding box center [1007, 556] width 415 height 486
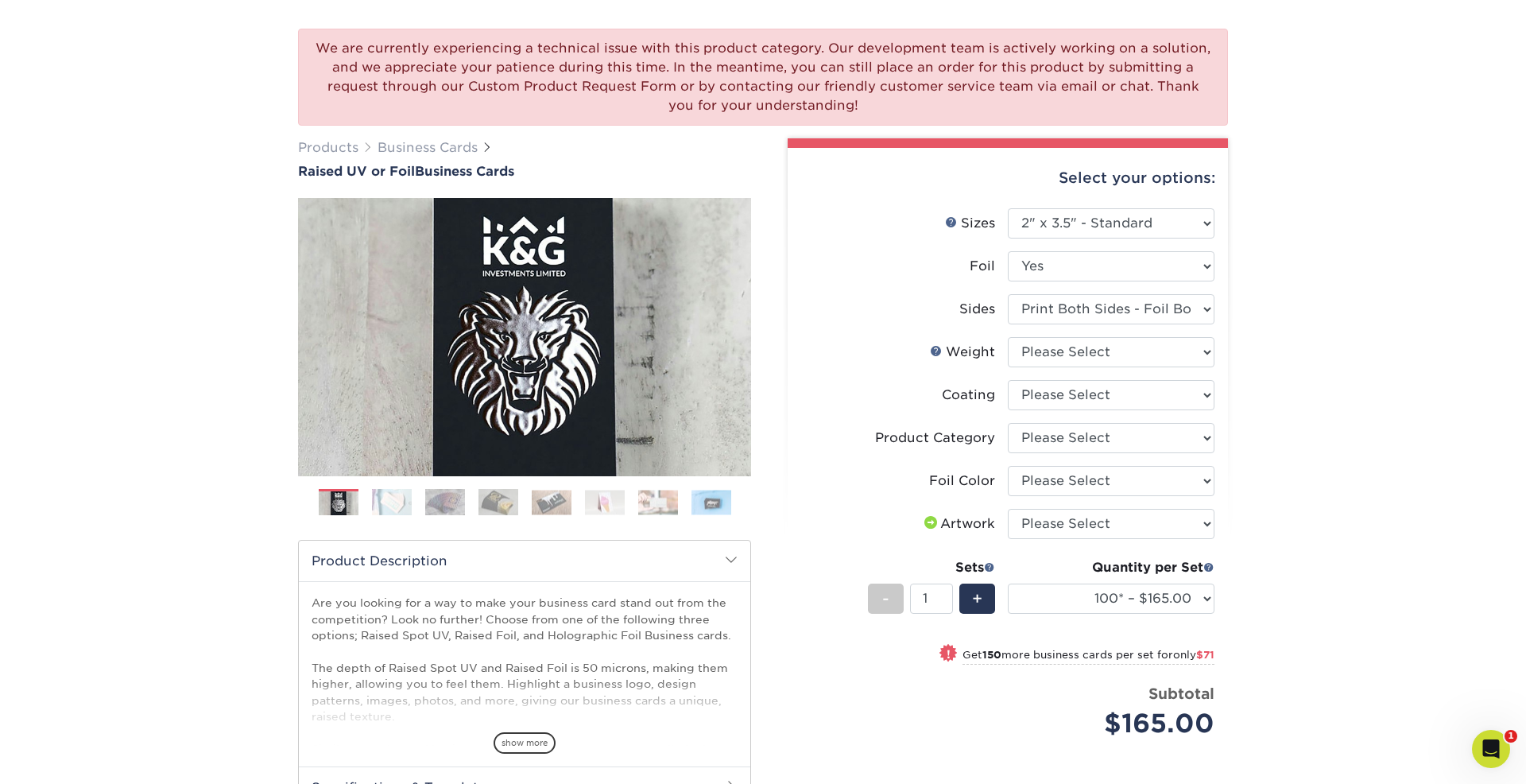
scroll to position [148, 0]
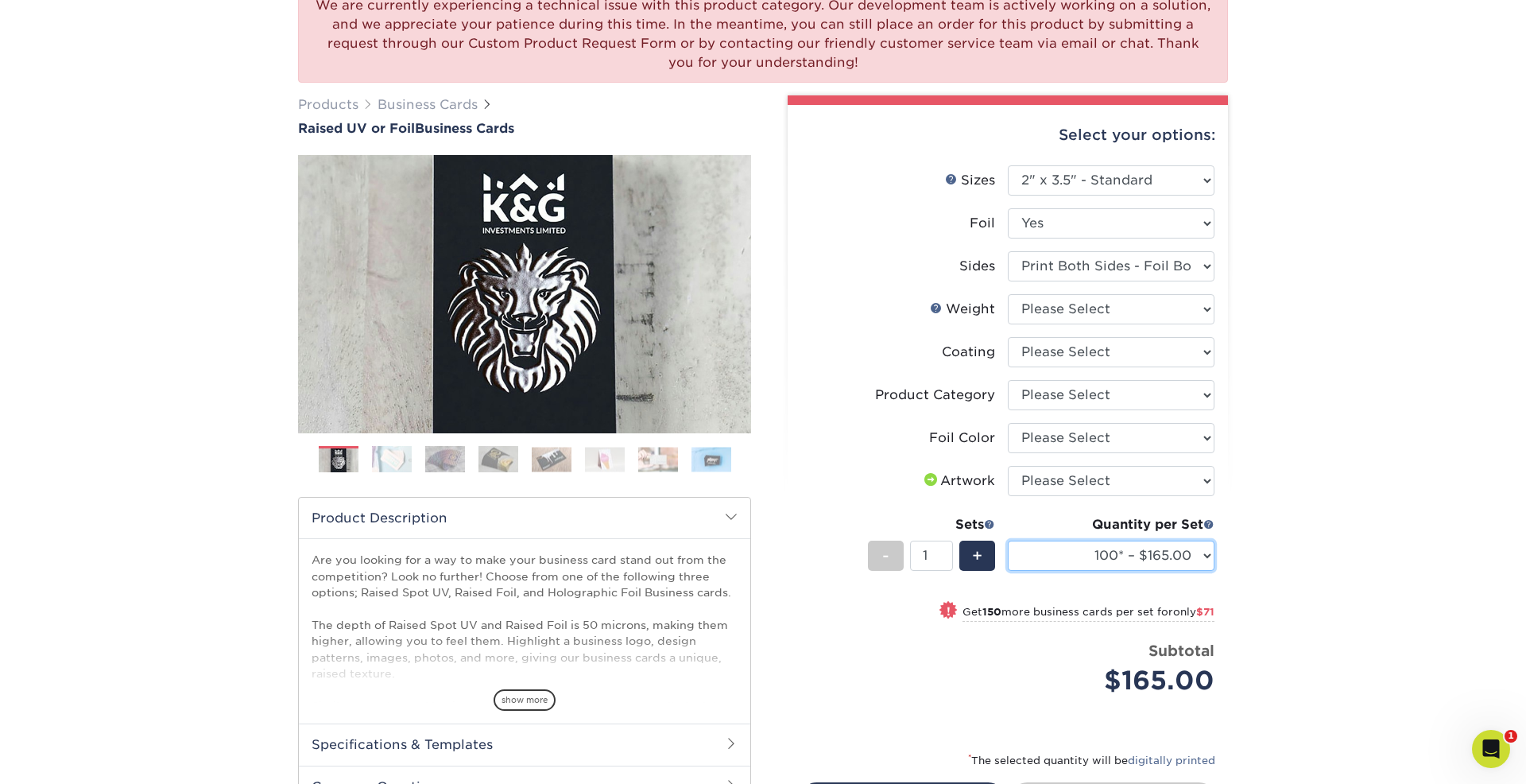
click at [1133, 552] on select "100* – $165.00 250* – $236.00 500* – $319.00" at bounding box center [1111, 555] width 206 height 31
click at [1293, 205] on div "We are currently experiencing a technical issue with this product category. Our…" at bounding box center [763, 460] width 1526 height 1013
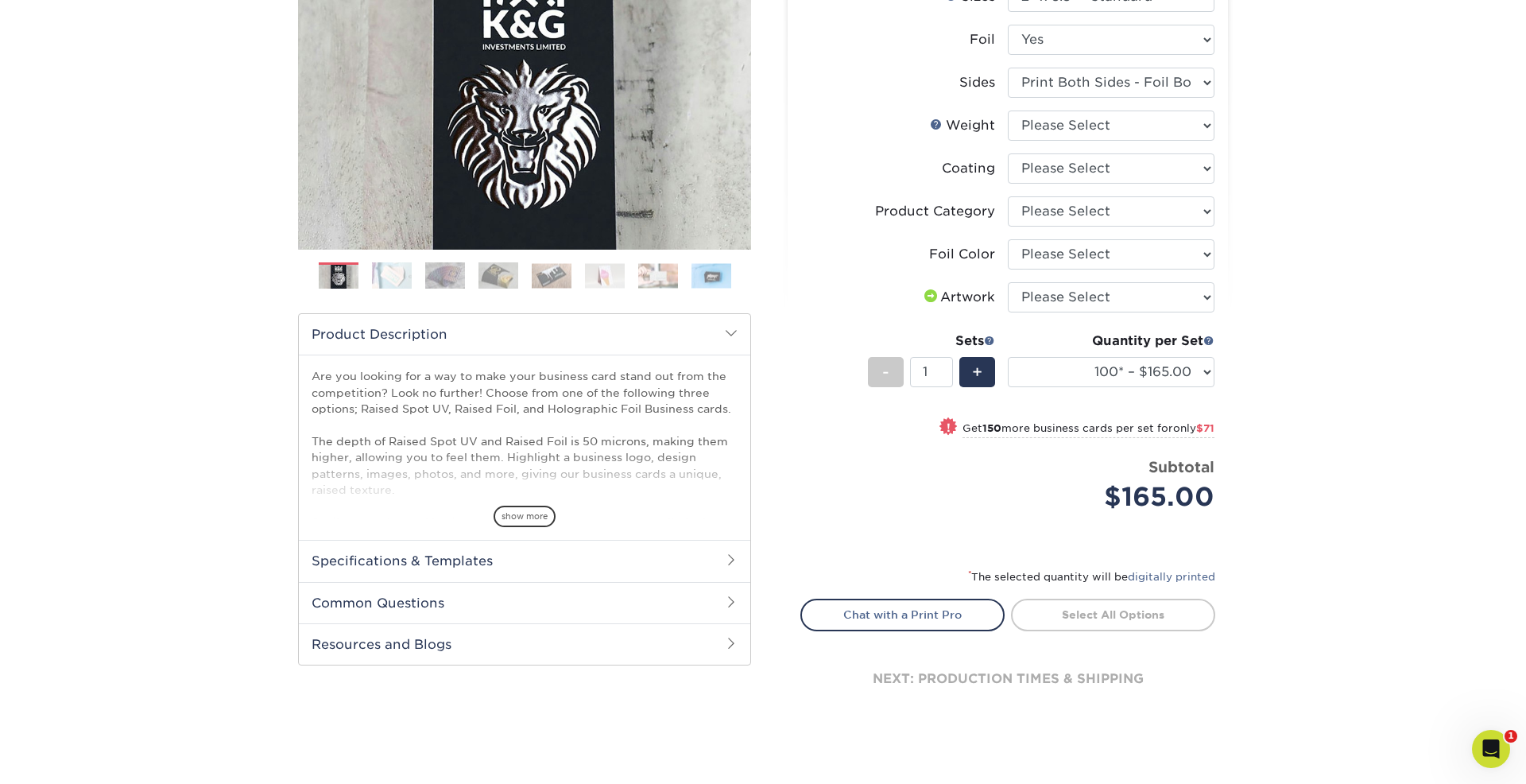
scroll to position [0, 0]
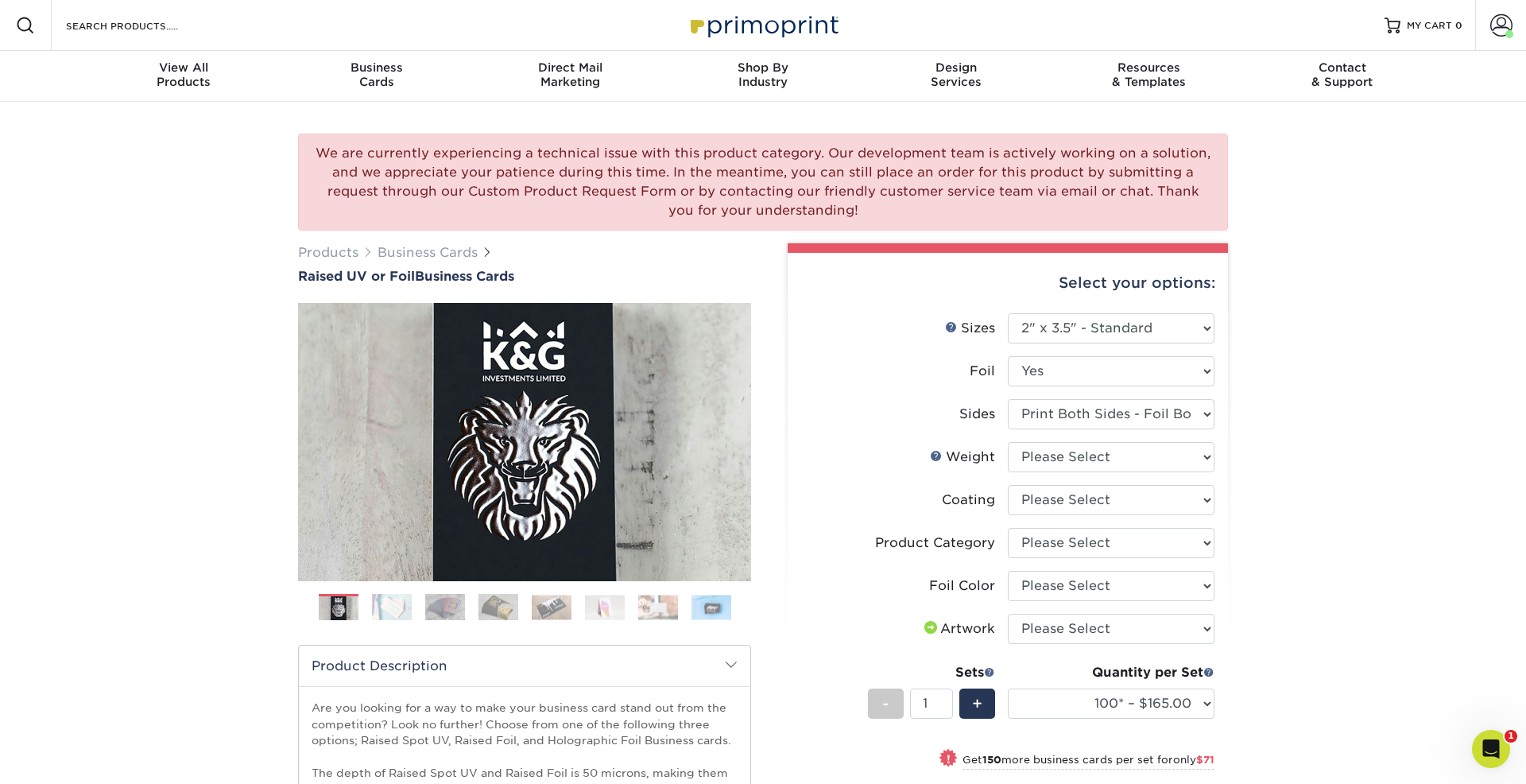
click at [782, 282] on div "Select your options: Sizes Help Sizes Foil No -" at bounding box center [1002, 657] width 453 height 827
